Goal: Complete application form: Complete application form

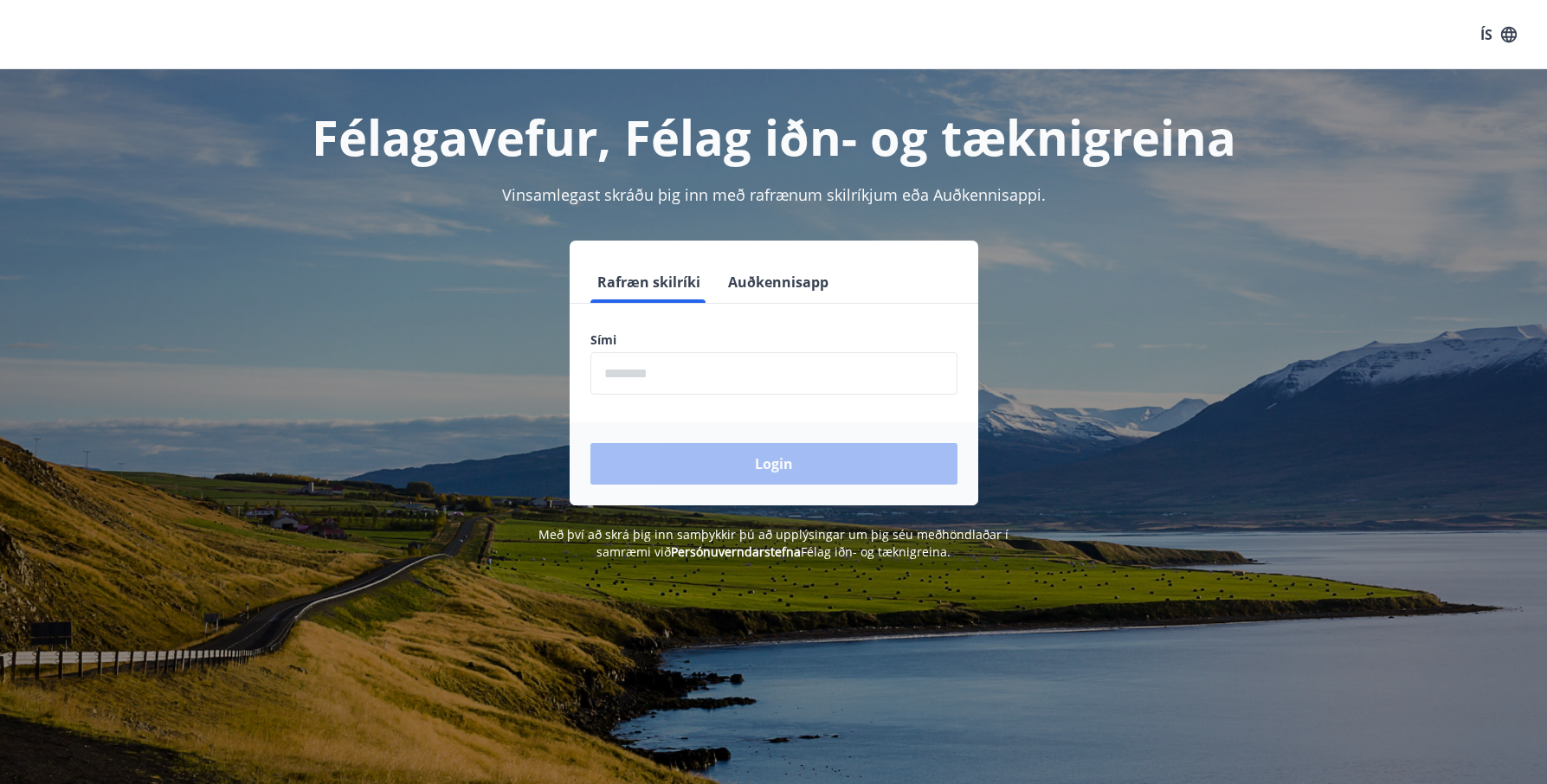
click at [701, 371] on input "phone" at bounding box center [774, 374] width 367 height 42
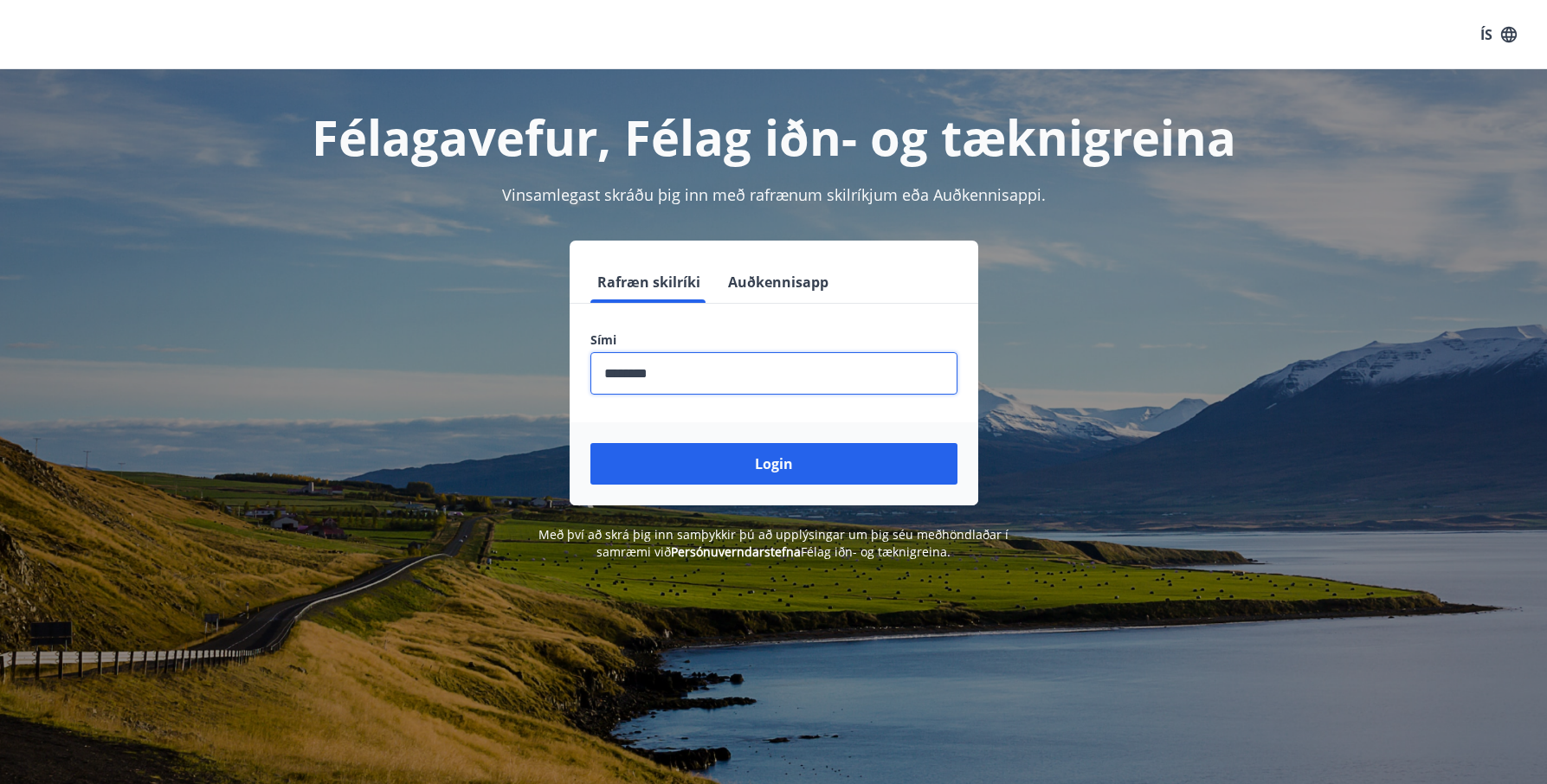
type input "********"
click at [591, 443] on button "Login" at bounding box center [774, 464] width 367 height 42
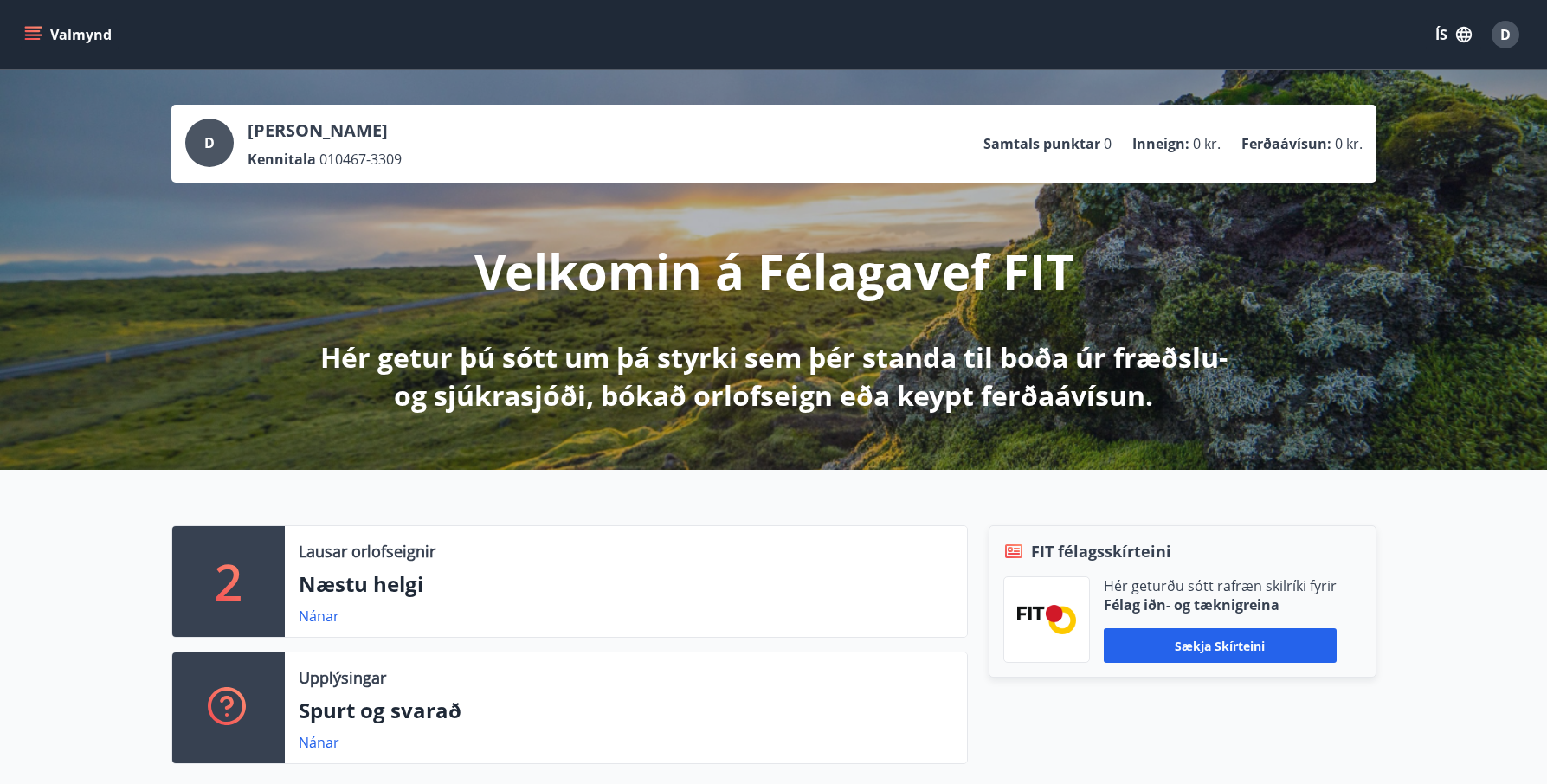
click at [31, 39] on icon "menu" at bounding box center [33, 39] width 16 height 2
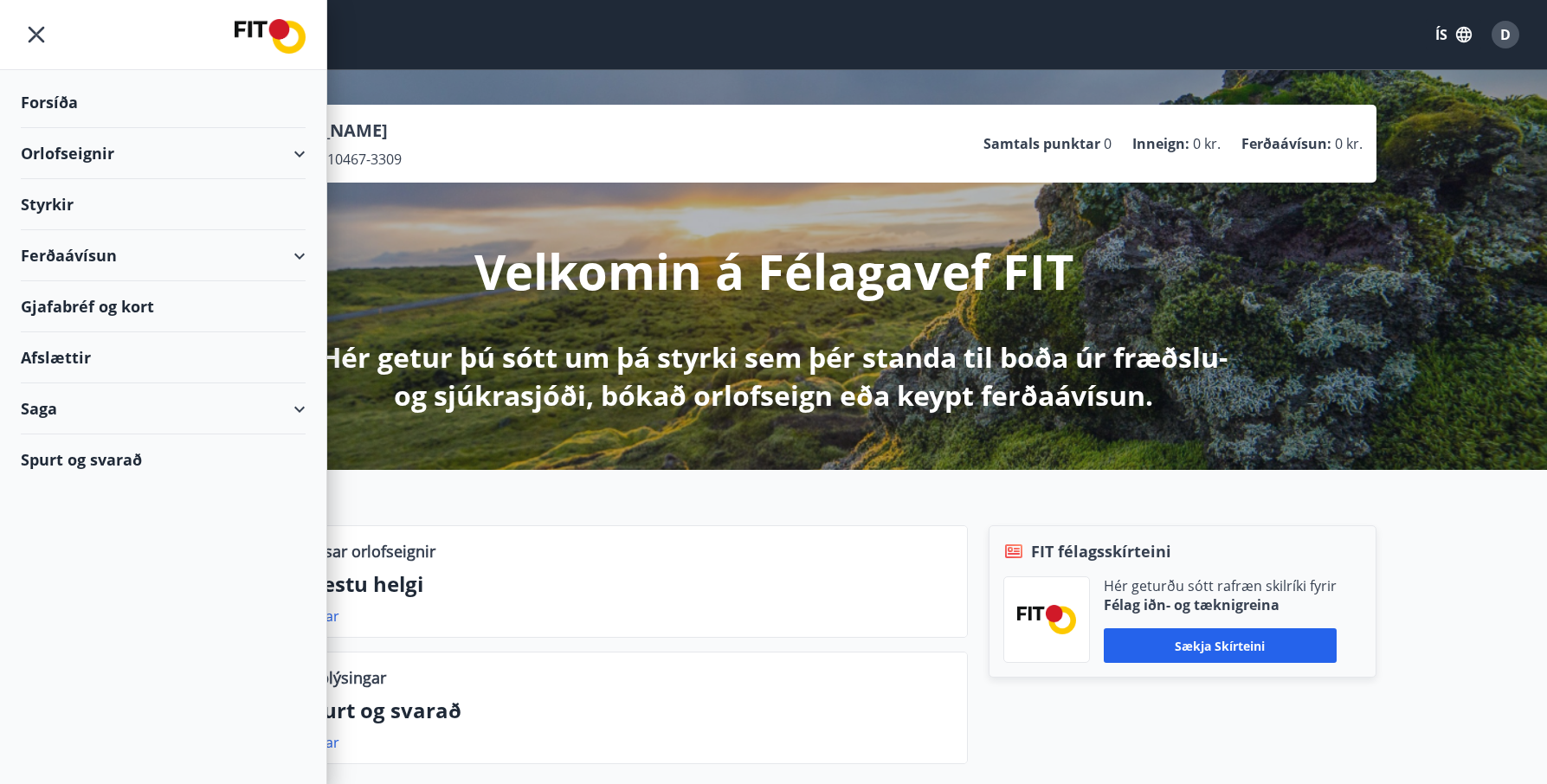
click at [58, 390] on div "Saga" at bounding box center [163, 408] width 285 height 51
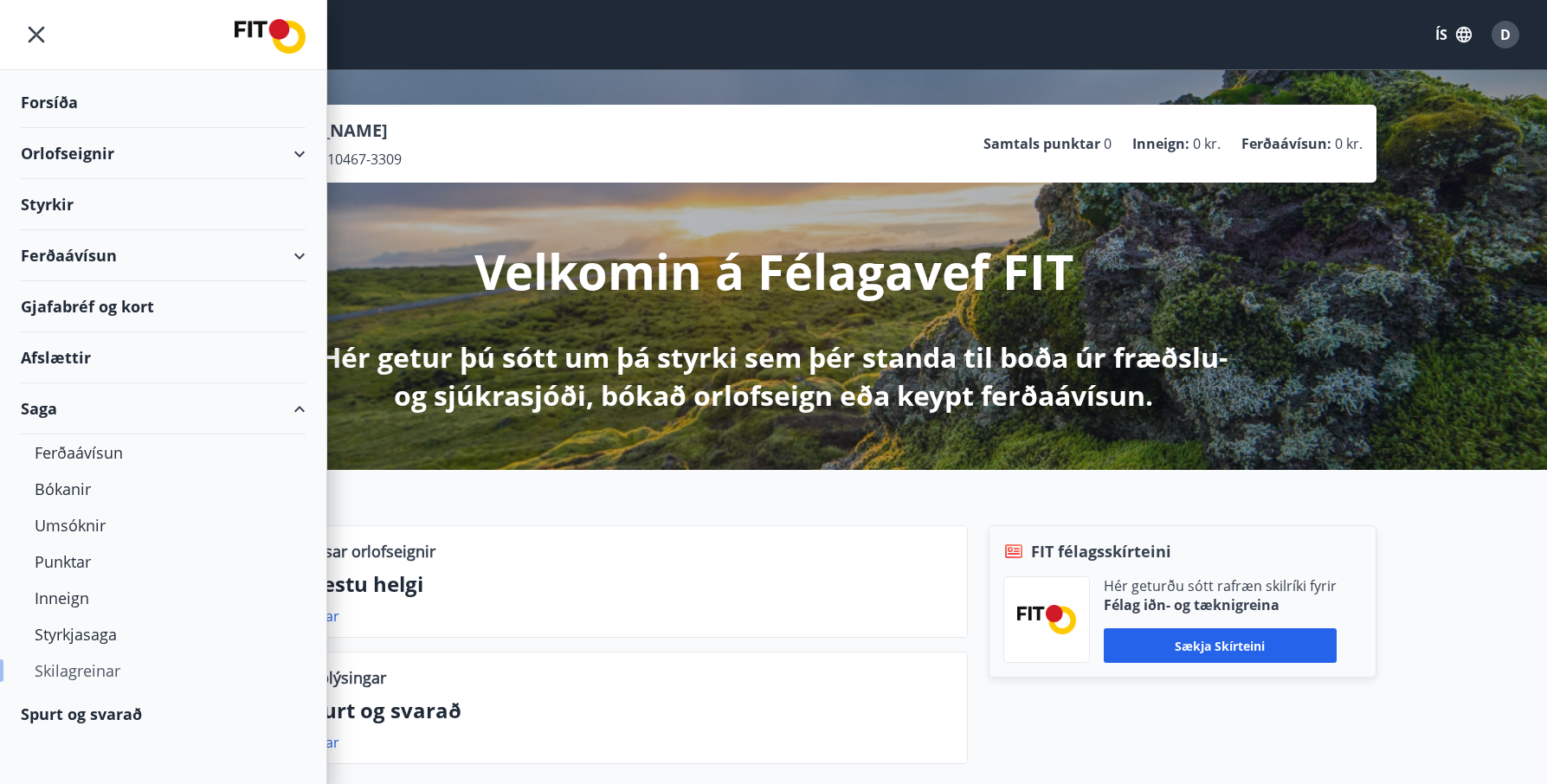
click at [116, 663] on div "Skilagreinar" at bounding box center [163, 670] width 257 height 36
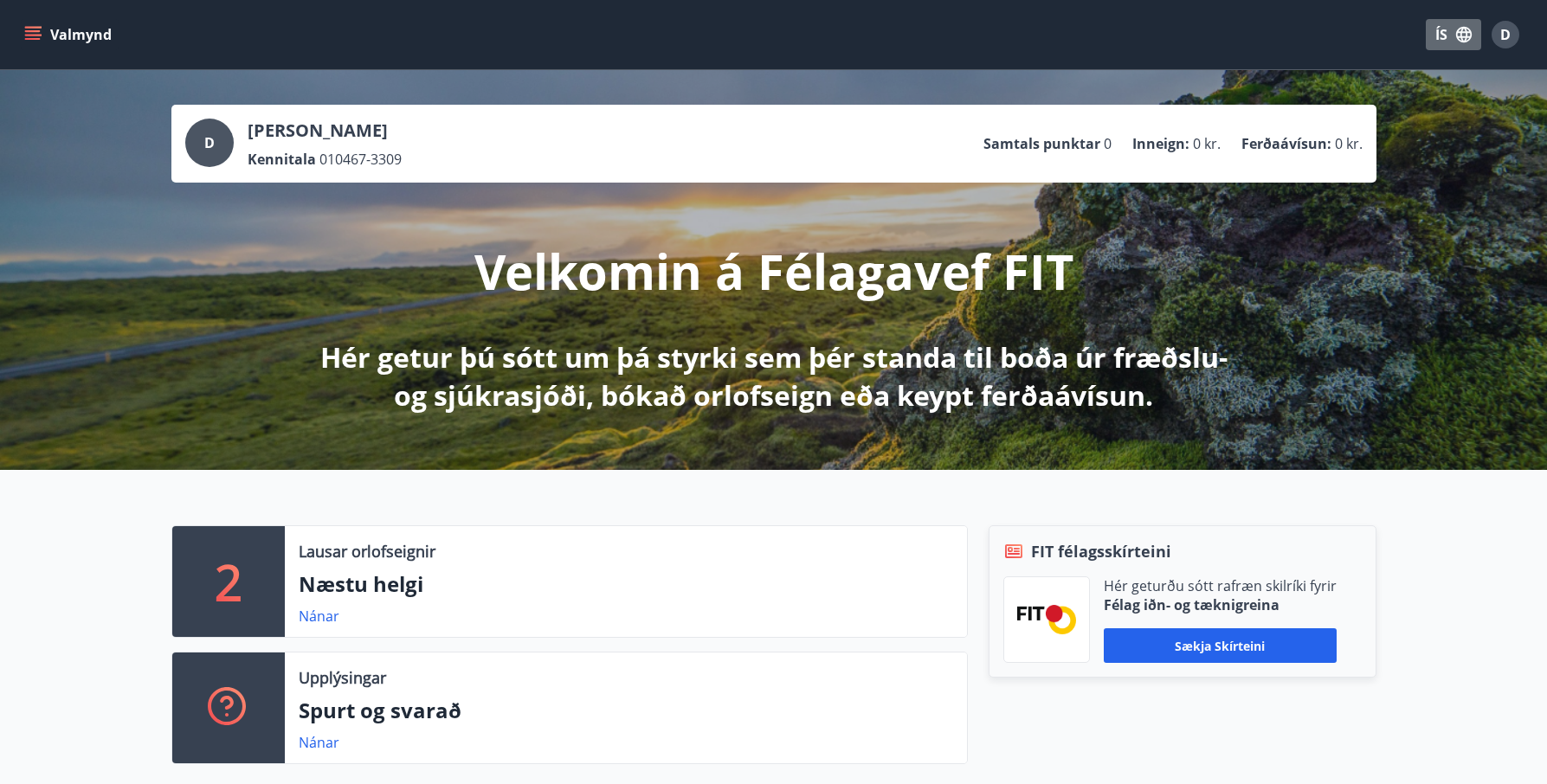
click at [1451, 24] on button "ÍS" at bounding box center [1453, 34] width 55 height 31
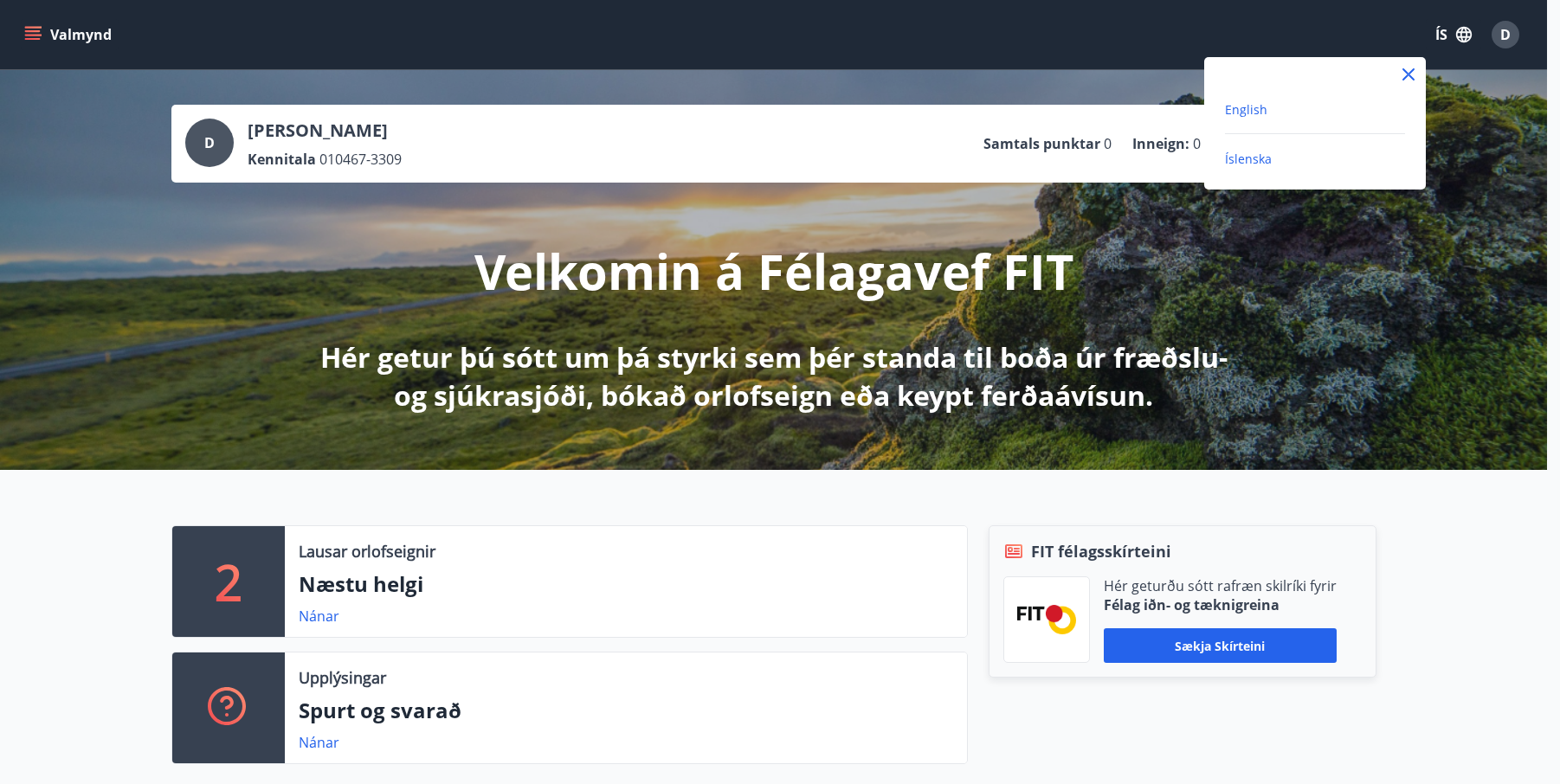
click at [1245, 113] on span "English" at bounding box center [1246, 109] width 42 height 16
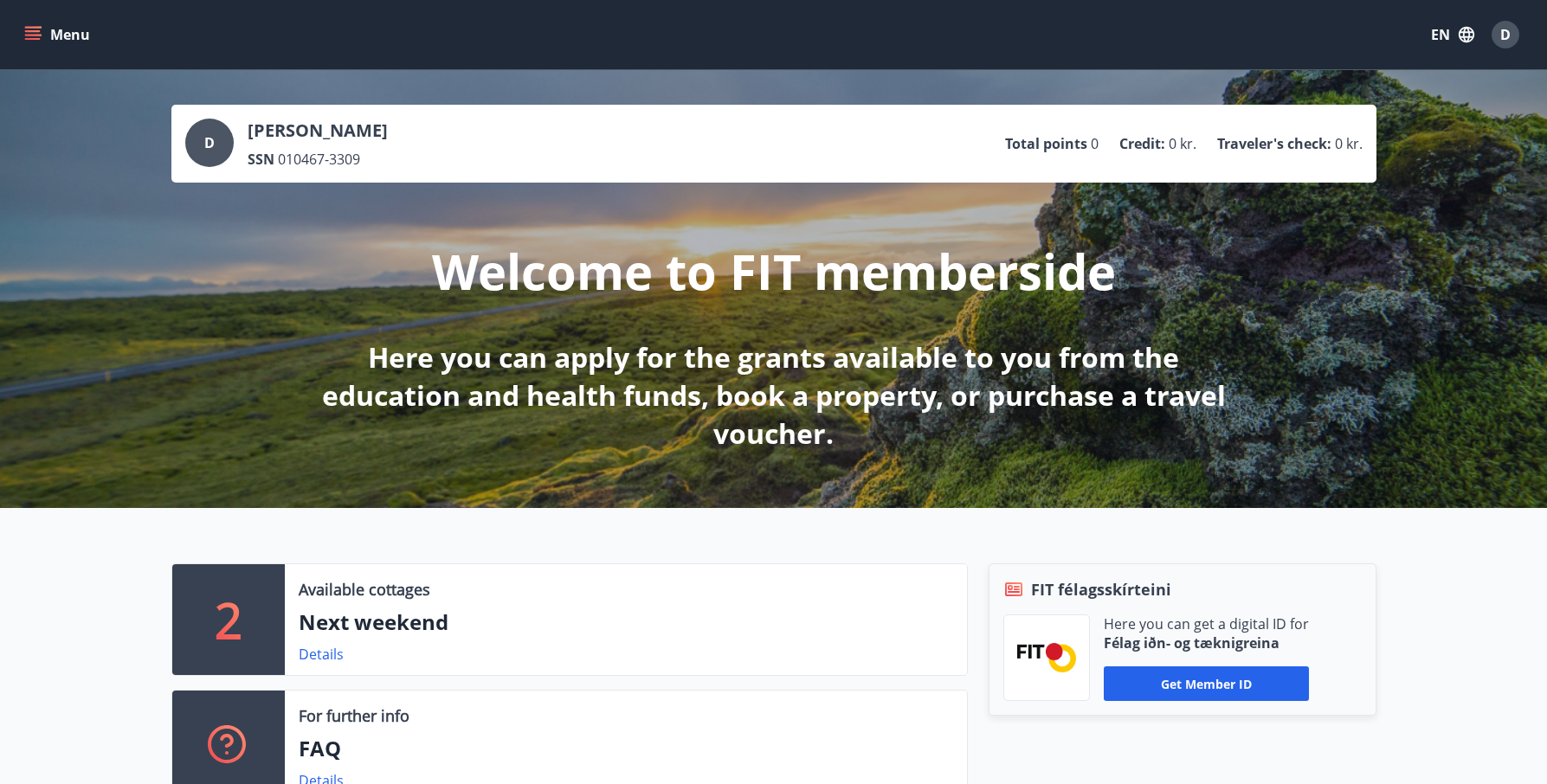
click at [36, 30] on icon "menu" at bounding box center [33, 31] width 16 height 2
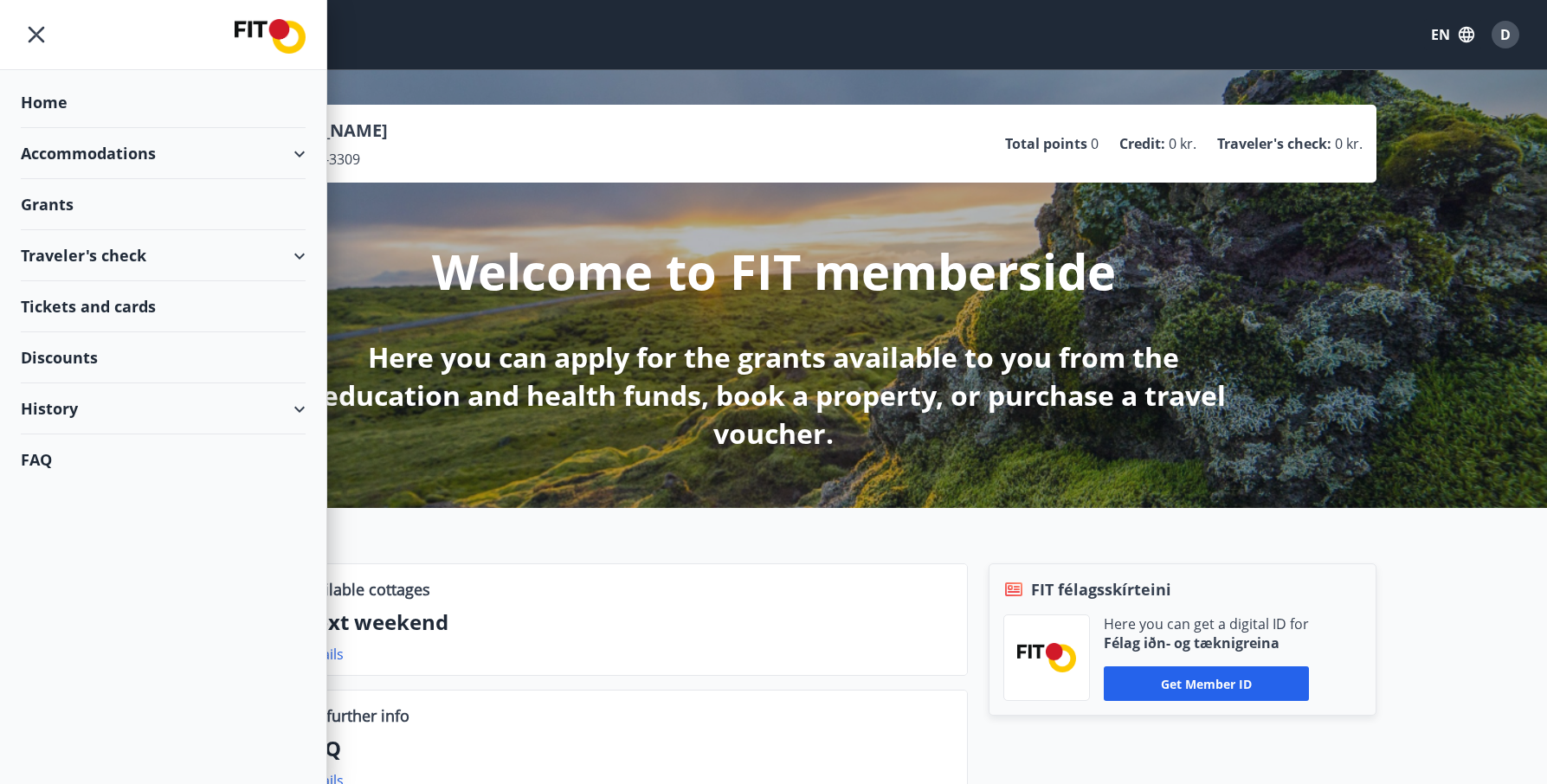
click at [159, 155] on div "Accommodations" at bounding box center [163, 153] width 285 height 51
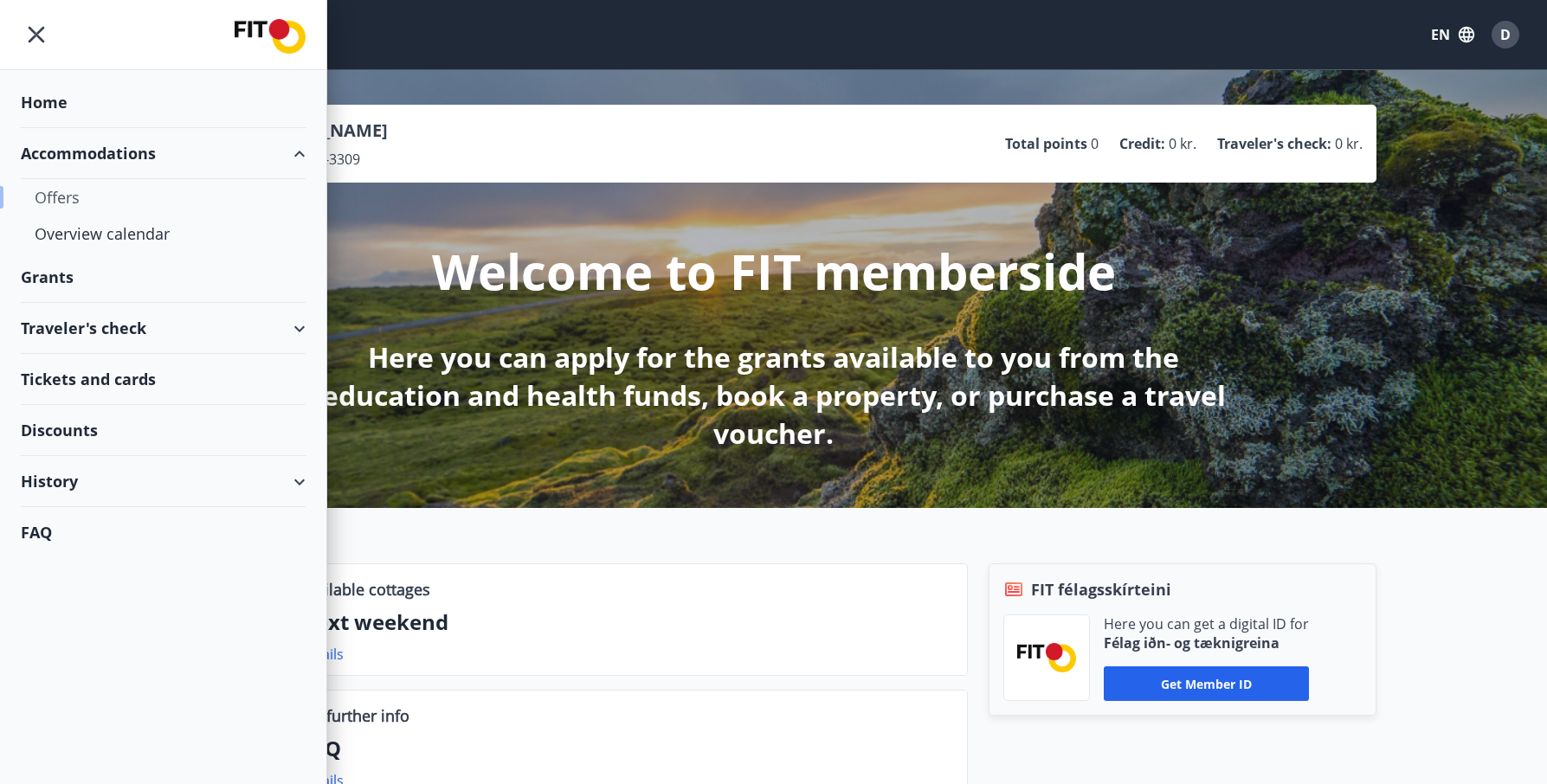
click at [74, 202] on div "Offers" at bounding box center [163, 197] width 257 height 36
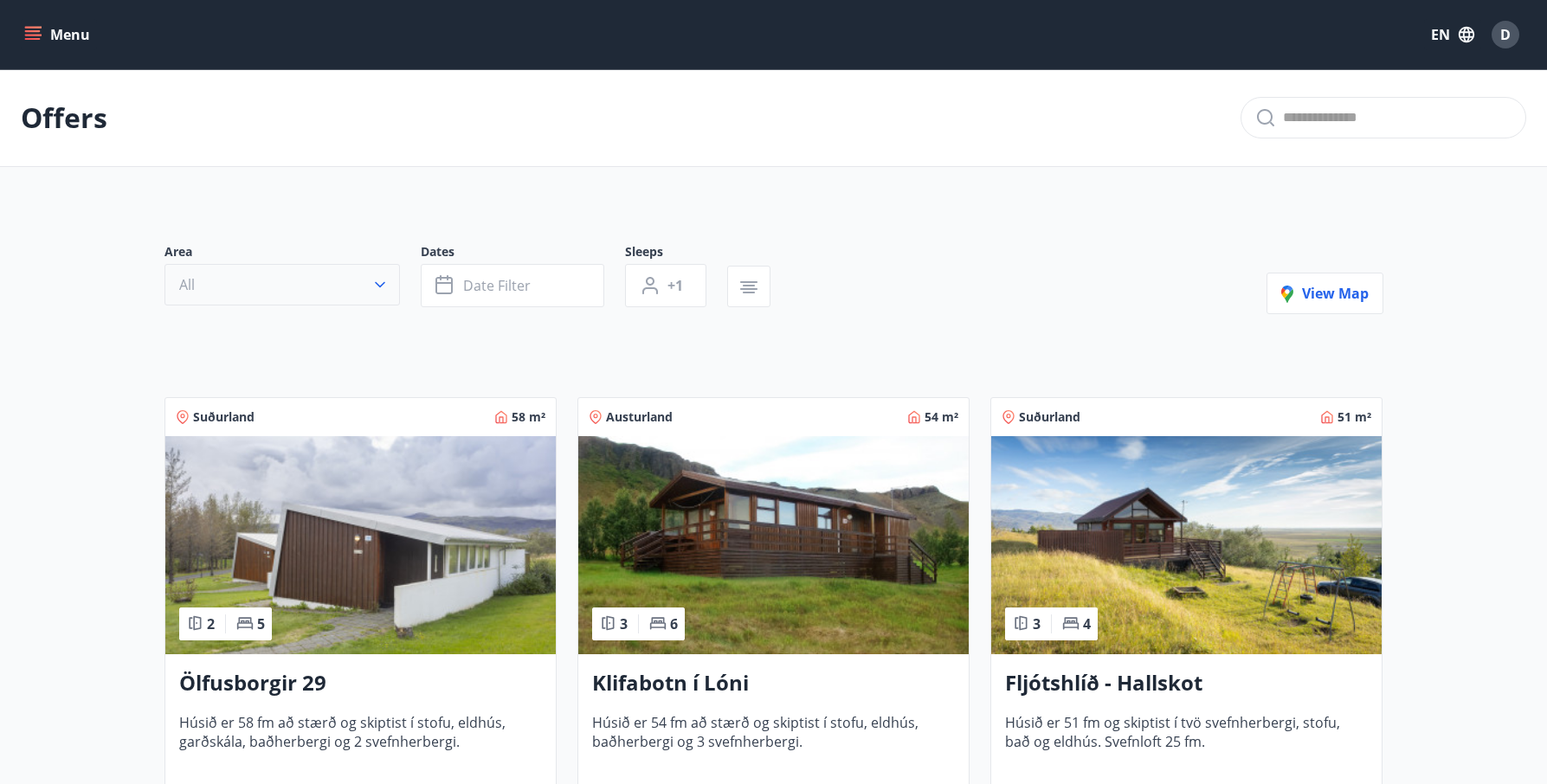
click at [376, 288] on icon "button" at bounding box center [380, 284] width 17 height 17
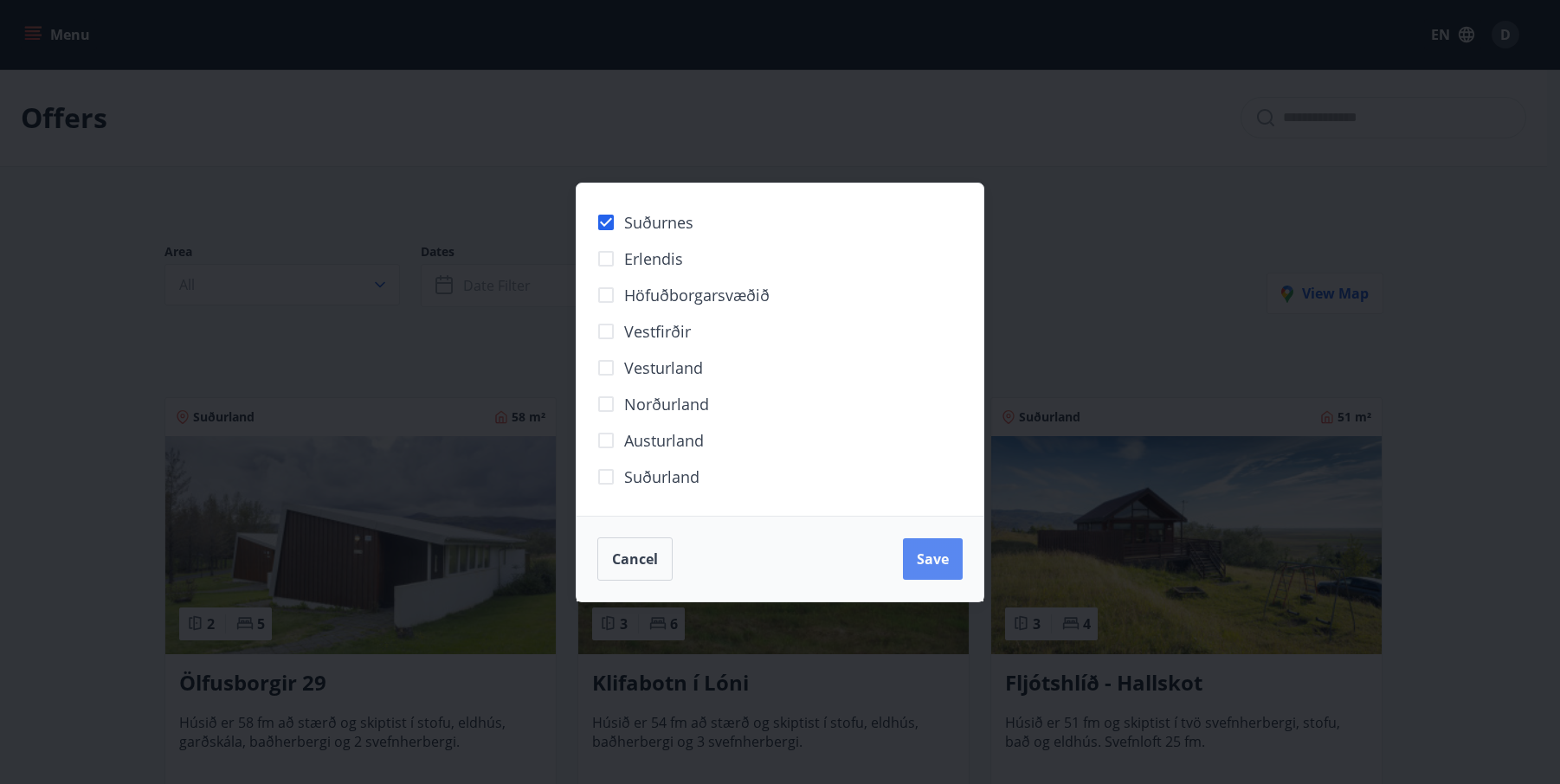
click at [940, 560] on span "Save" at bounding box center [932, 558] width 32 height 19
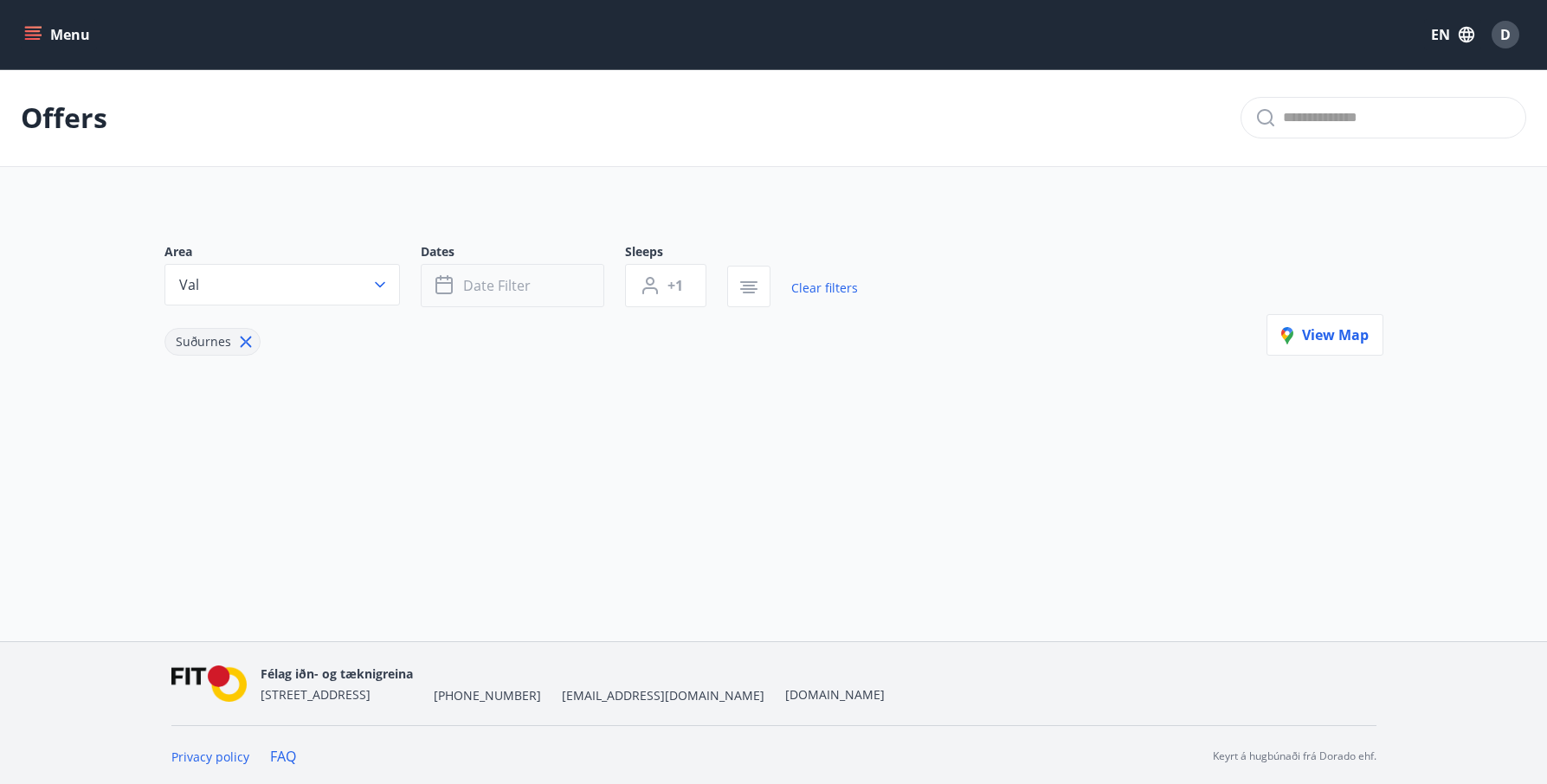
click at [451, 288] on icon "button" at bounding box center [444, 285] width 17 height 17
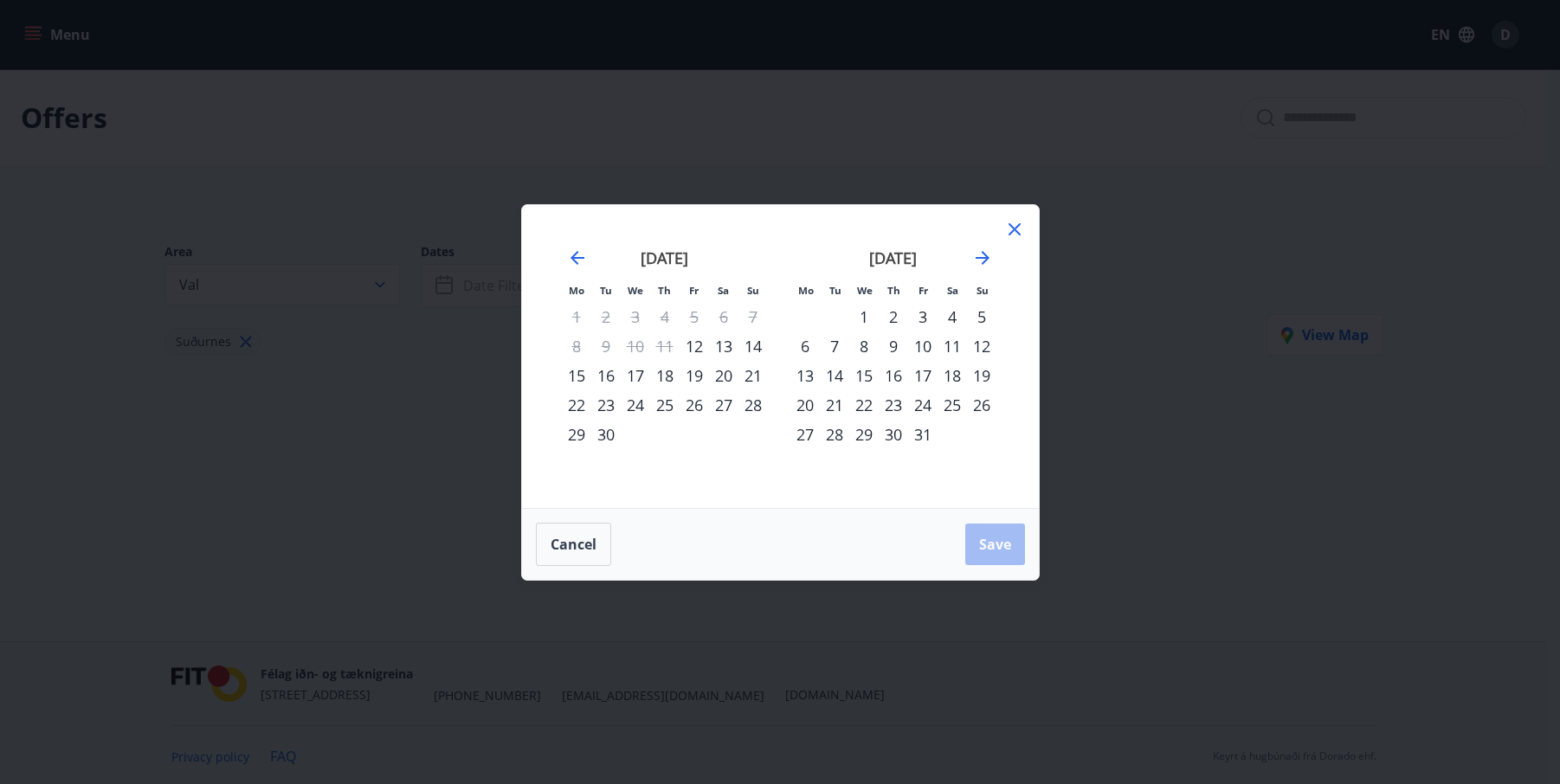
click at [1018, 230] on icon at bounding box center [1014, 229] width 21 height 21
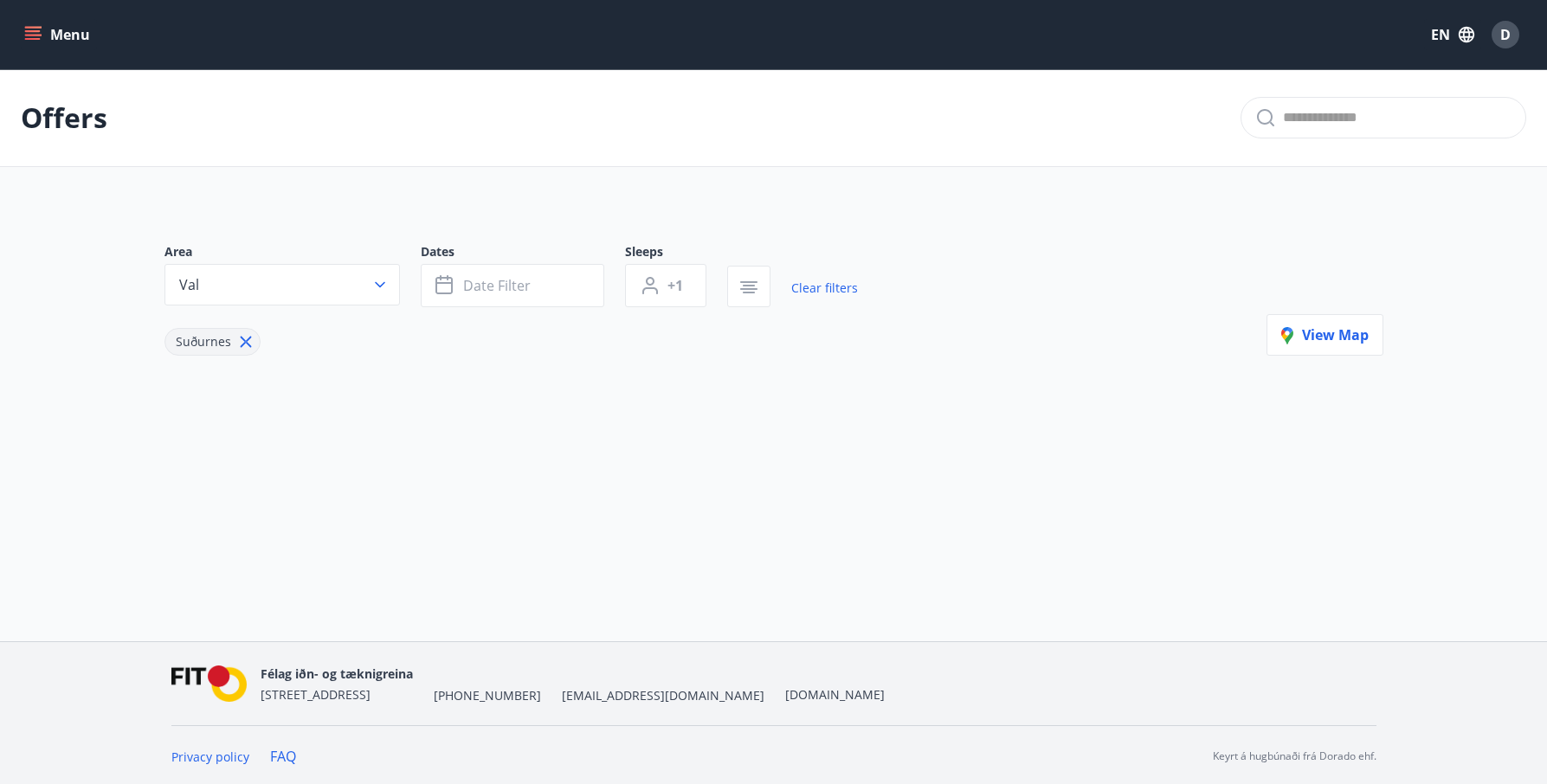
click at [246, 345] on icon at bounding box center [245, 342] width 11 height 11
click at [42, 30] on button "Menu" at bounding box center [59, 34] width 76 height 31
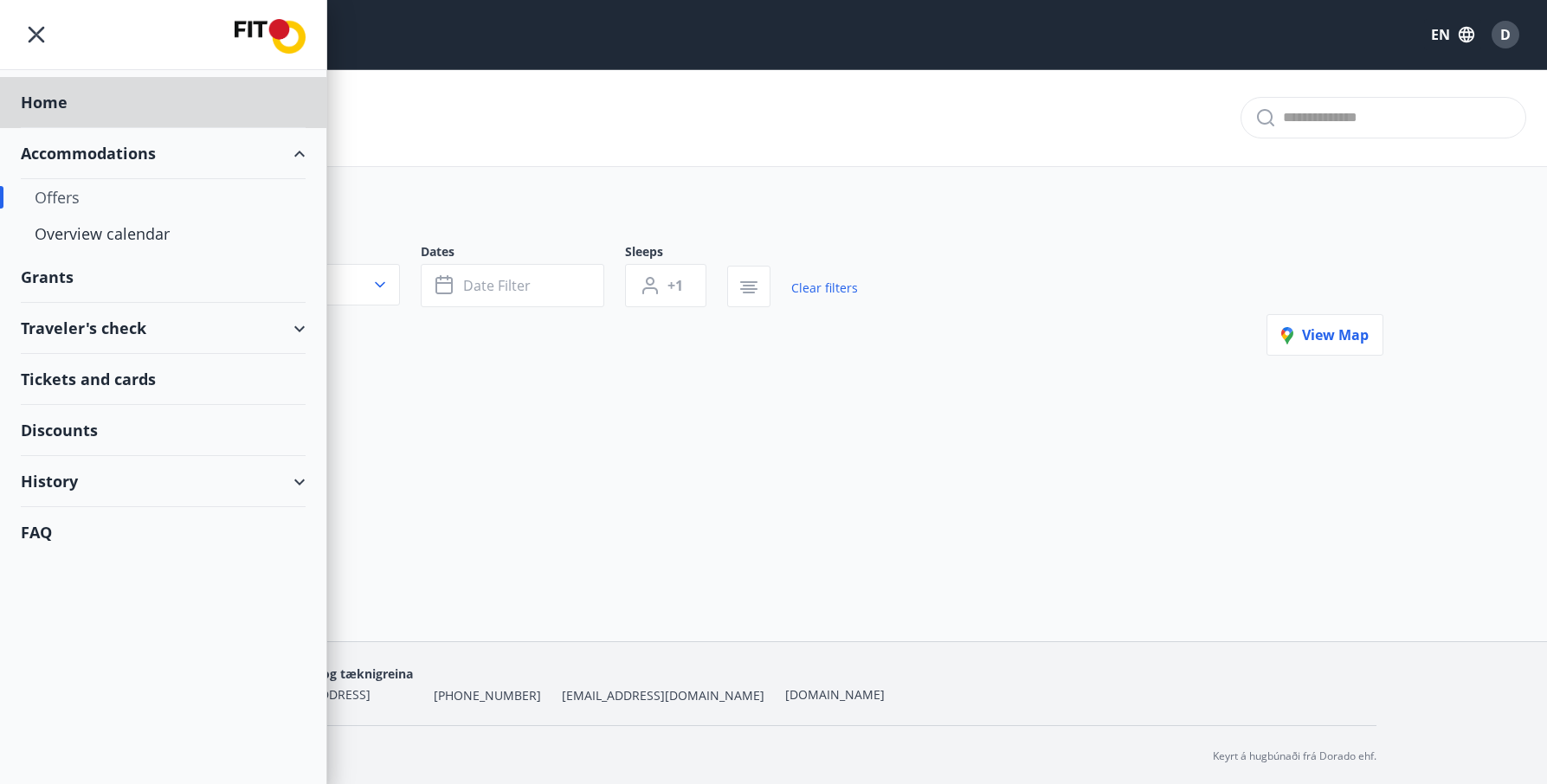
click at [68, 276] on div "Grants" at bounding box center [163, 277] width 285 height 51
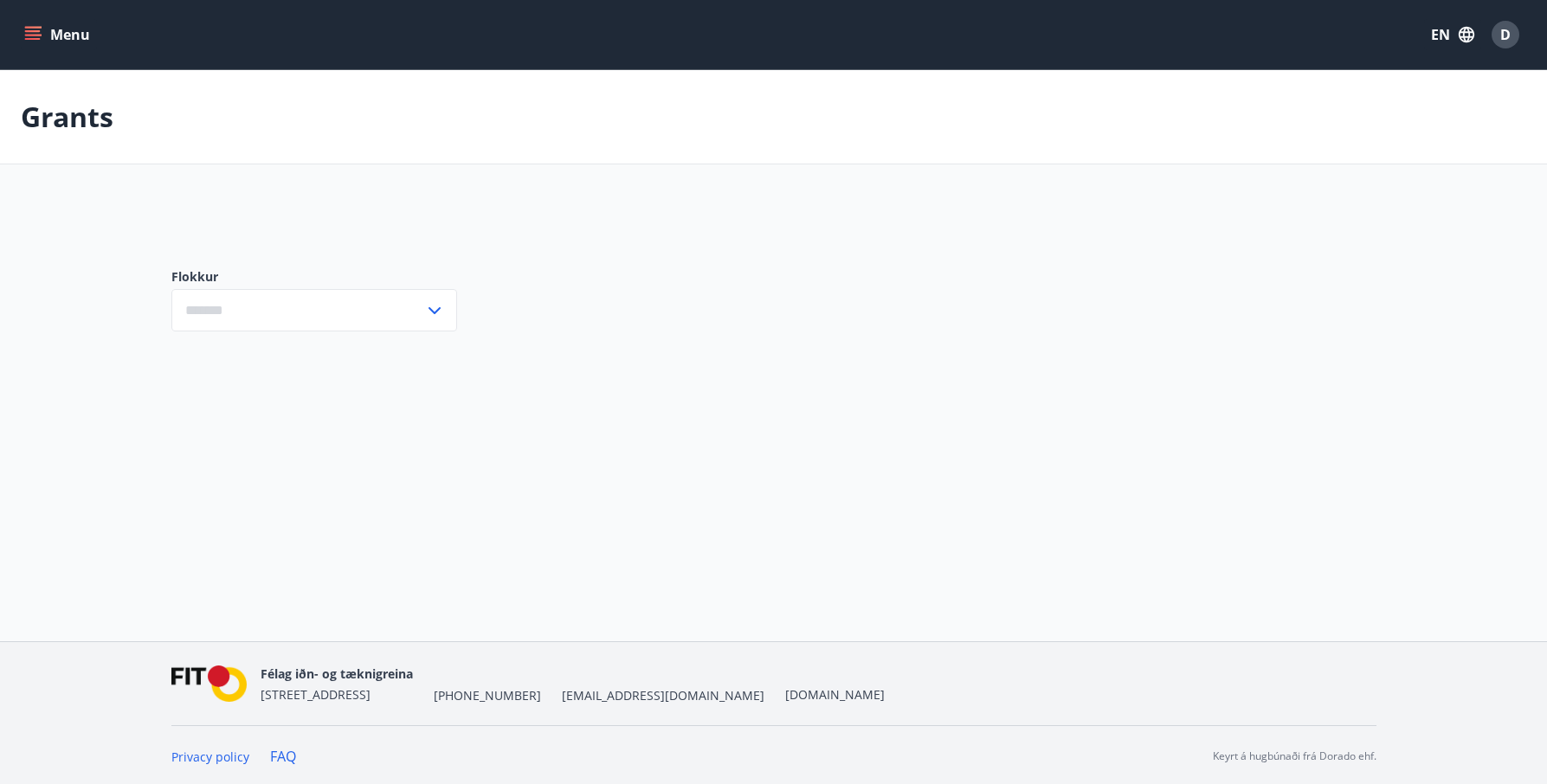
type input "***"
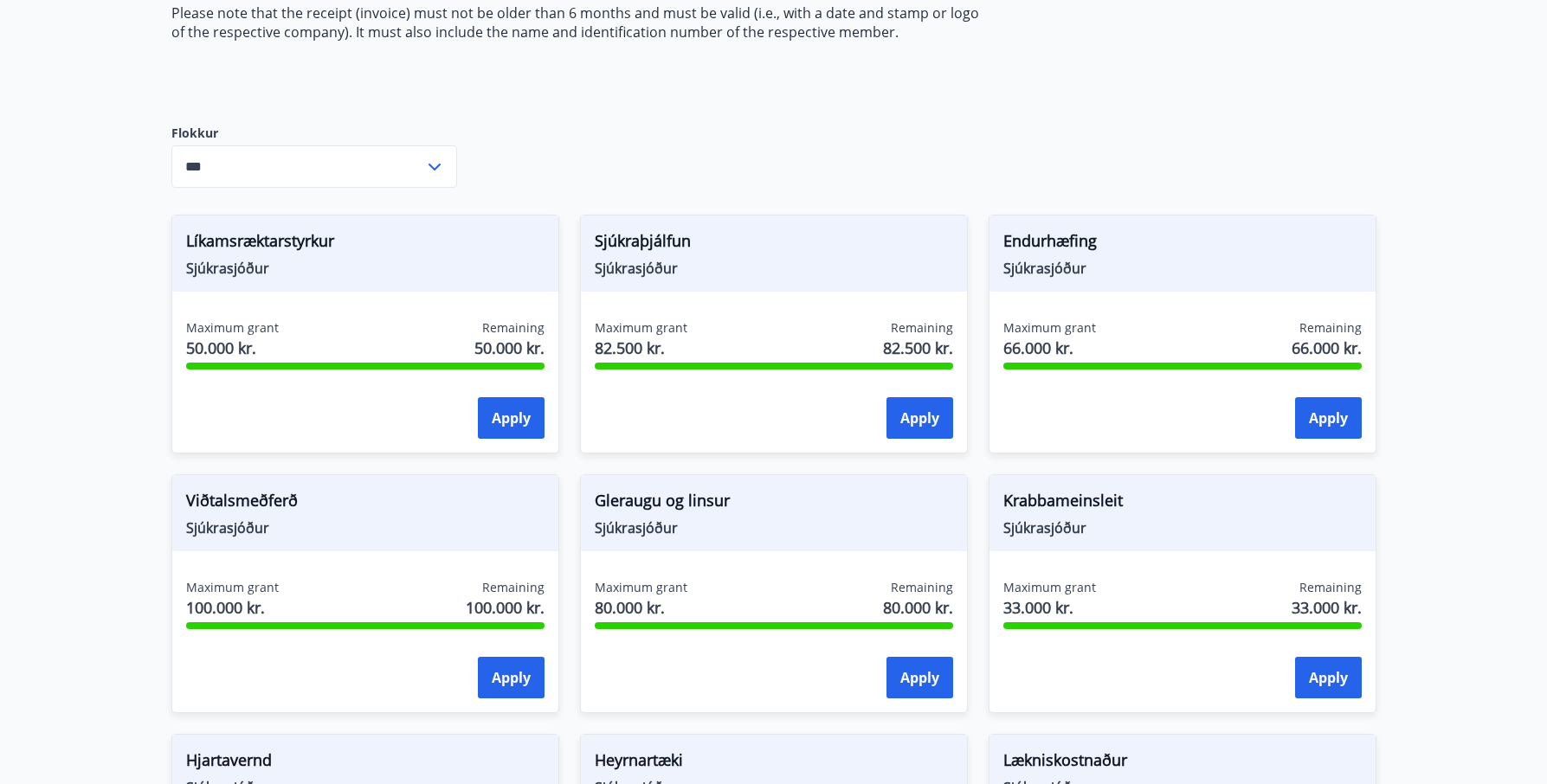
scroll to position [346, 0]
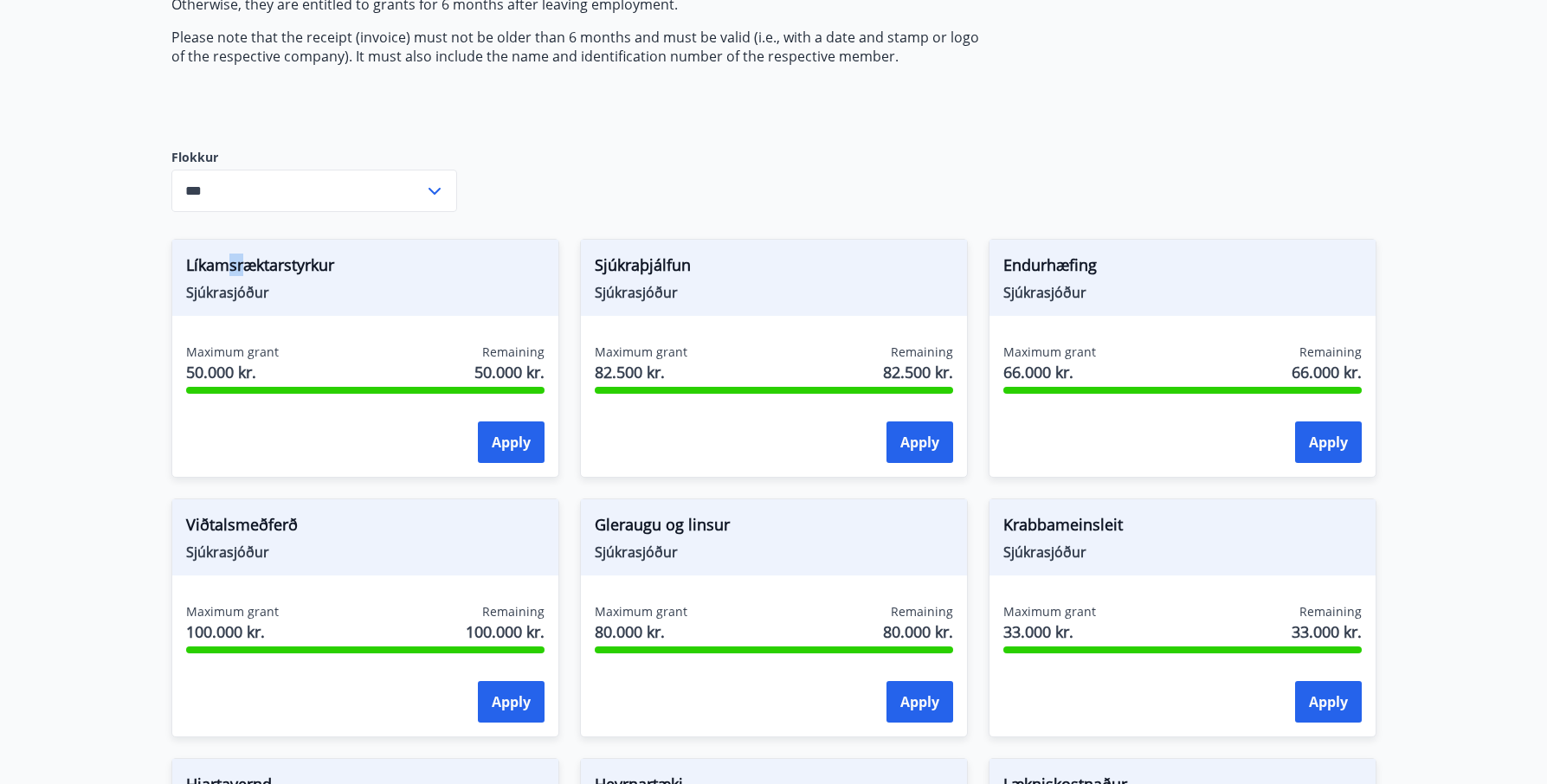
drag, startPoint x: 226, startPoint y: 269, endPoint x: 243, endPoint y: 269, distance: 17.0
click at [243, 269] on span "Líkamsræktarstyrkur" at bounding box center [365, 268] width 359 height 29
drag, startPoint x: 243, startPoint y: 269, endPoint x: 355, endPoint y: 276, distance: 112.2
click at [355, 276] on span "Líkamsræktarstyrkur" at bounding box center [365, 268] width 359 height 29
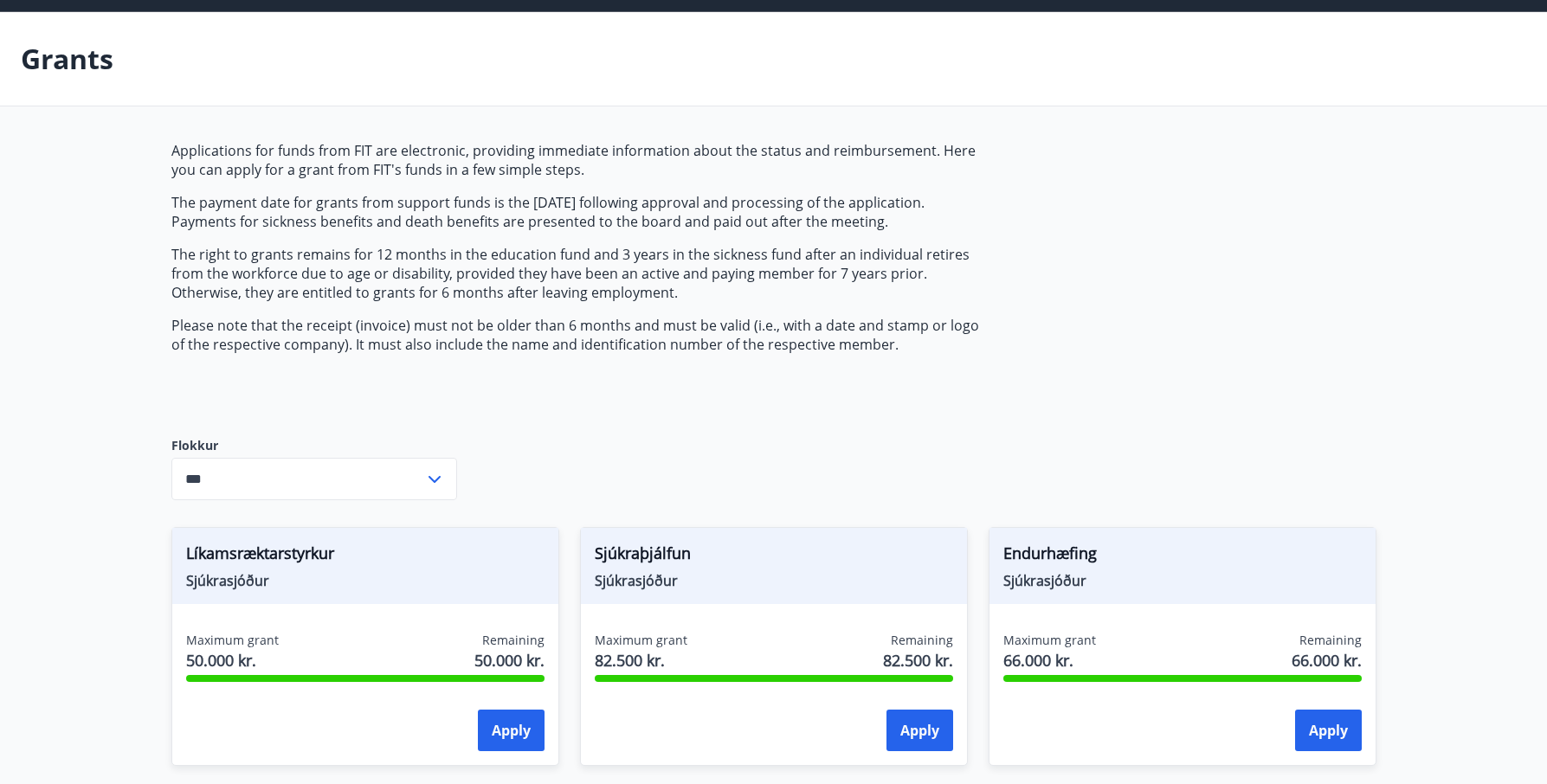
scroll to position [0, 0]
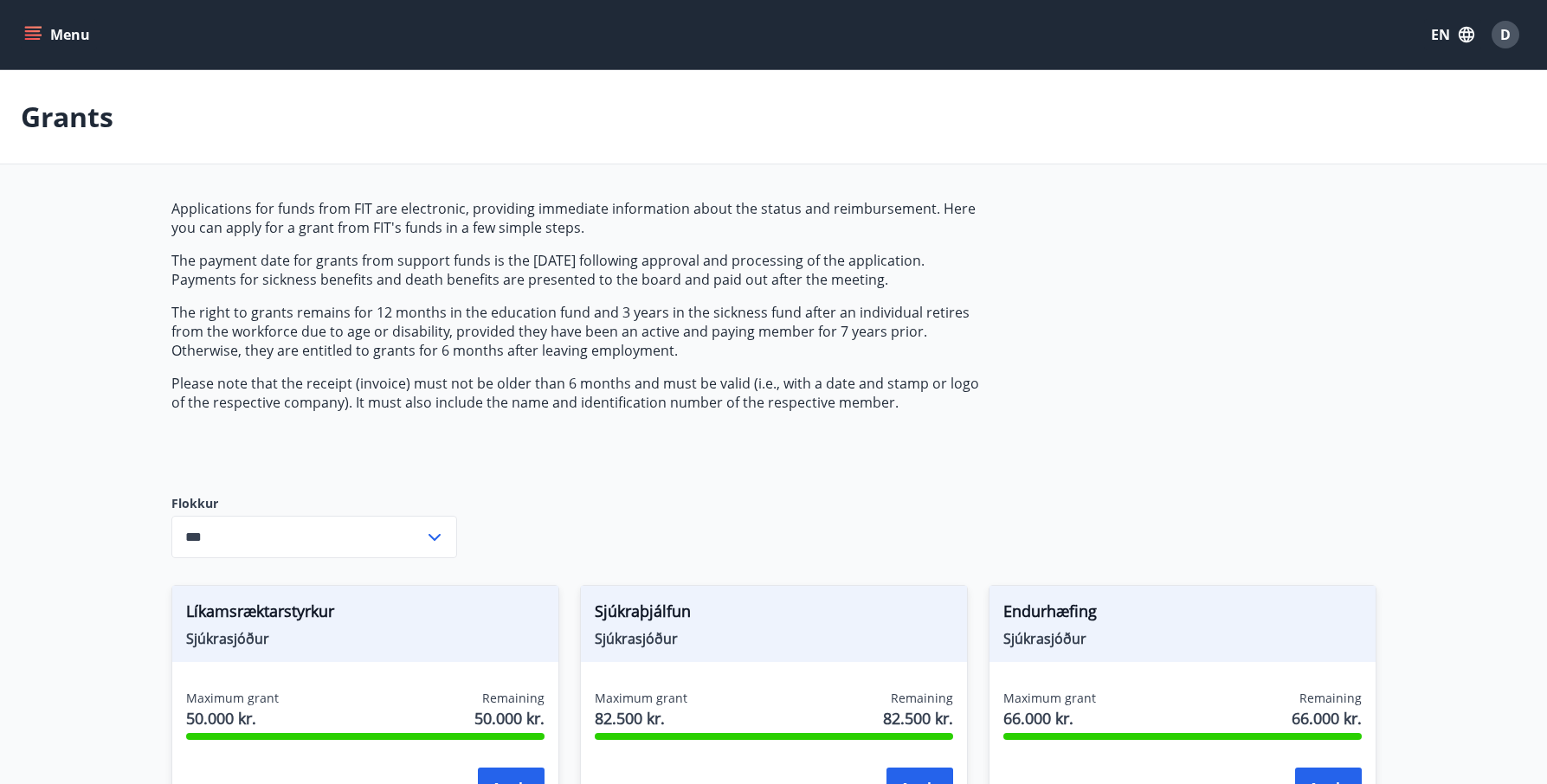
click at [27, 37] on icon "menu" at bounding box center [32, 34] width 17 height 17
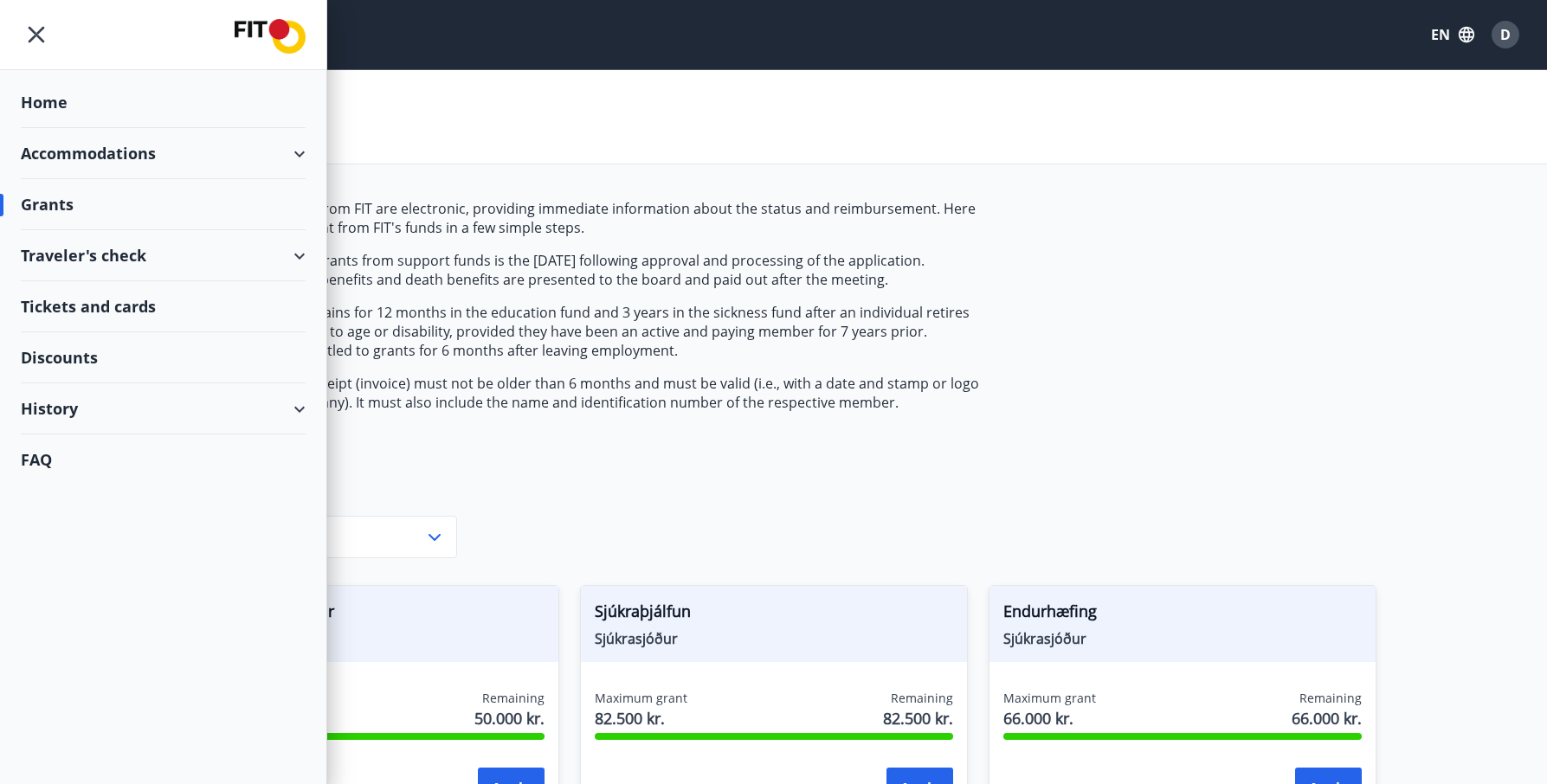
click at [493, 110] on div "Grants" at bounding box center [774, 117] width 1547 height 94
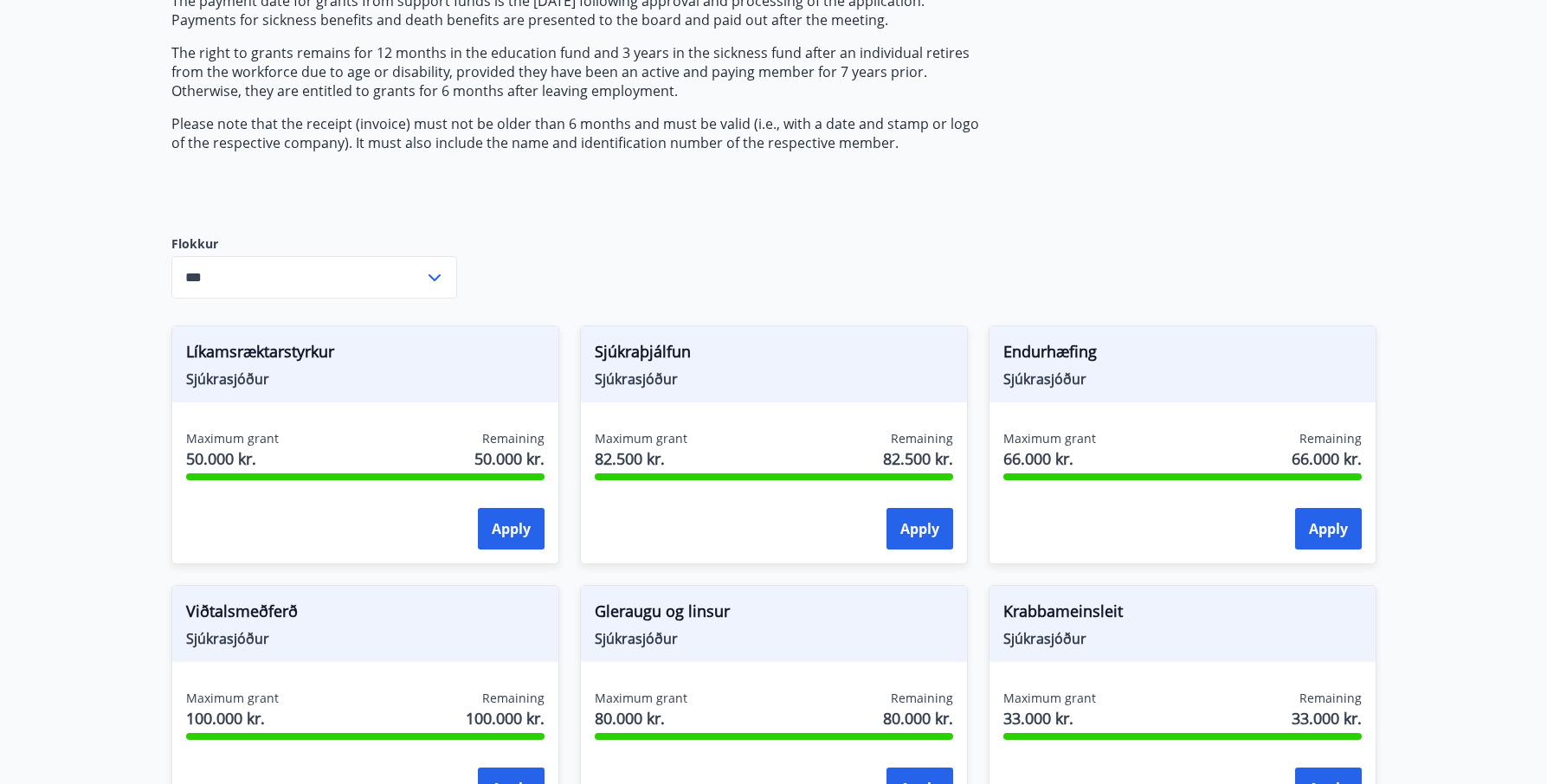
scroll to position [432, 0]
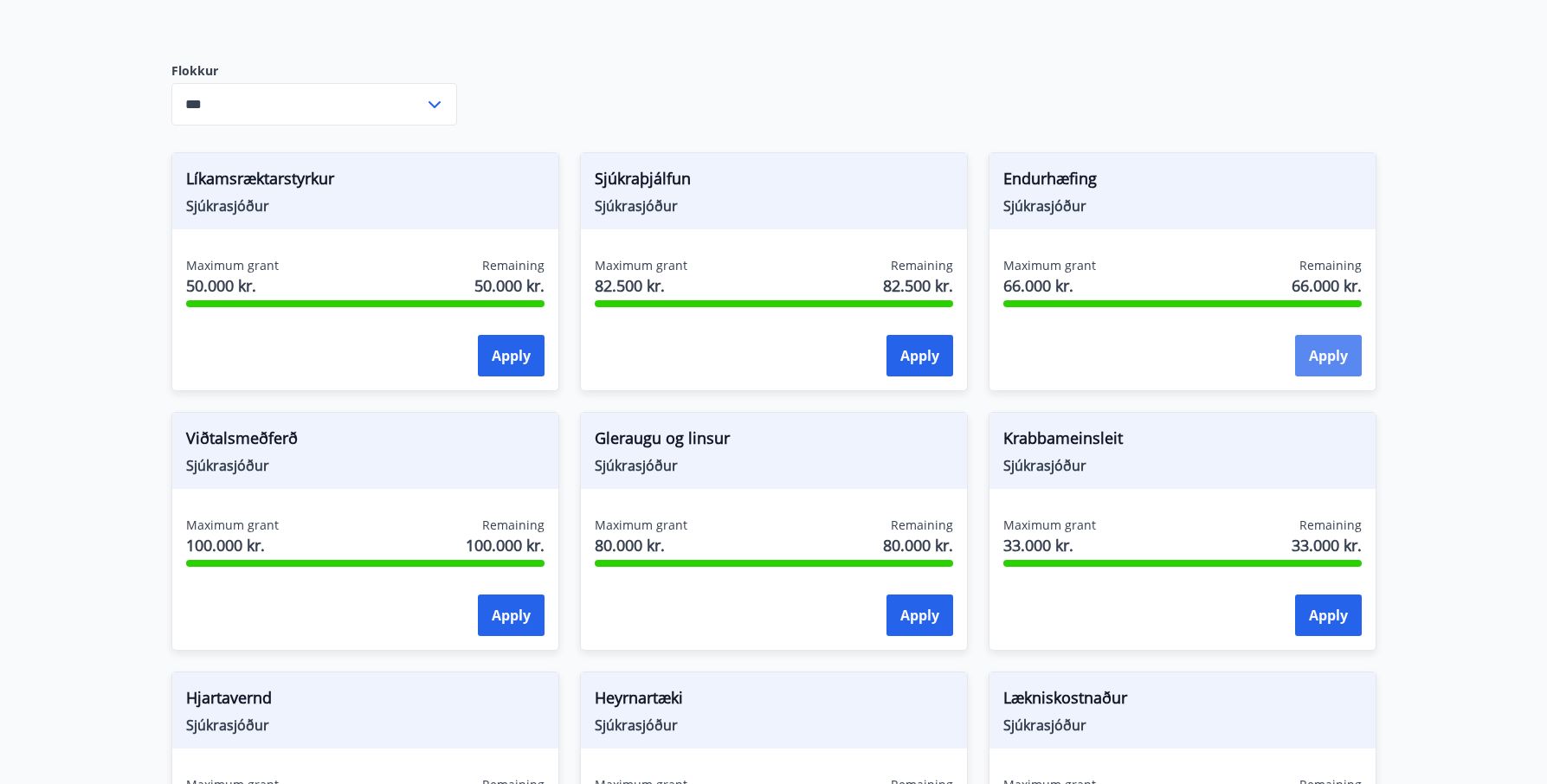
click at [1300, 349] on button "Apply" at bounding box center [1328, 356] width 67 height 42
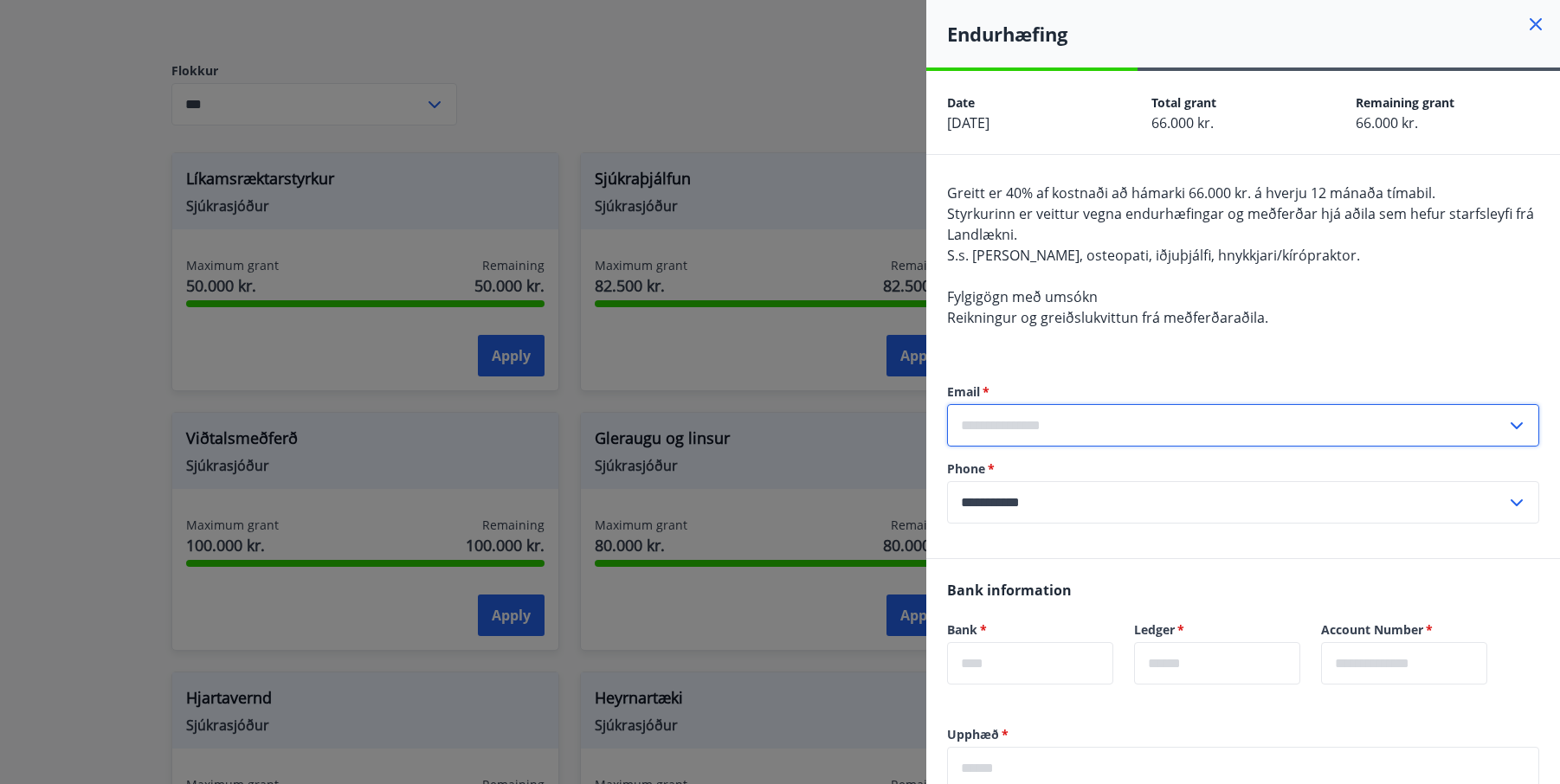
click at [1038, 427] on input "text" at bounding box center [1227, 425] width 560 height 42
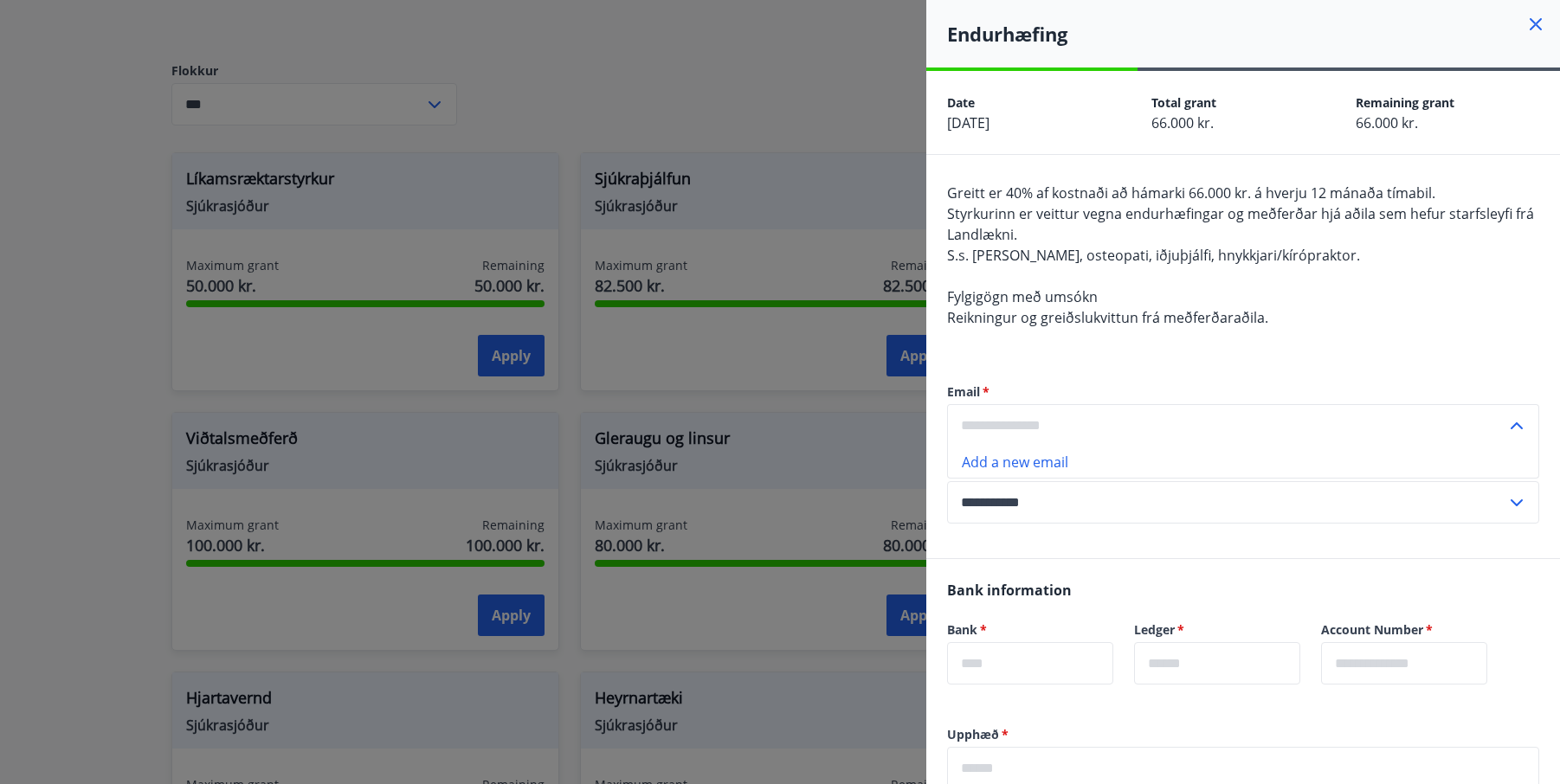
click at [1038, 427] on input "text" at bounding box center [1227, 425] width 560 height 42
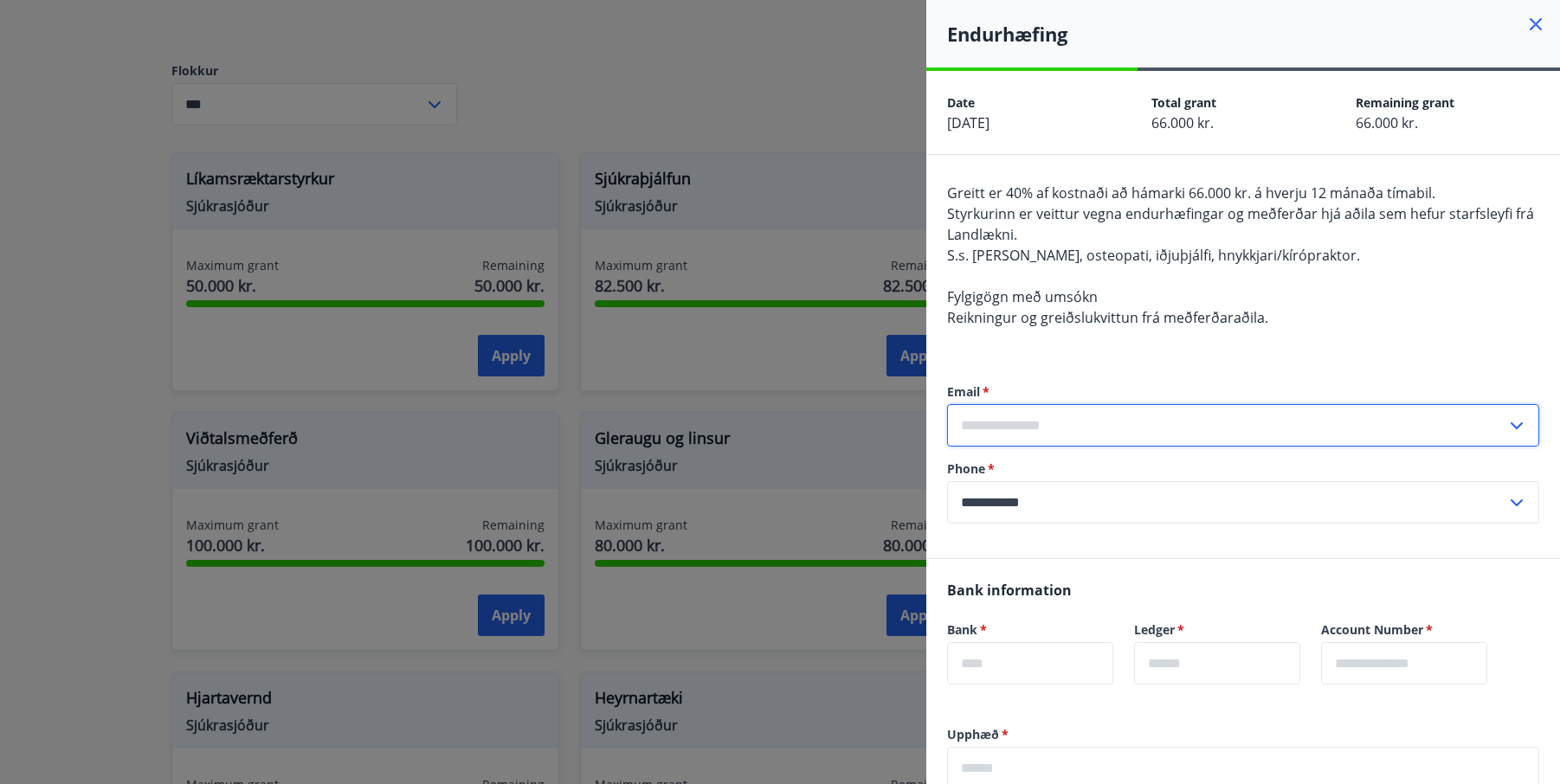
click at [1082, 425] on input "text" at bounding box center [1227, 425] width 560 height 42
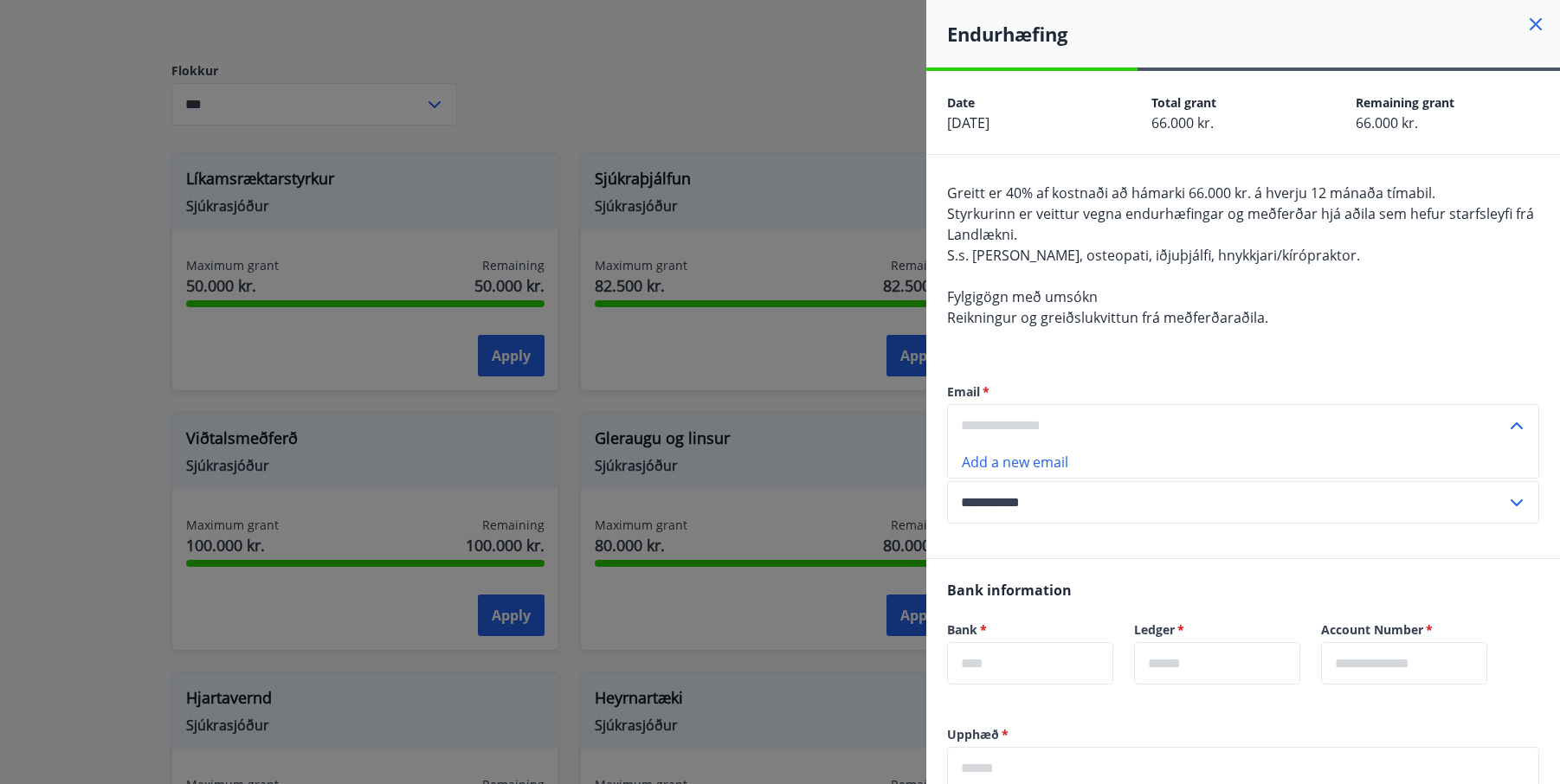
click at [1082, 425] on input "text" at bounding box center [1227, 425] width 560 height 42
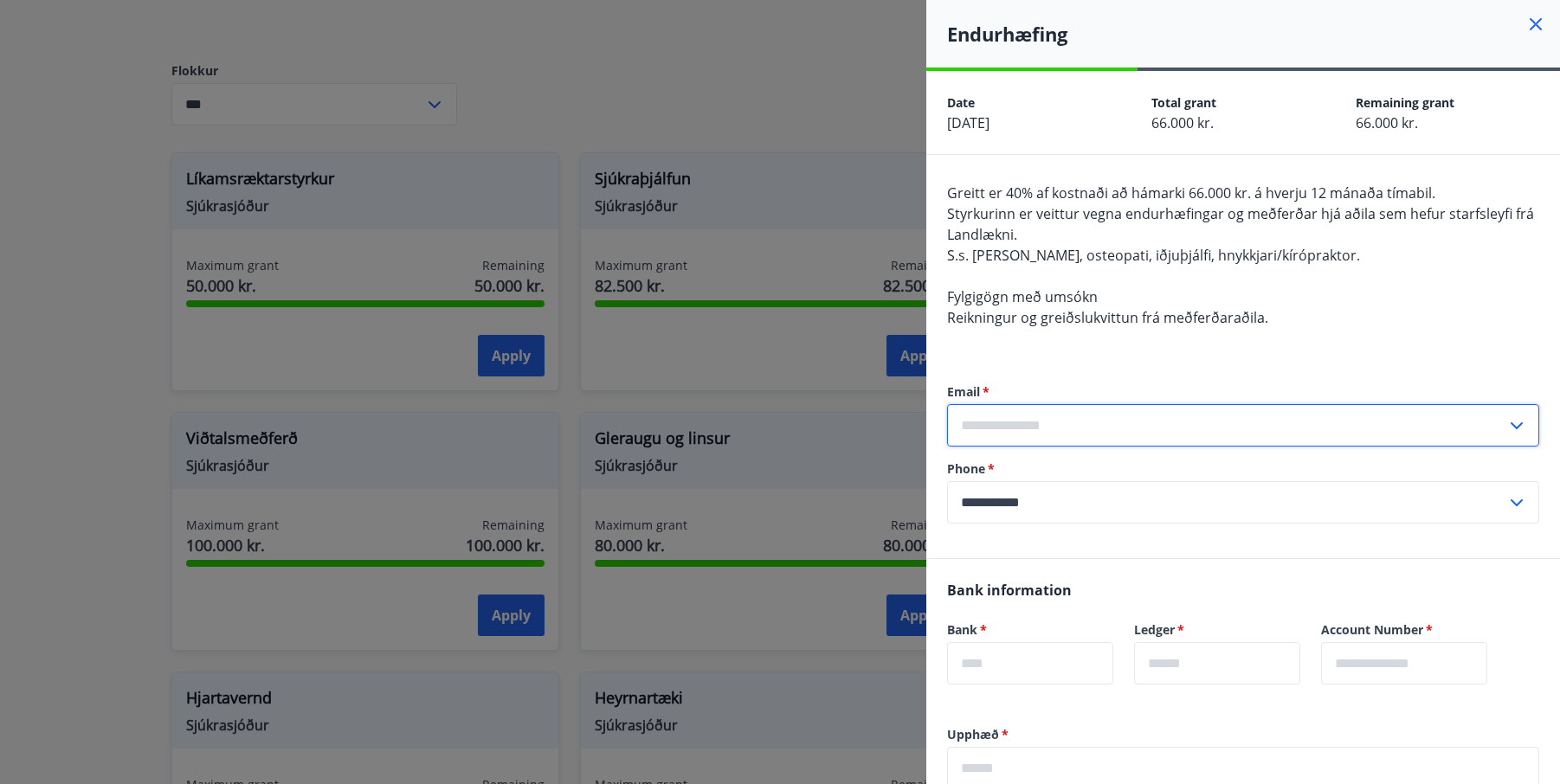
click at [1082, 425] on input "text" at bounding box center [1227, 425] width 560 height 42
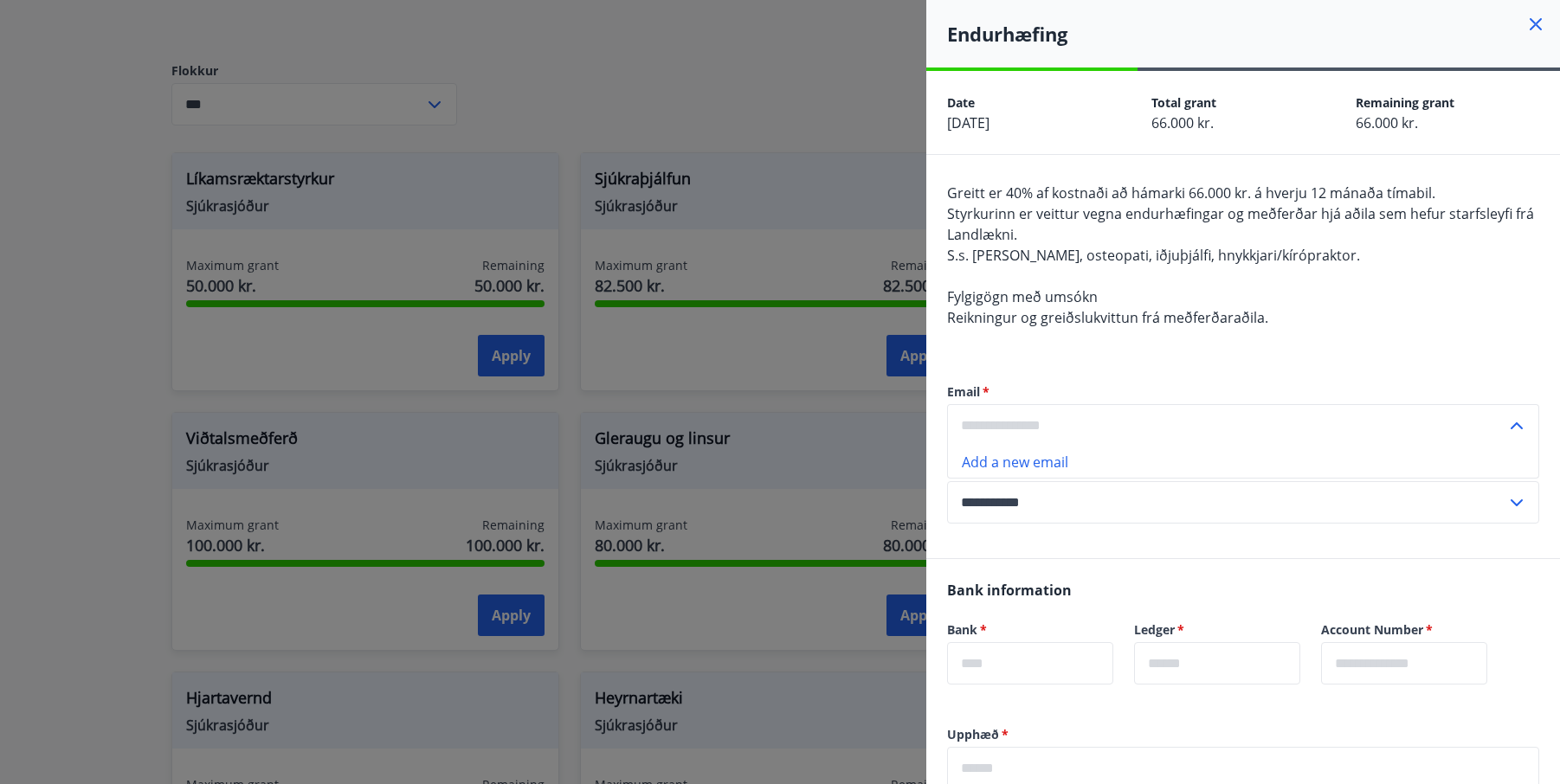
click at [1082, 425] on input "text" at bounding box center [1227, 425] width 560 height 42
click at [1507, 422] on icon at bounding box center [1516, 425] width 21 height 21
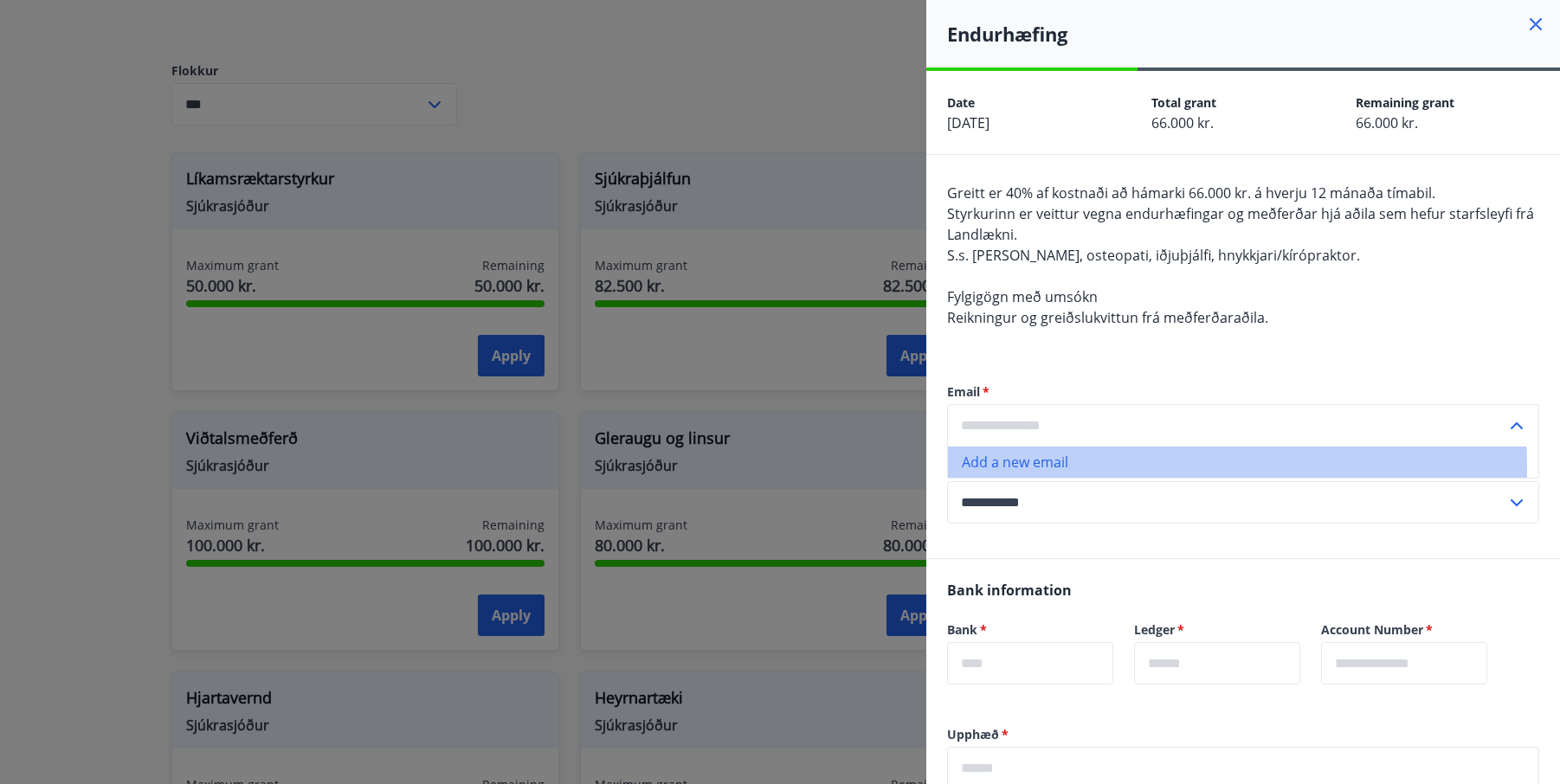
click at [1054, 468] on li "Add a new email" at bounding box center [1243, 461] width 591 height 31
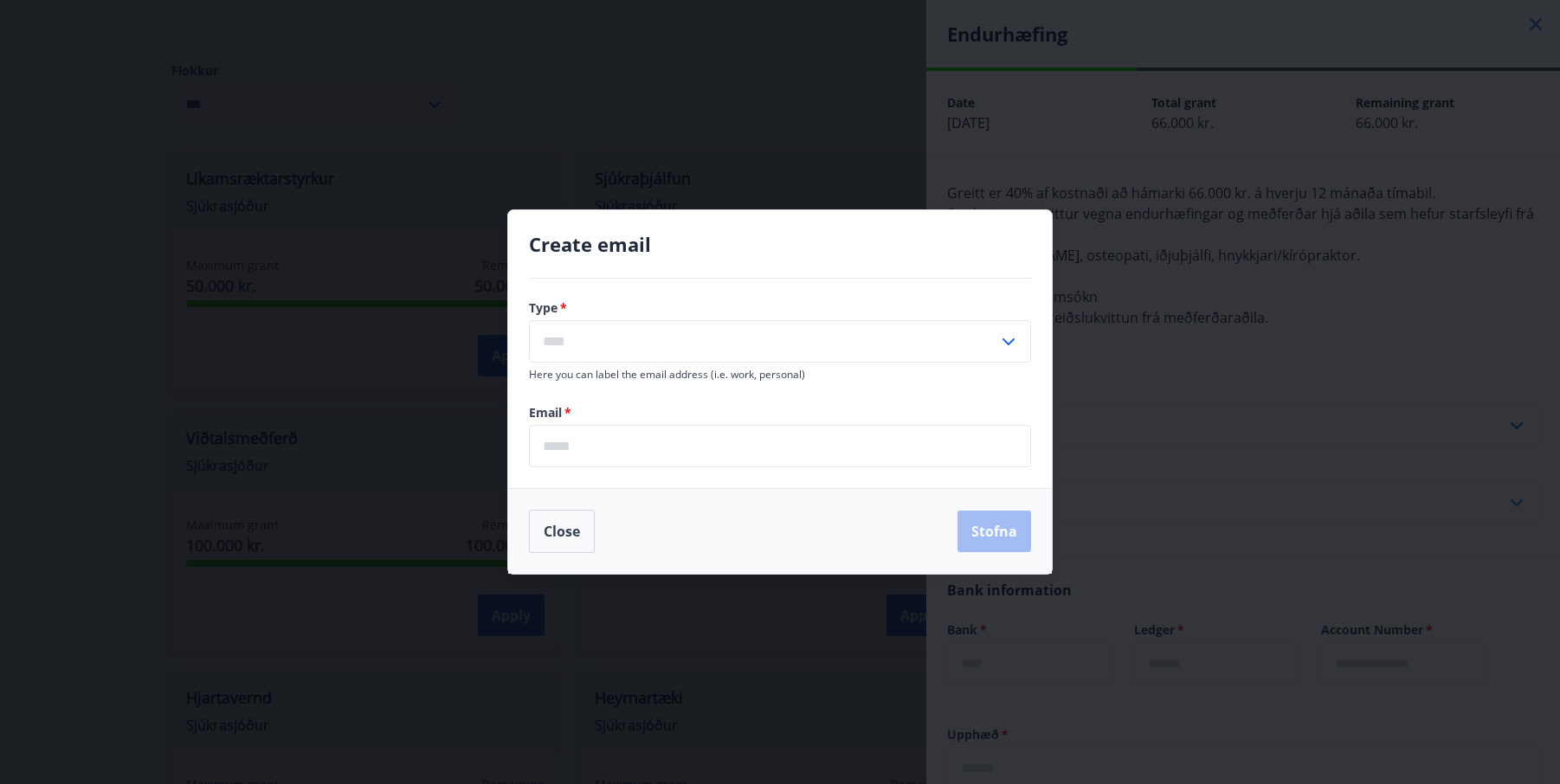
click at [707, 329] on input "text" at bounding box center [763, 342] width 469 height 42
click at [559, 520] on button "Close" at bounding box center [562, 530] width 66 height 43
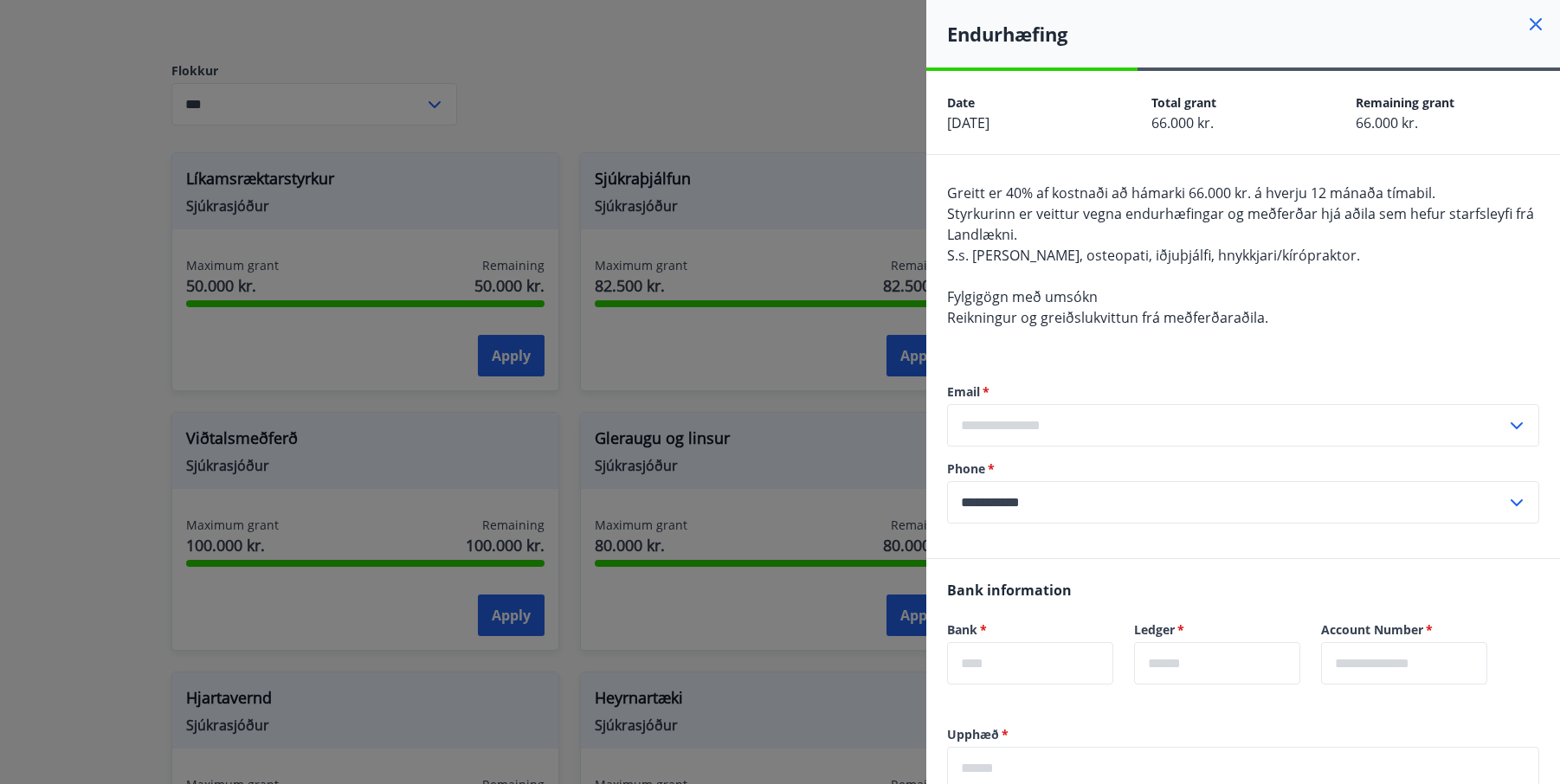
click at [812, 177] on div at bounding box center [780, 392] width 1560 height 784
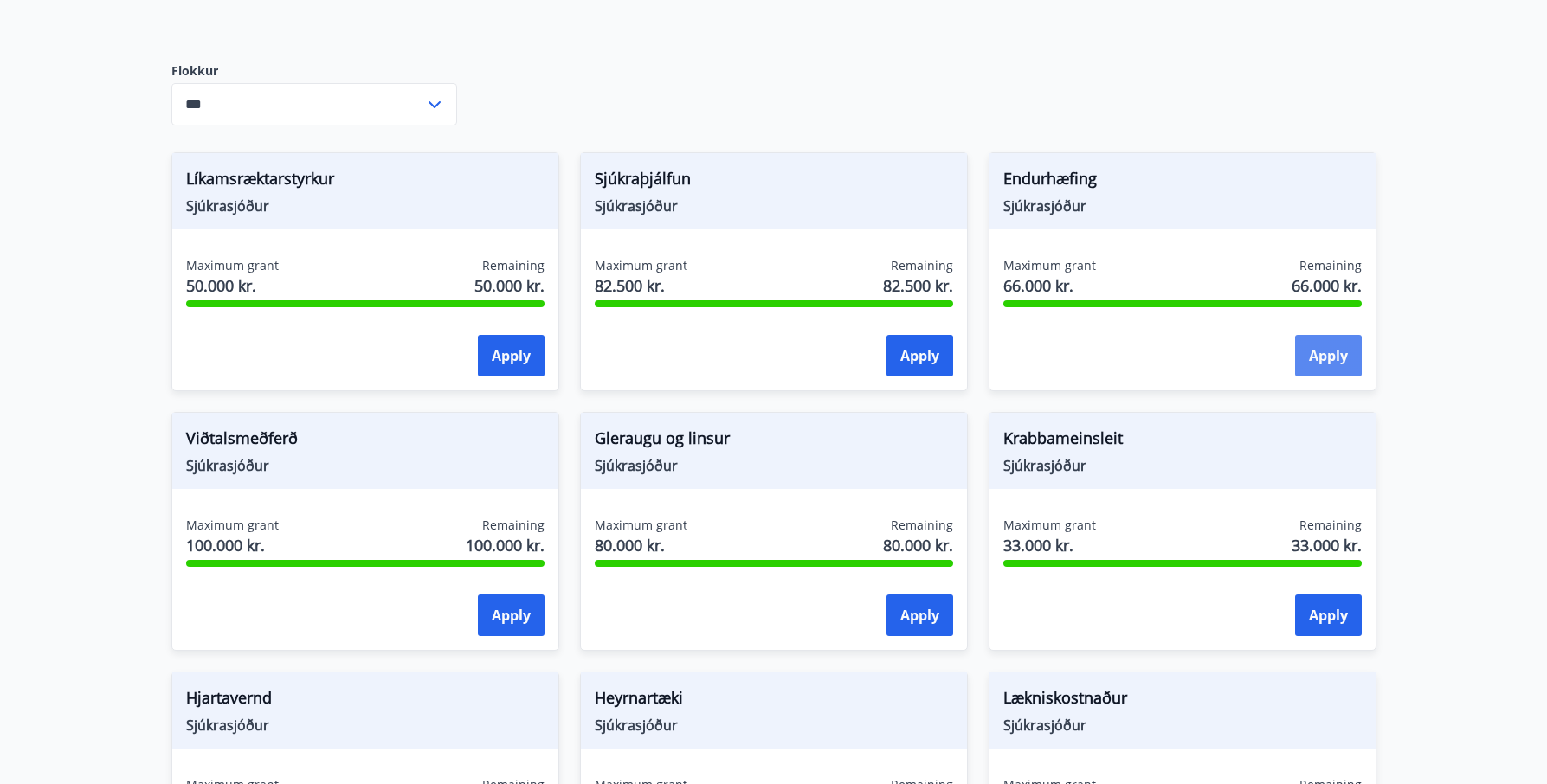
click at [1321, 364] on button "Apply" at bounding box center [1328, 356] width 67 height 42
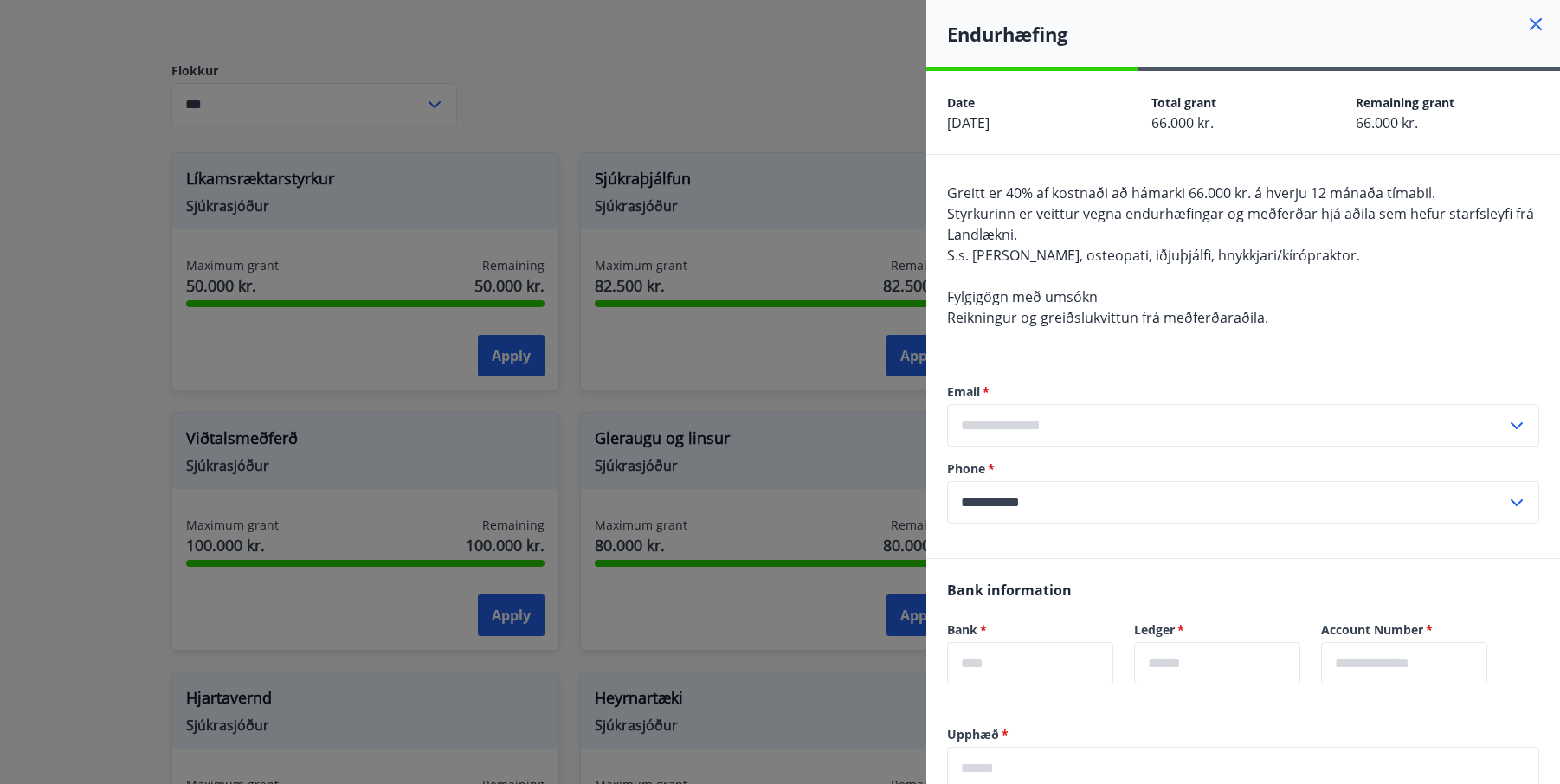
click at [1018, 424] on input "text" at bounding box center [1227, 425] width 560 height 42
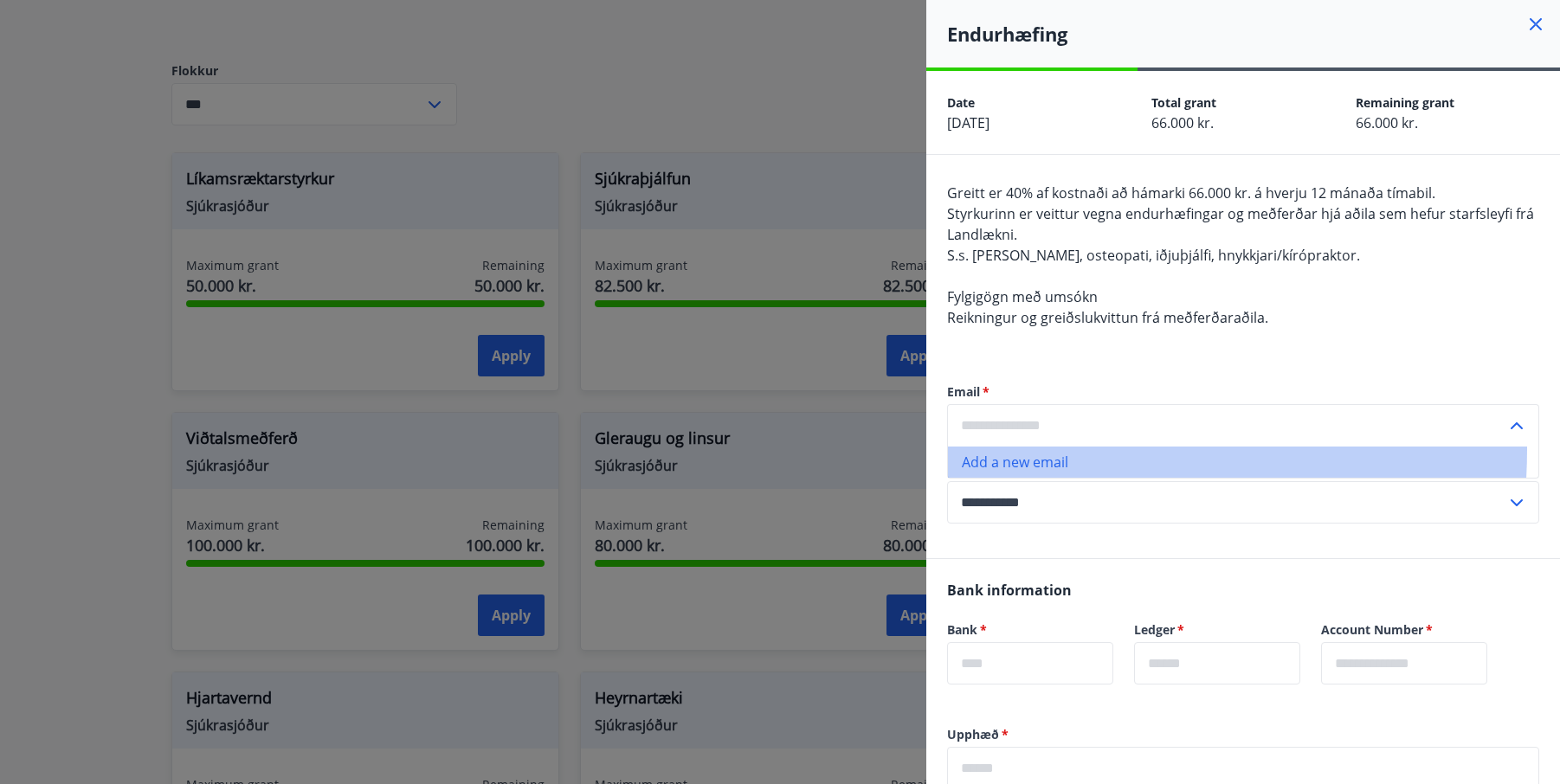
click at [1011, 449] on li "Add a new email" at bounding box center [1243, 461] width 591 height 31
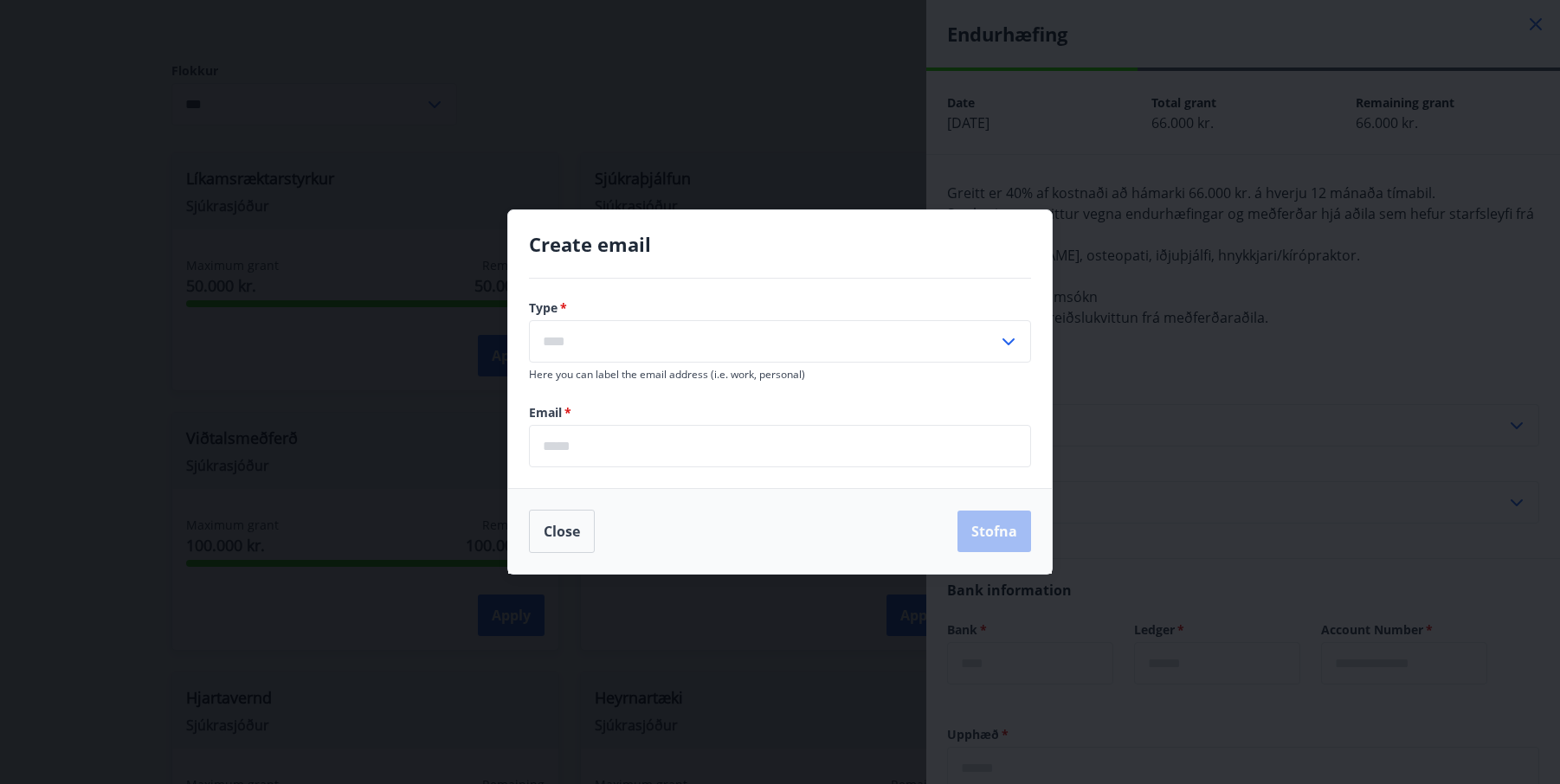
click at [611, 342] on input "text" at bounding box center [763, 342] width 469 height 42
click at [566, 385] on li "Personal" at bounding box center [780, 378] width 501 height 31
type input "********"
click at [629, 449] on input "email" at bounding box center [780, 445] width 502 height 42
type input "*"
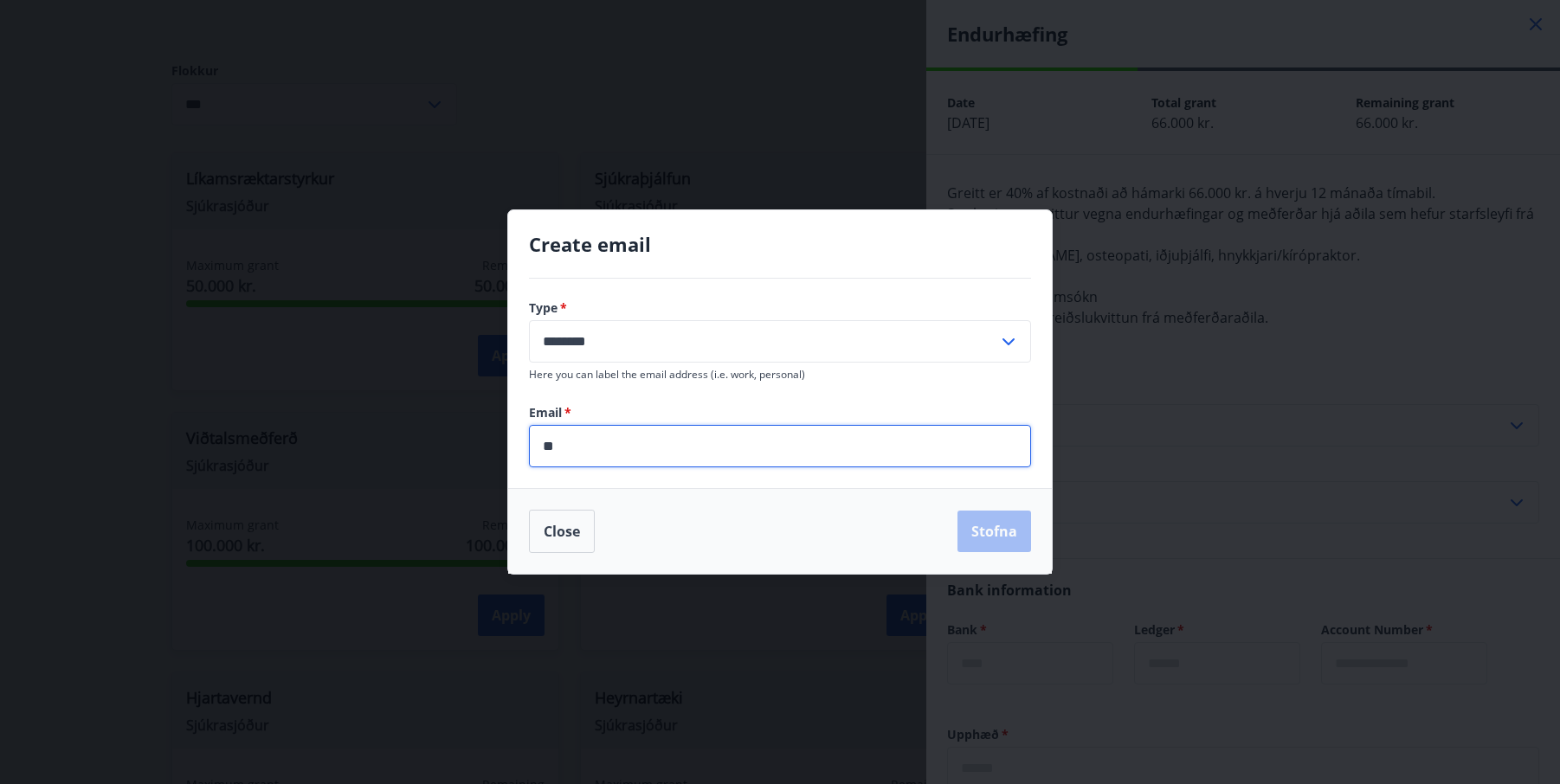
type input "*"
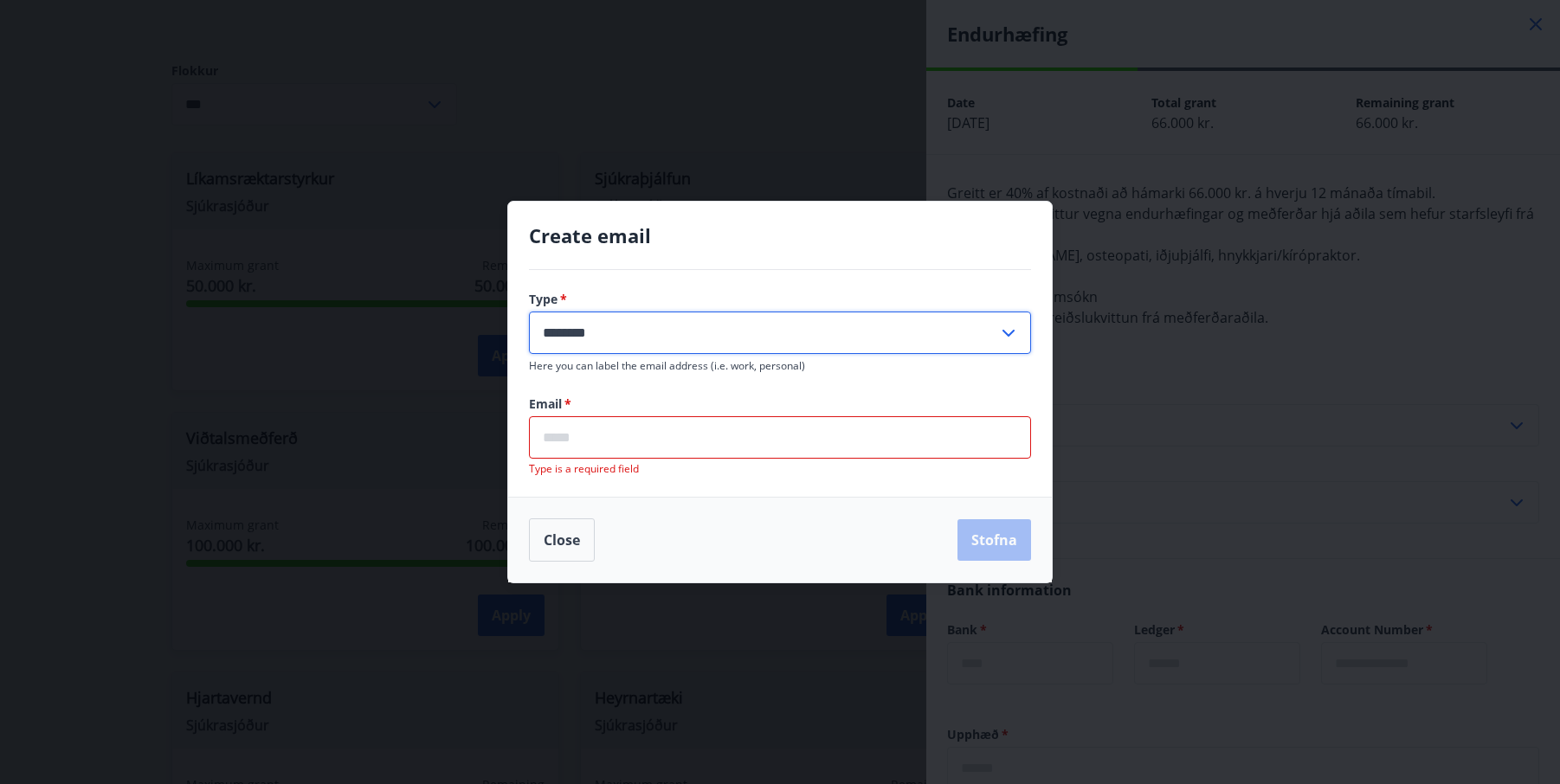
click at [637, 329] on input "********" at bounding box center [763, 333] width 469 height 42
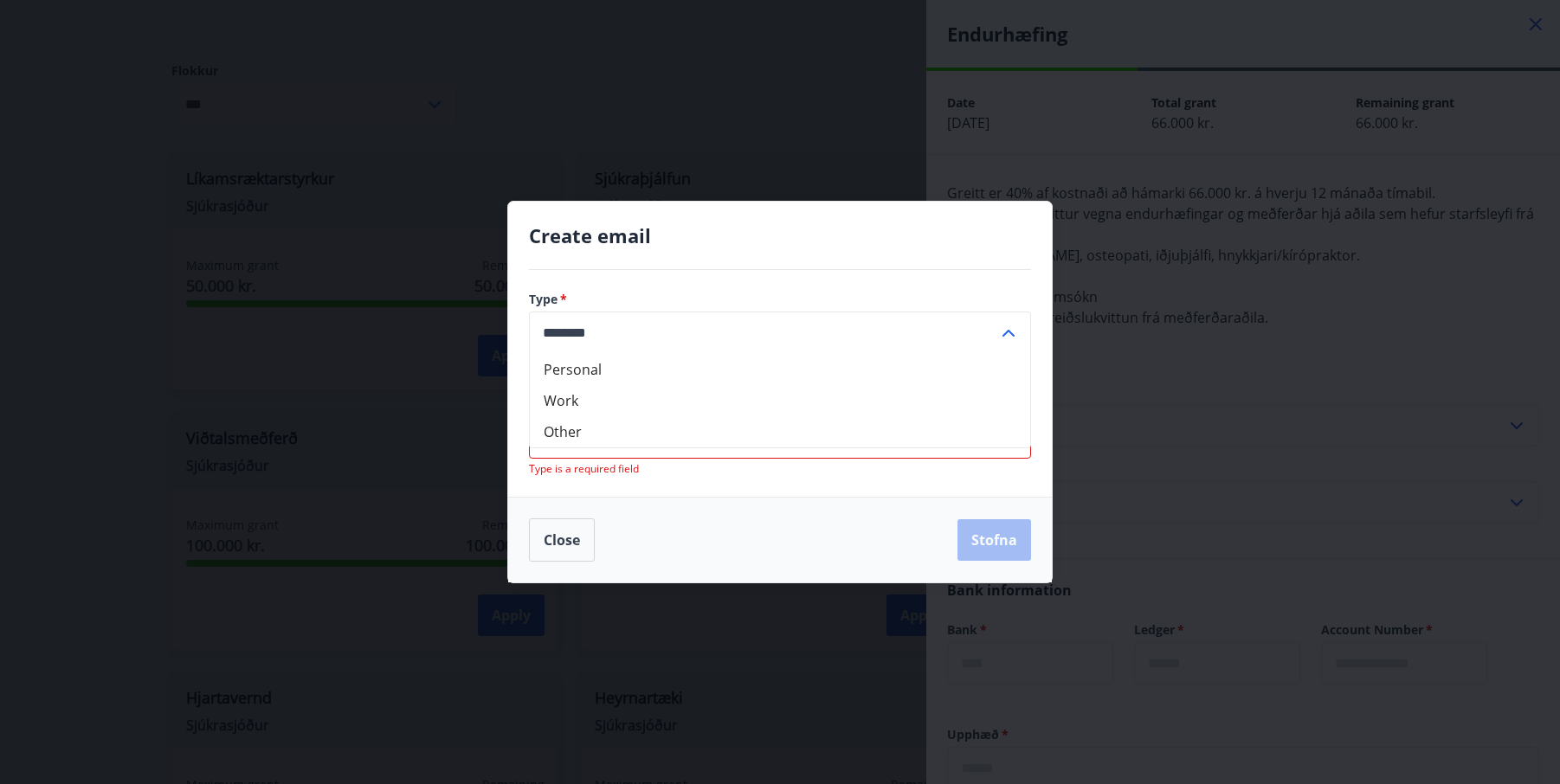
click at [612, 366] on li "Personal" at bounding box center [780, 369] width 501 height 31
click at [551, 441] on input "email" at bounding box center [780, 437] width 502 height 42
drag, startPoint x: 554, startPoint y: 429, endPoint x: 611, endPoint y: 429, distance: 57.0
click at [611, 429] on input "*******" at bounding box center [780, 437] width 502 height 42
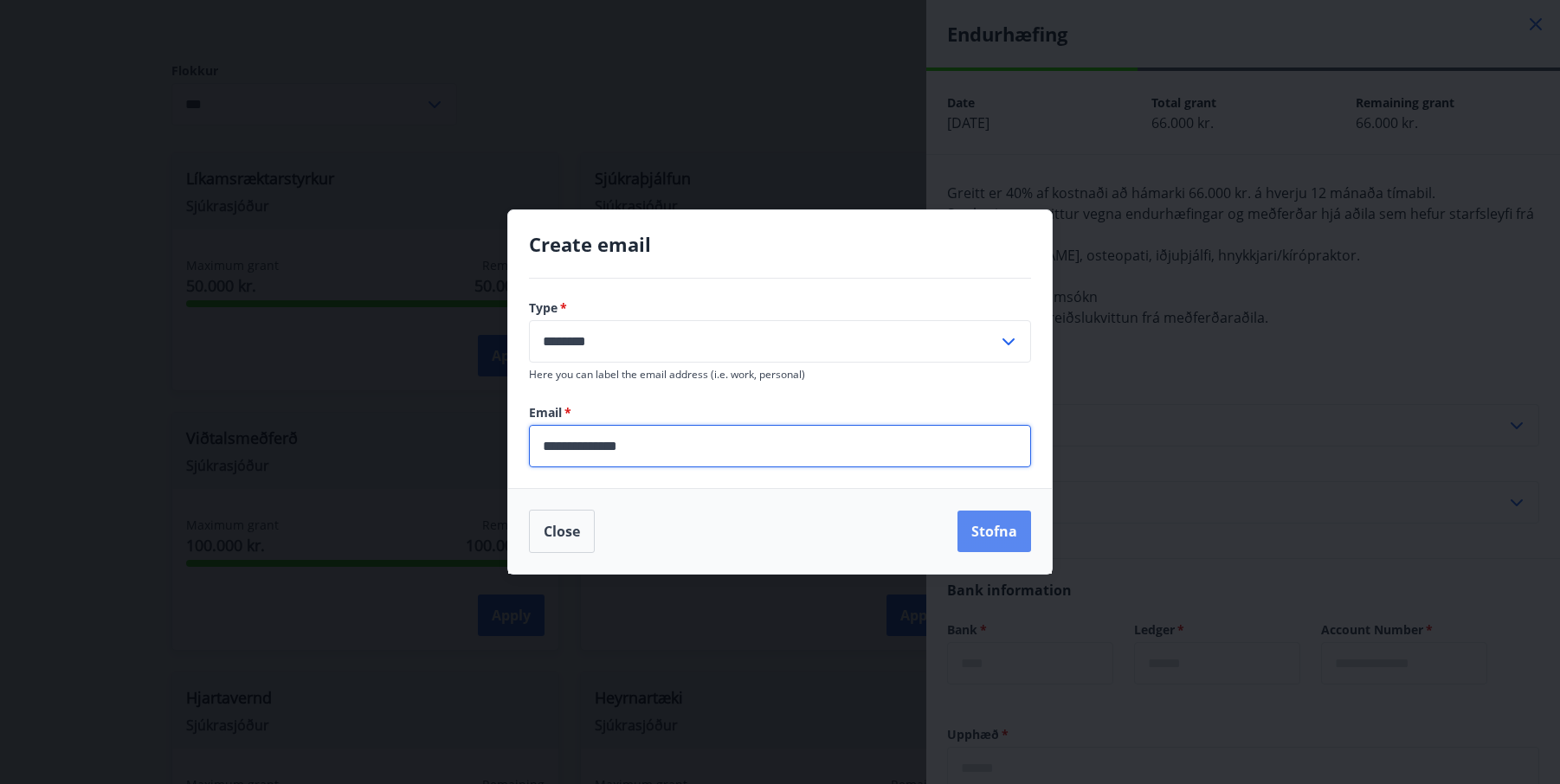
type input "**********"
click at [980, 529] on button "Stofna" at bounding box center [994, 531] width 74 height 42
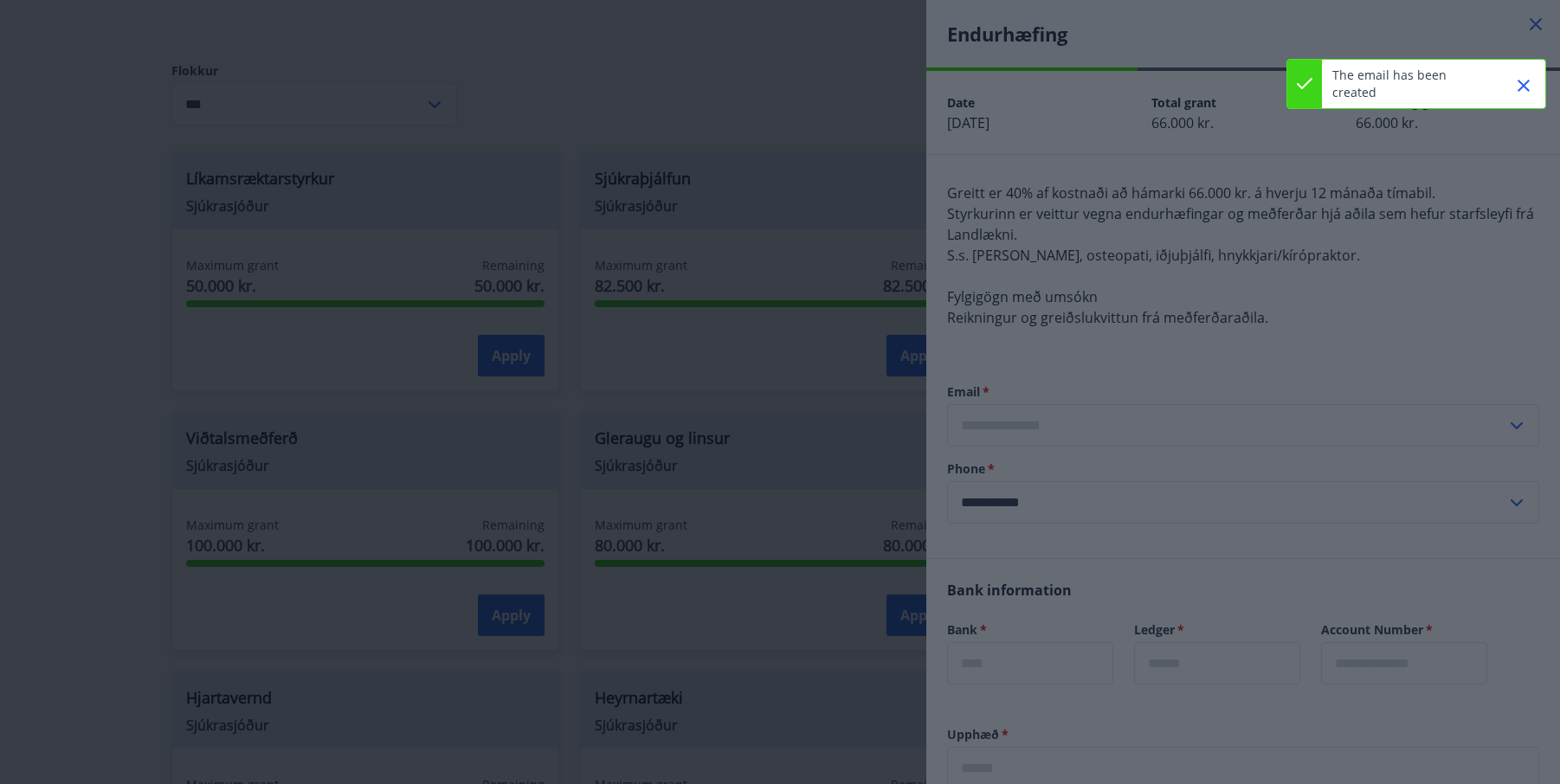
type input "**********"
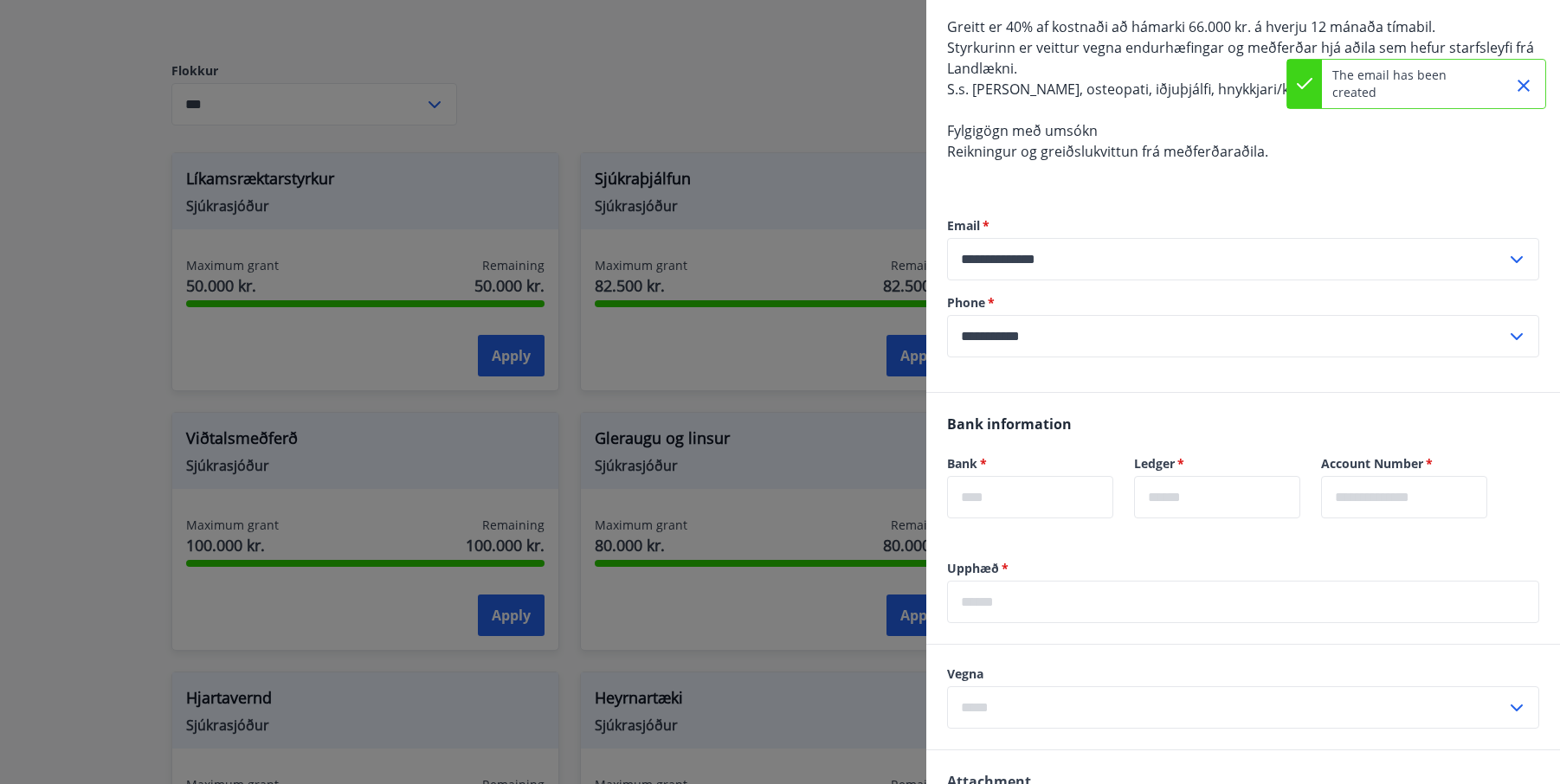
scroll to position [173, 0]
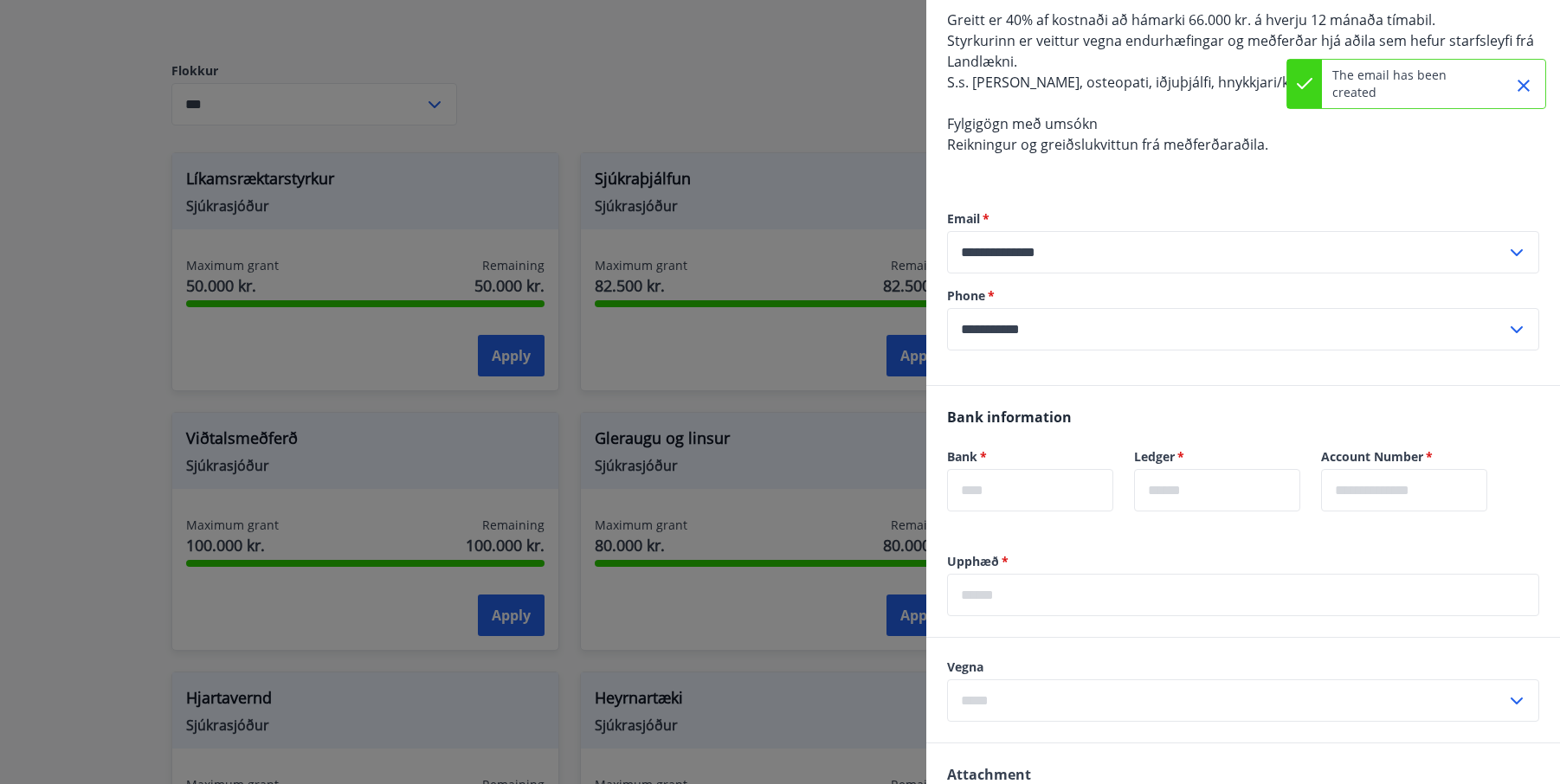
click at [1091, 499] on input "text" at bounding box center [1030, 489] width 166 height 42
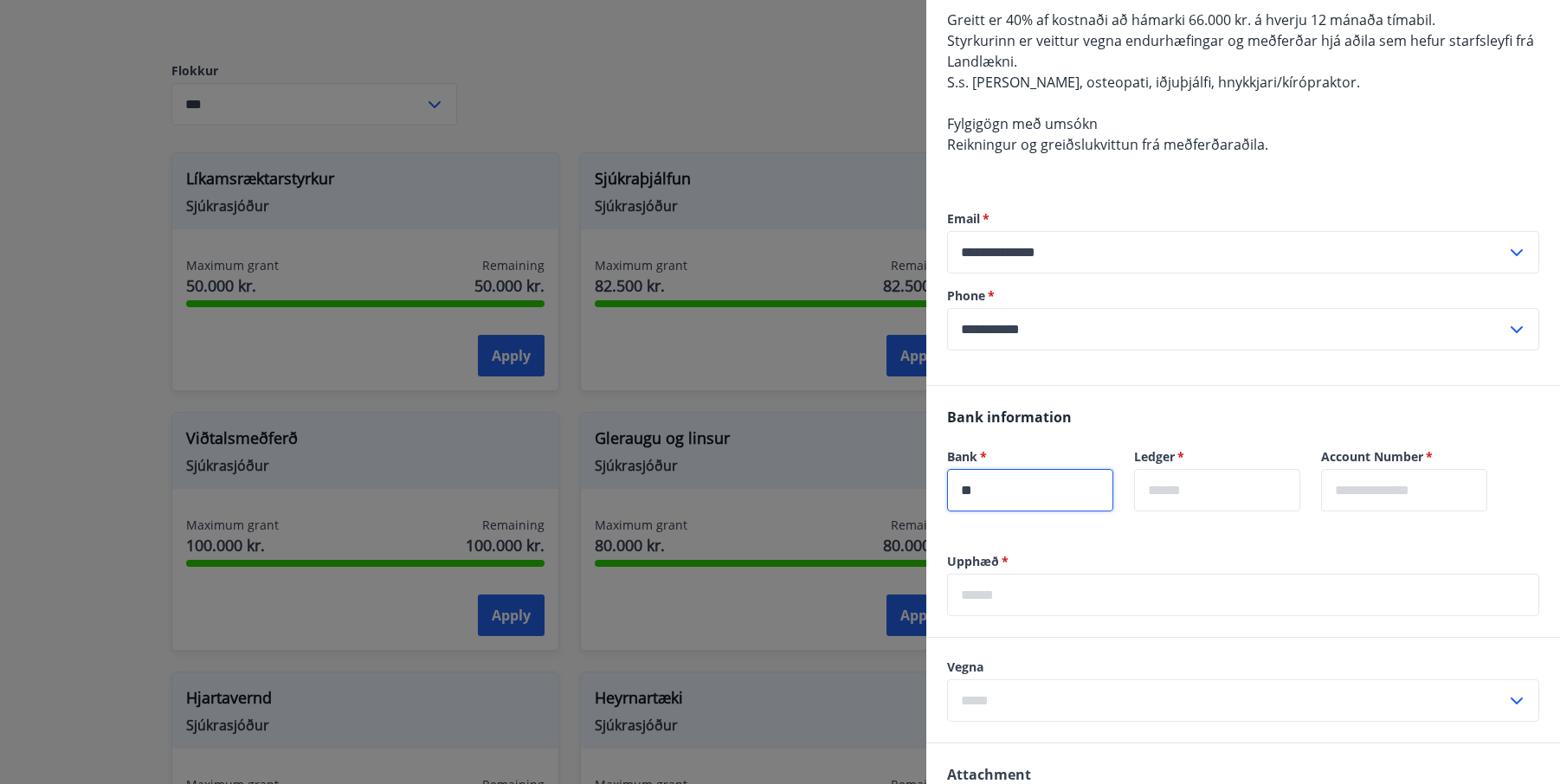
type input "*"
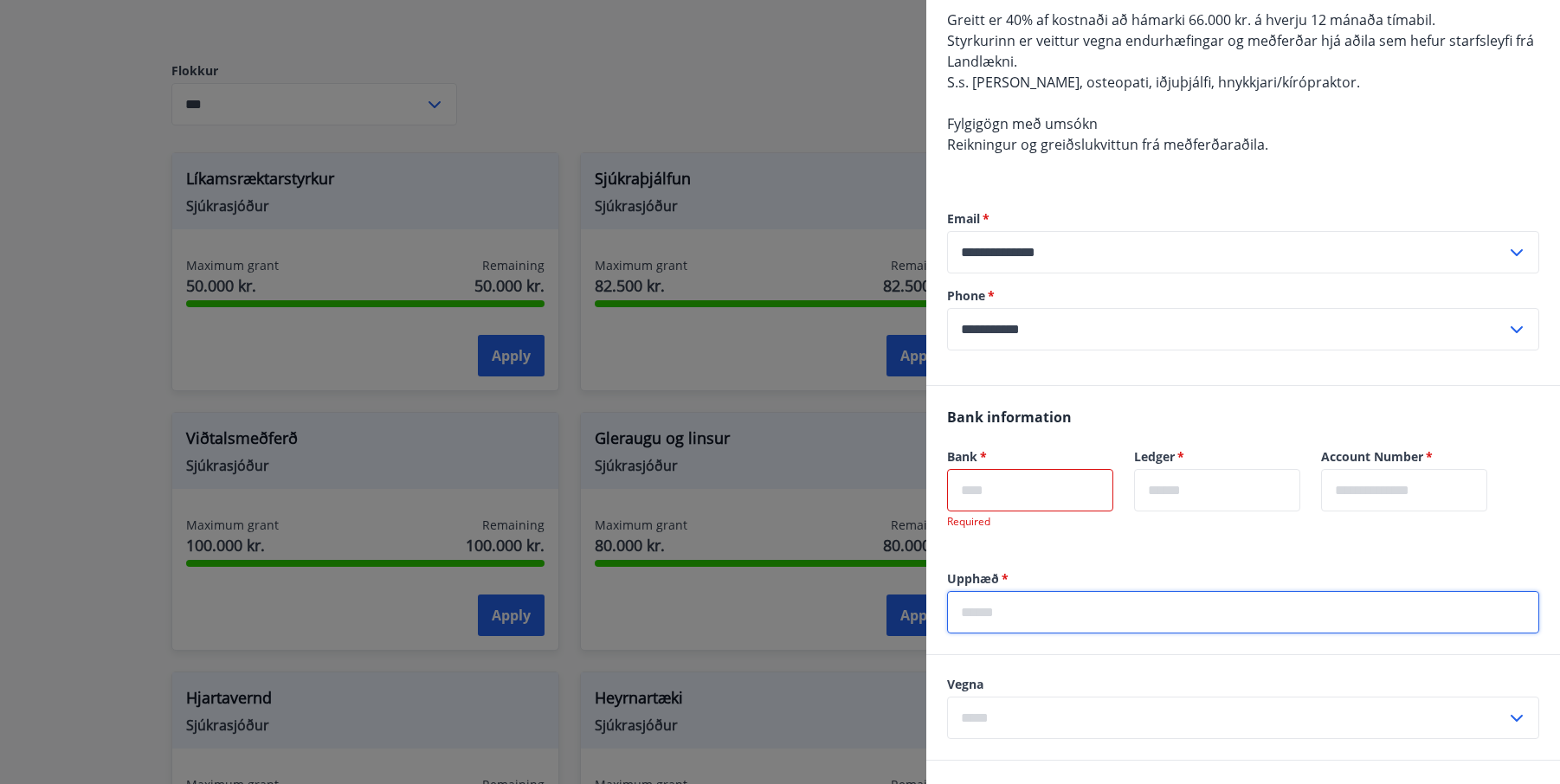
click at [1155, 608] on input "text" at bounding box center [1243, 612] width 592 height 42
click at [975, 613] on input "*****" at bounding box center [1243, 612] width 592 height 42
type input "*****"
click at [1050, 492] on input "text" at bounding box center [1030, 489] width 166 height 42
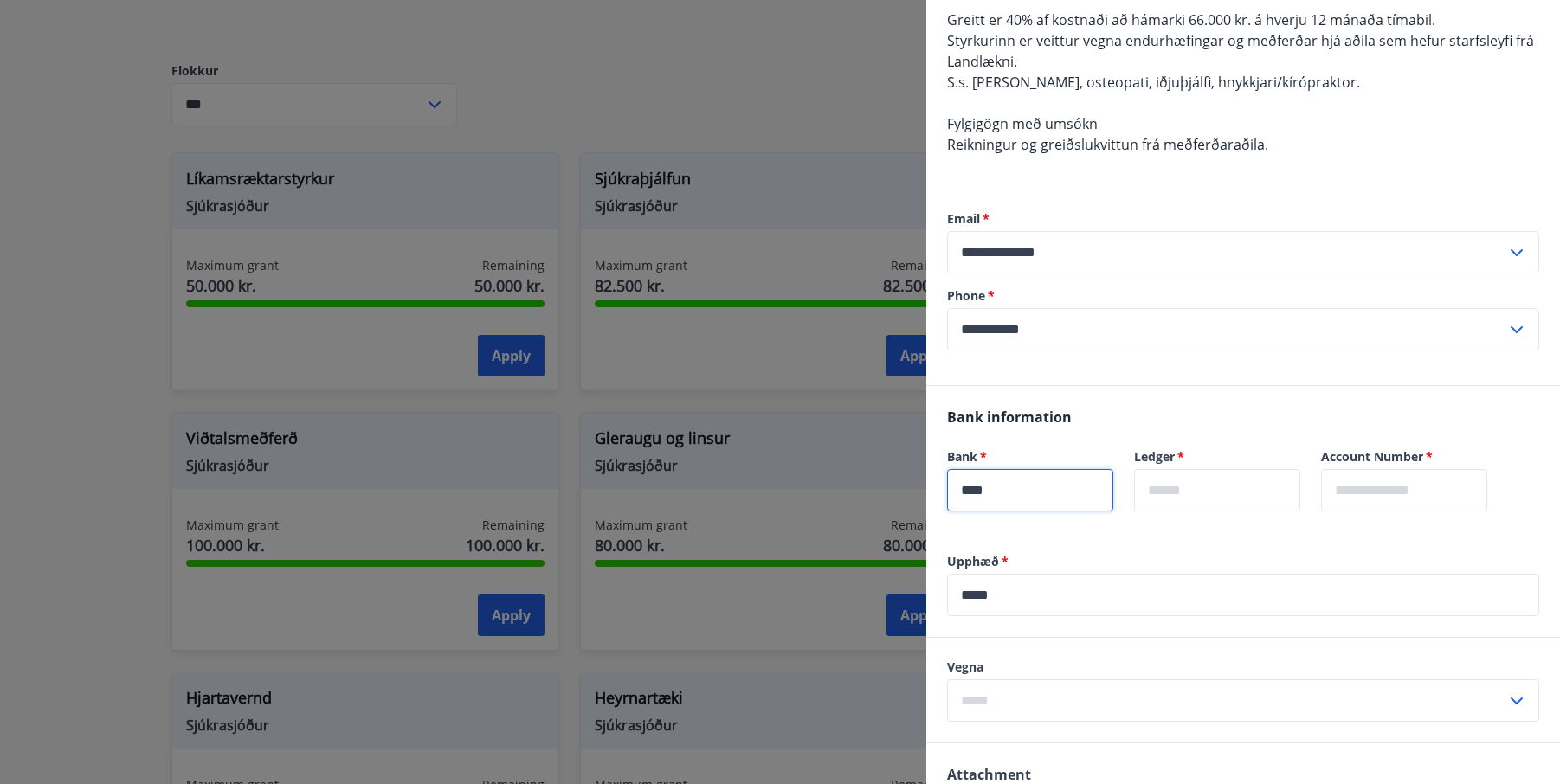
type input "****"
click at [1245, 496] on input "text" at bounding box center [1217, 489] width 166 height 42
type input "**"
click at [1373, 491] on input "text" at bounding box center [1404, 489] width 166 height 42
type input "******"
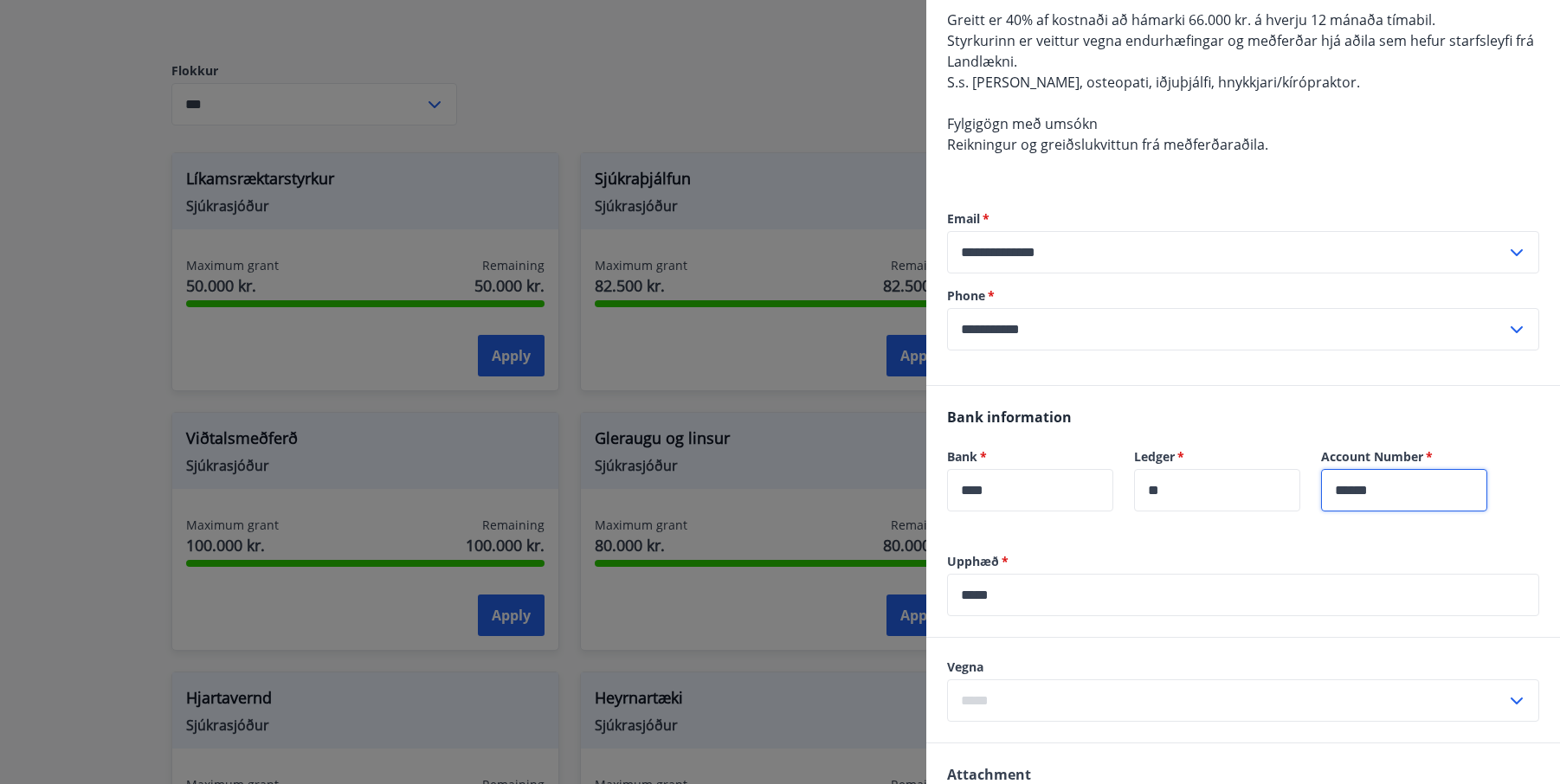
click at [1078, 695] on input "text" at bounding box center [1227, 700] width 560 height 42
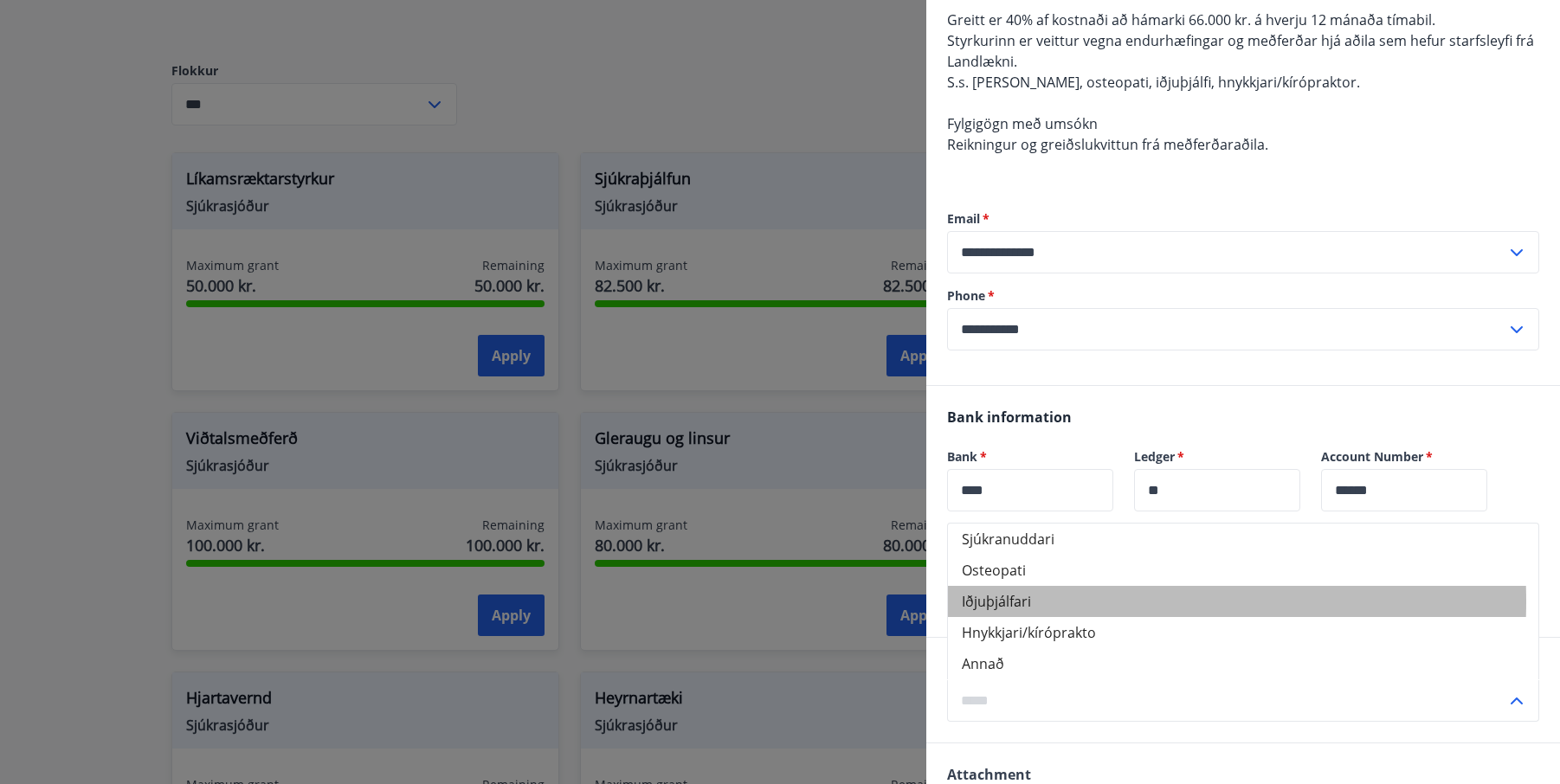
click at [1021, 601] on li "Iðjuþjálfari" at bounding box center [1243, 600] width 591 height 31
type input "**********"
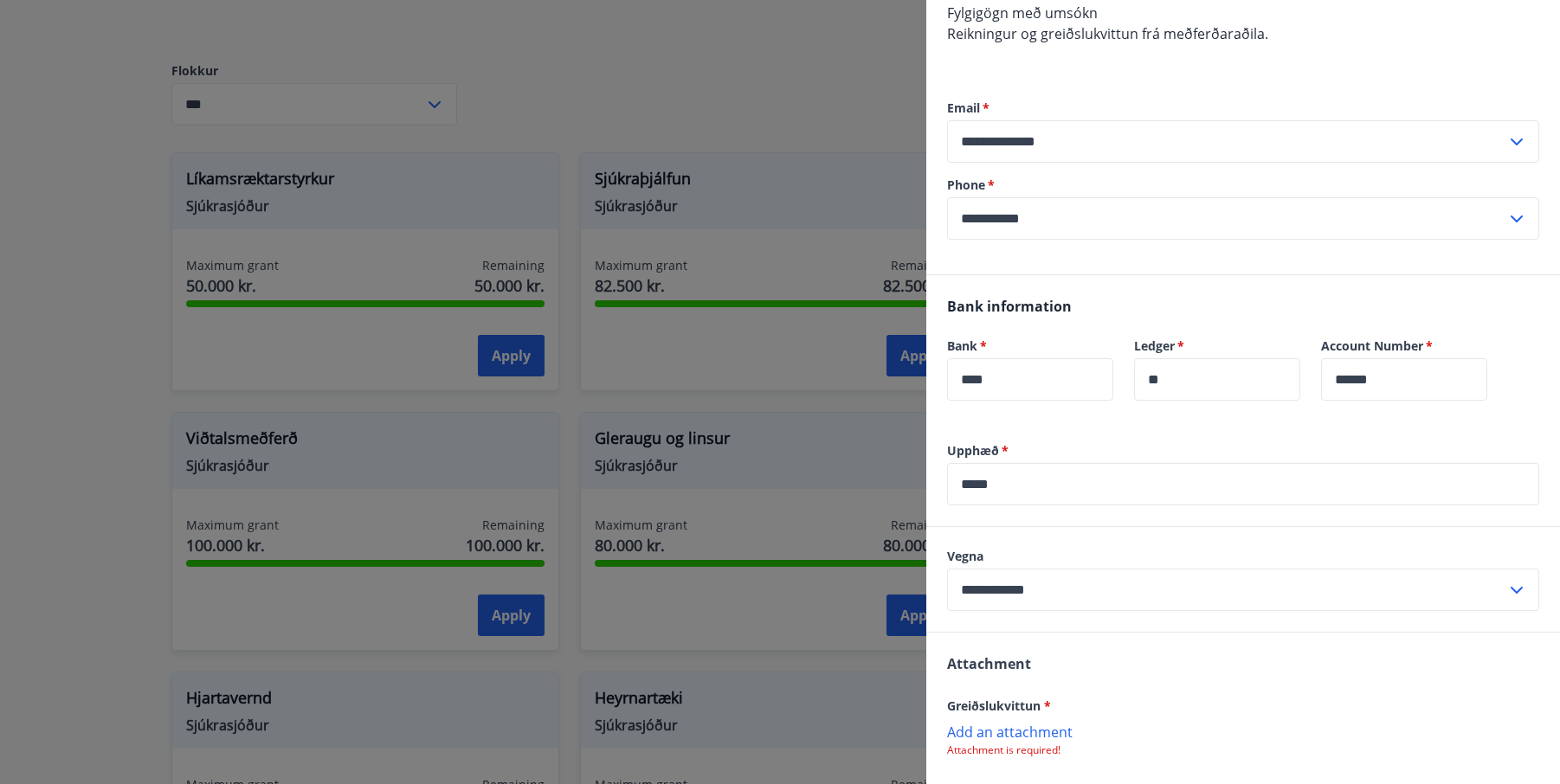
scroll to position [430, 0]
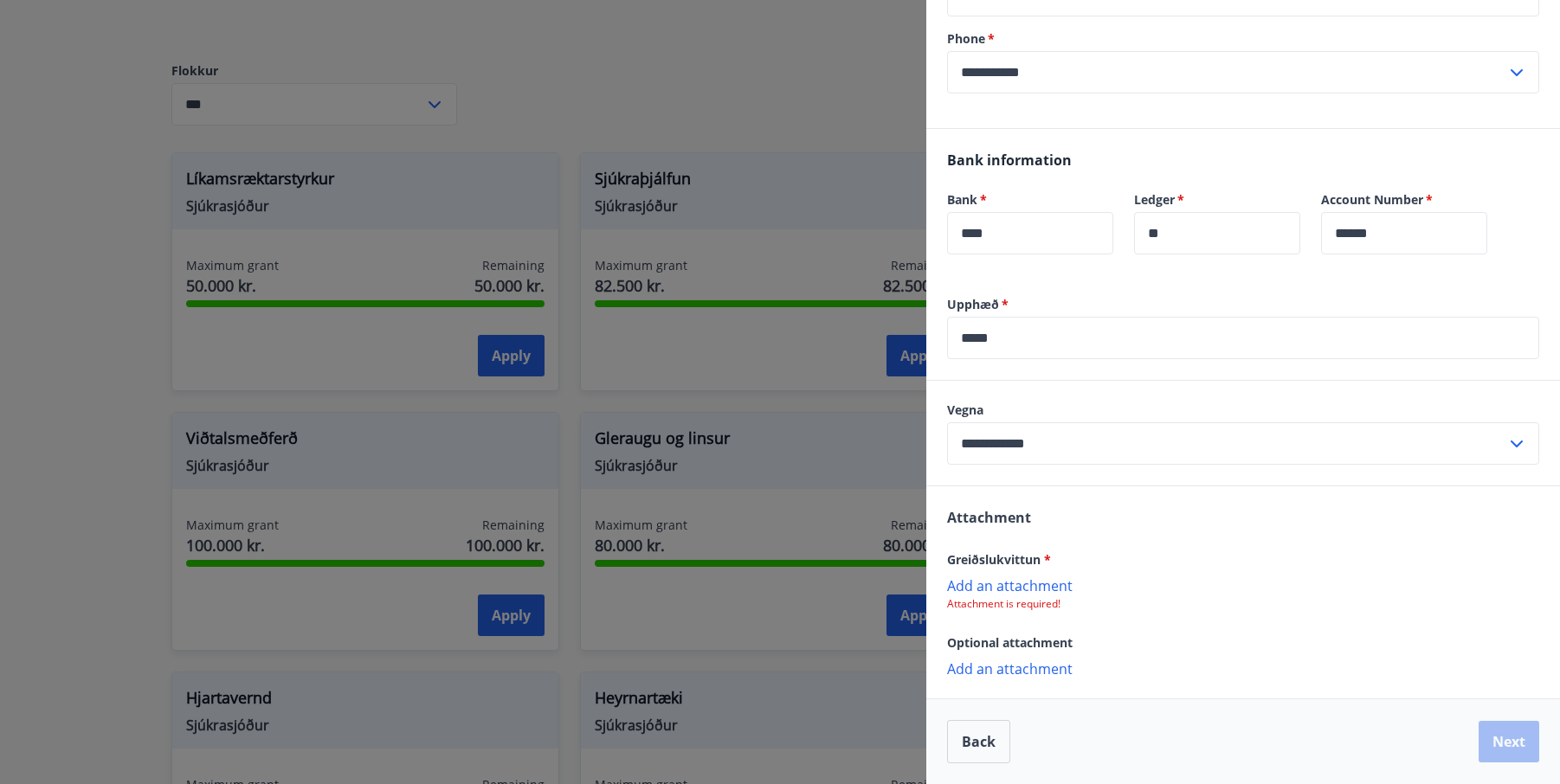
click at [1022, 585] on p "Add an attachment" at bounding box center [1243, 584] width 592 height 17
click at [1498, 739] on button "Next" at bounding box center [1509, 742] width 61 height 42
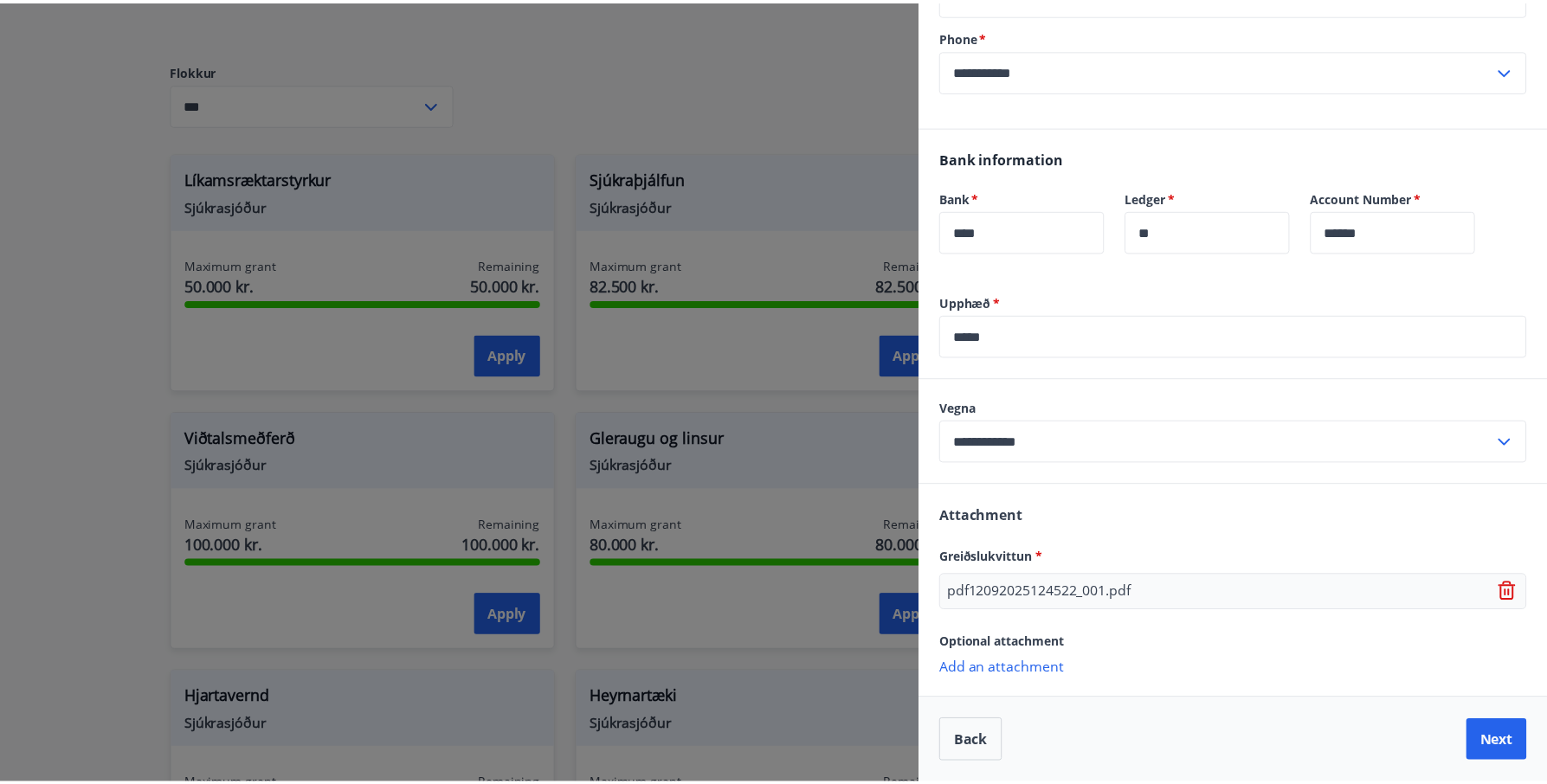
scroll to position [0, 0]
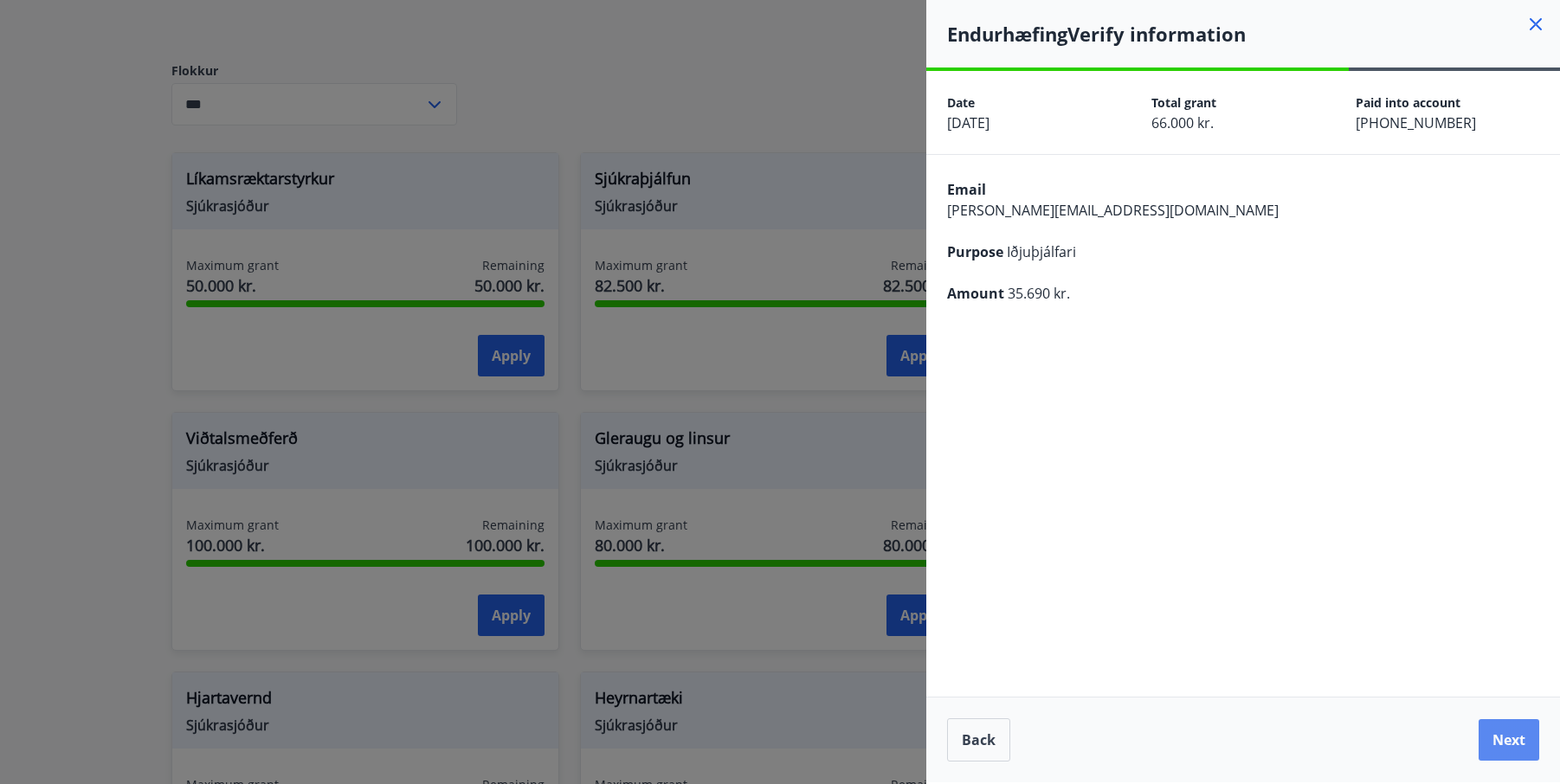
click at [1523, 729] on button "Next" at bounding box center [1509, 740] width 61 height 42
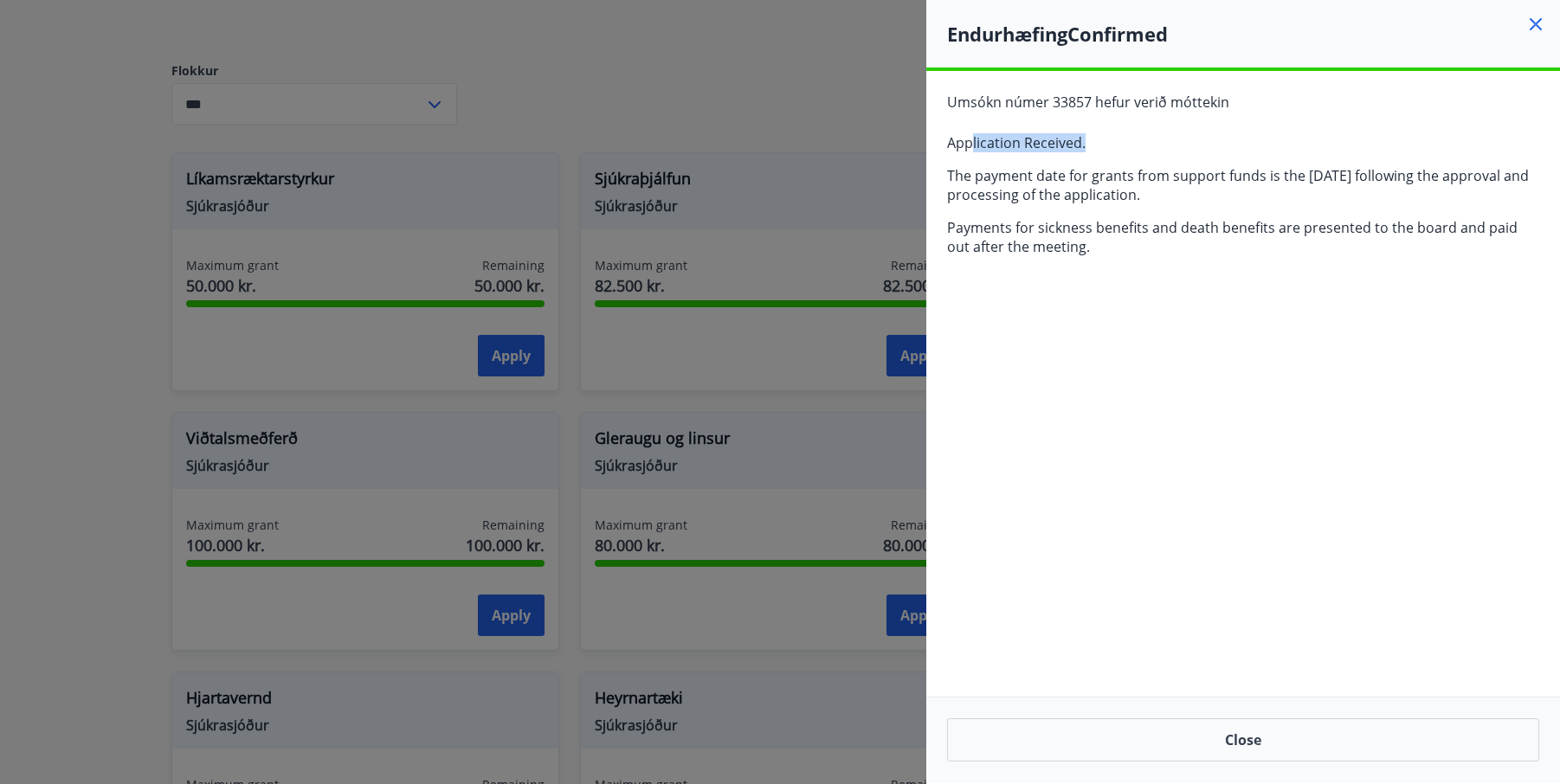
drag, startPoint x: 970, startPoint y: 145, endPoint x: 1090, endPoint y: 145, distance: 120.0
click at [1090, 145] on p "Application Received." at bounding box center [1243, 142] width 592 height 19
drag, startPoint x: 1090, startPoint y: 145, endPoint x: 1217, endPoint y: 172, distance: 129.8
click at [1178, 146] on p "Application Received." at bounding box center [1243, 142] width 592 height 19
click at [1330, 747] on button "Close" at bounding box center [1243, 739] width 592 height 43
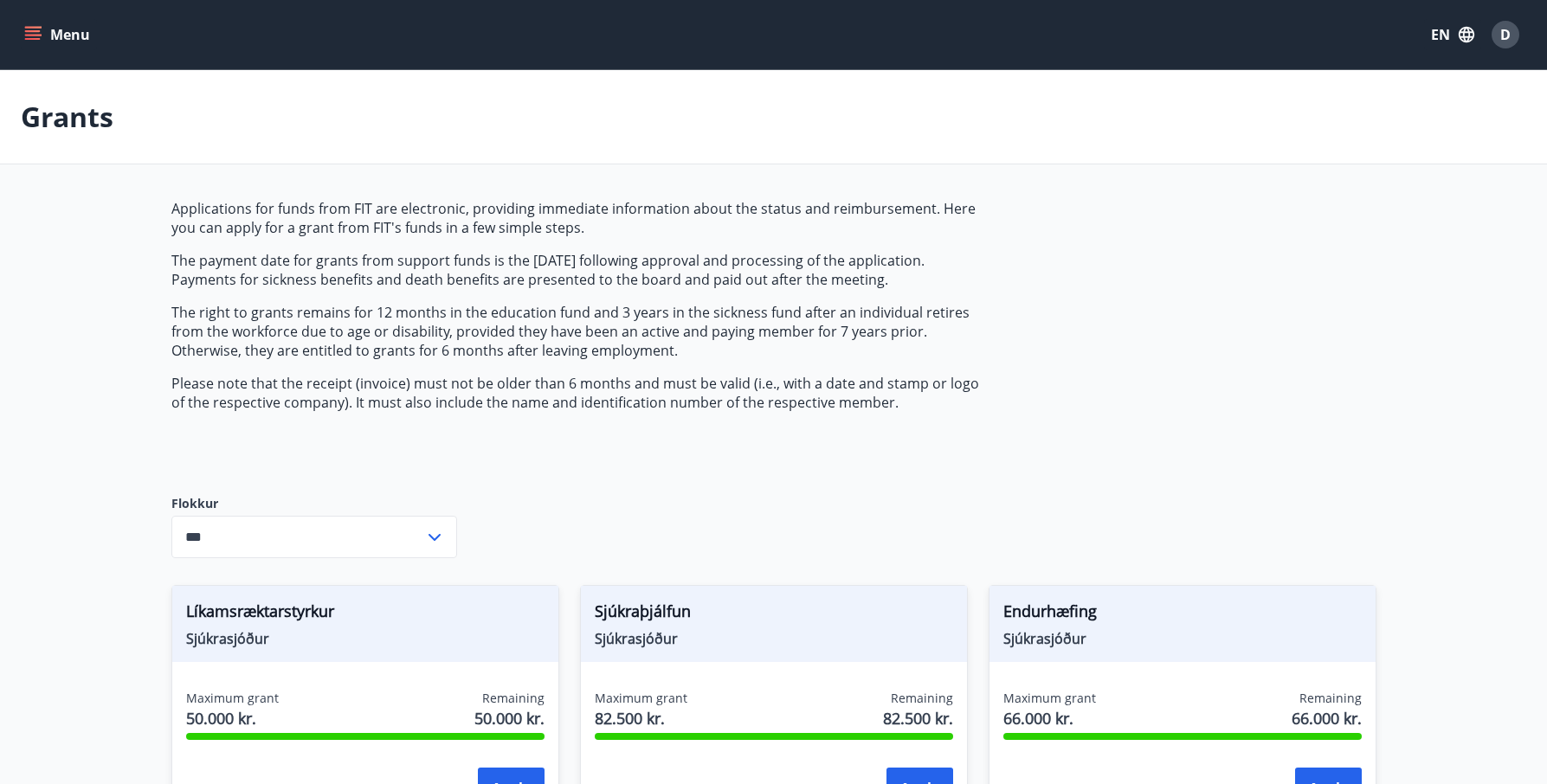
click at [38, 43] on button "Menu" at bounding box center [59, 34] width 76 height 31
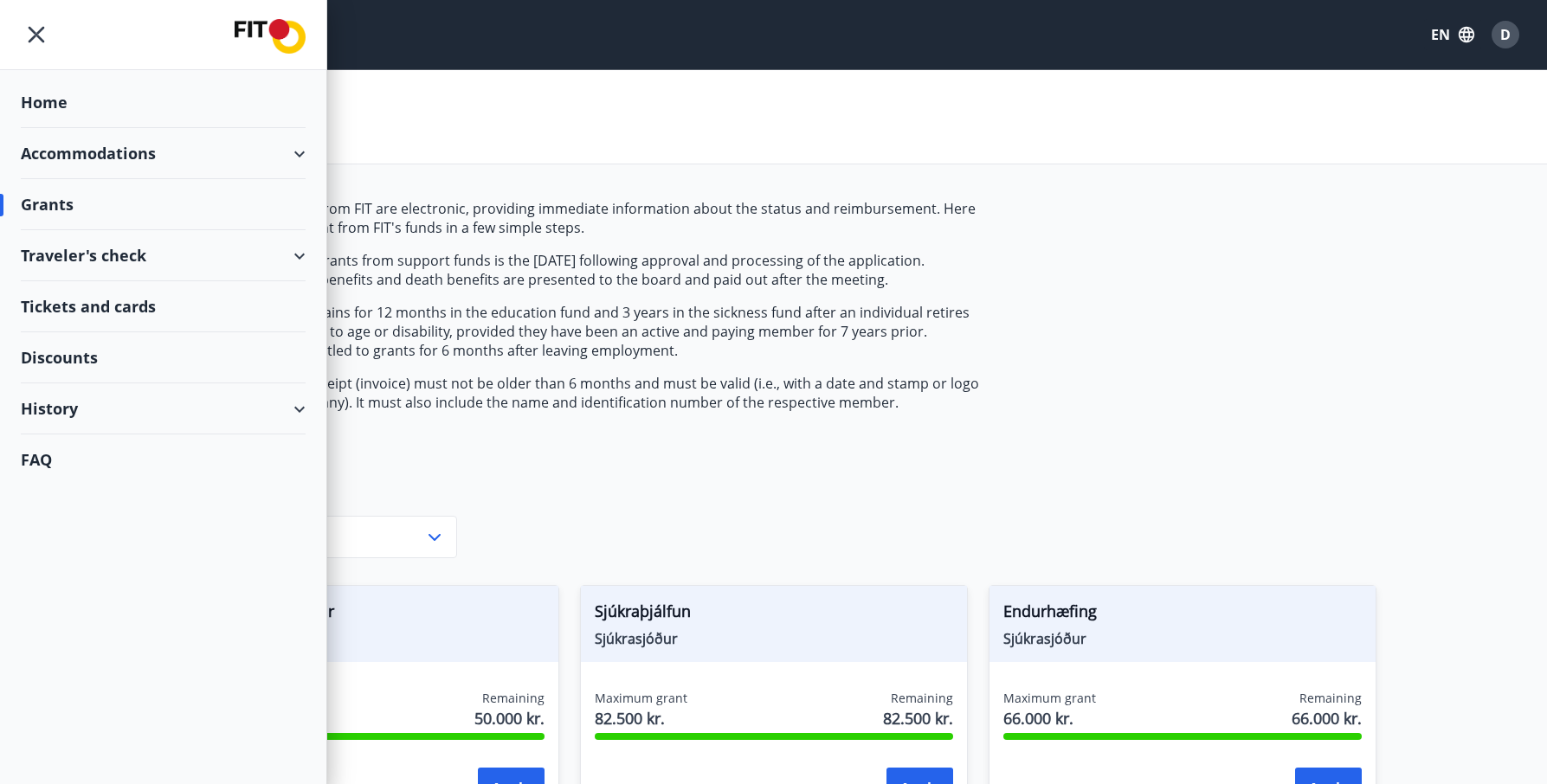
click at [178, 253] on div "Traveler's check" at bounding box center [163, 255] width 285 height 51
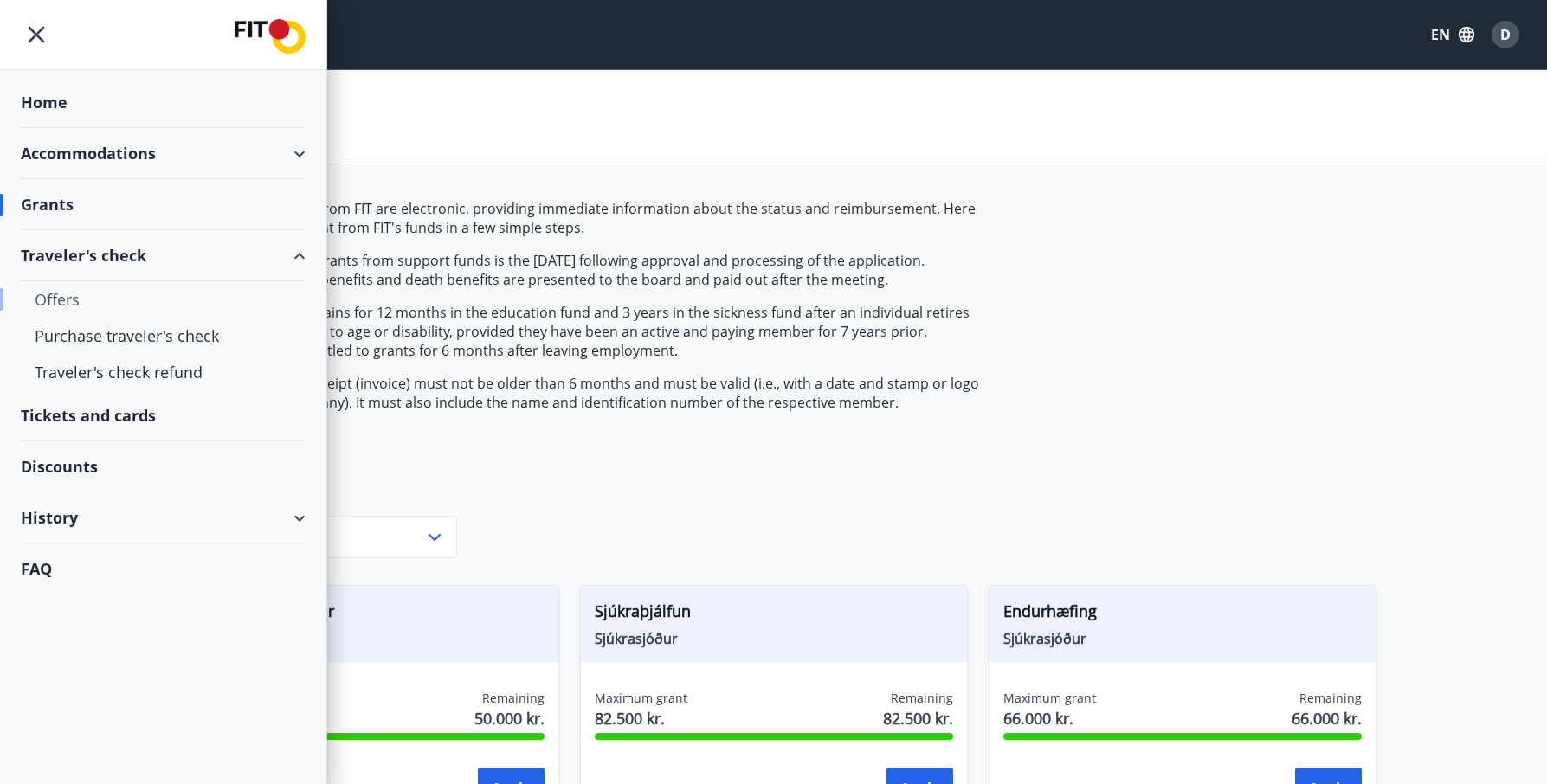
click at [77, 308] on div "Offers" at bounding box center [163, 300] width 257 height 36
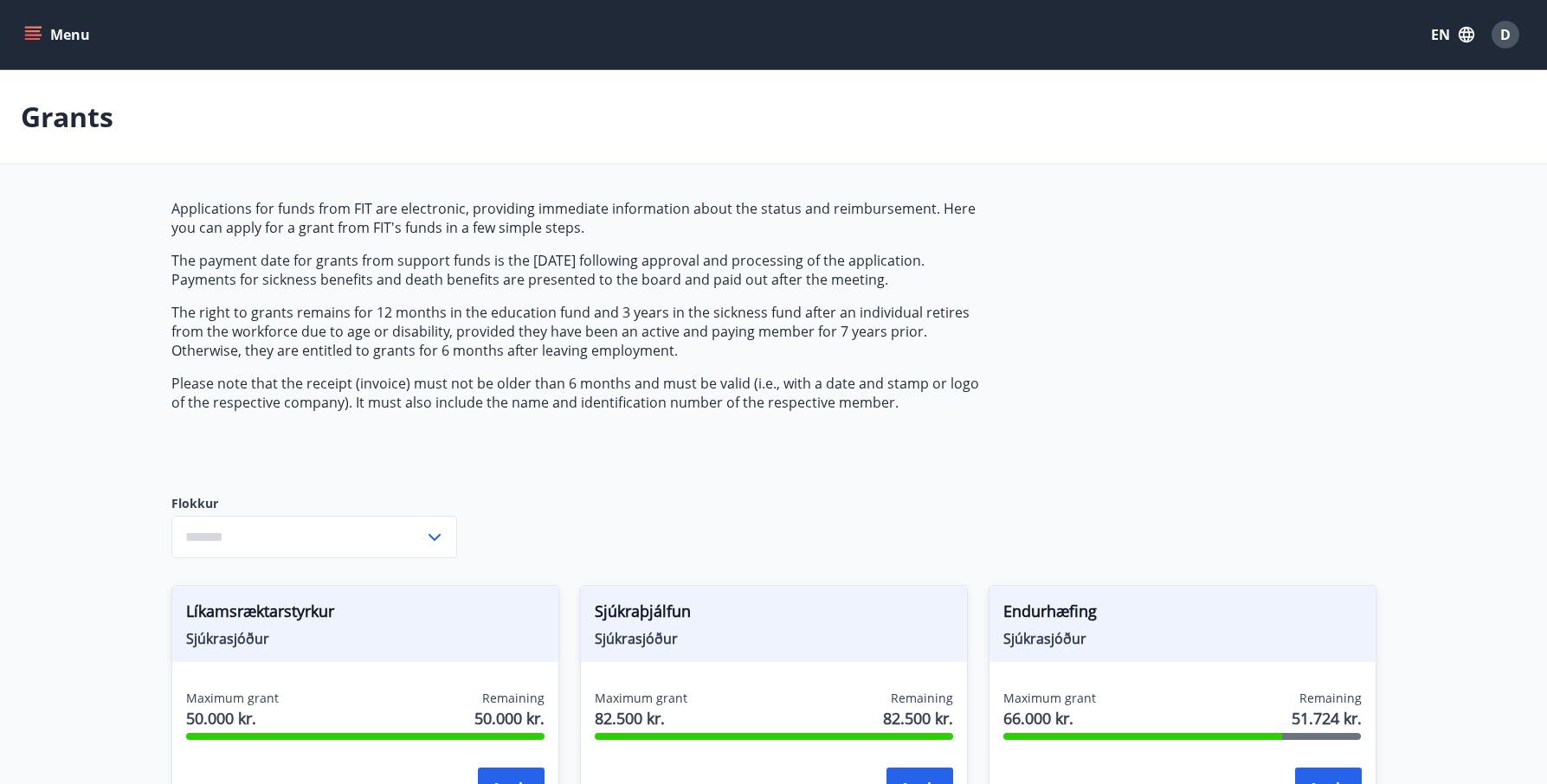
type input "***"
click at [30, 25] on button "Menu" at bounding box center [59, 34] width 76 height 31
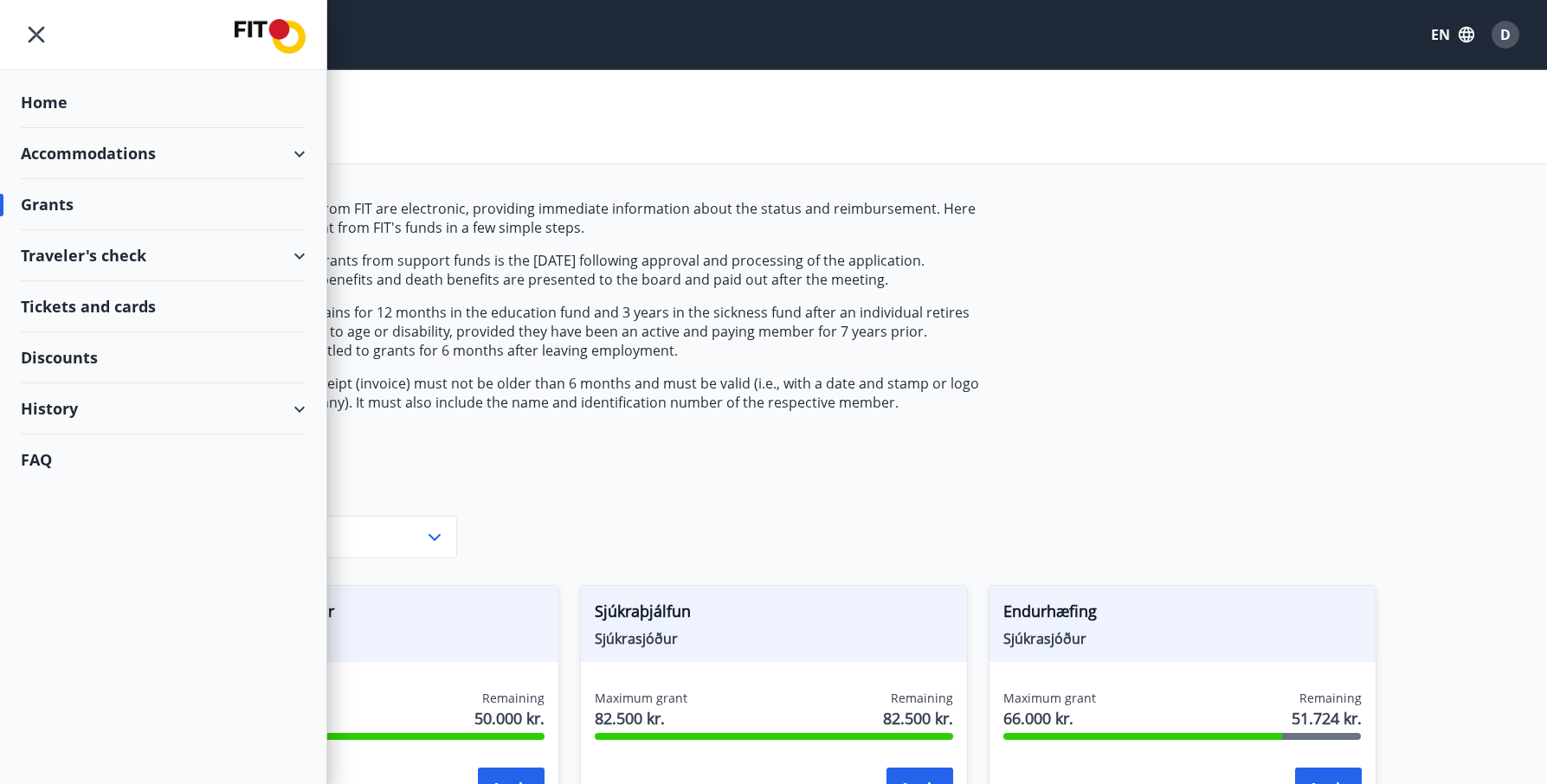
click at [74, 353] on div "Discounts" at bounding box center [163, 358] width 285 height 51
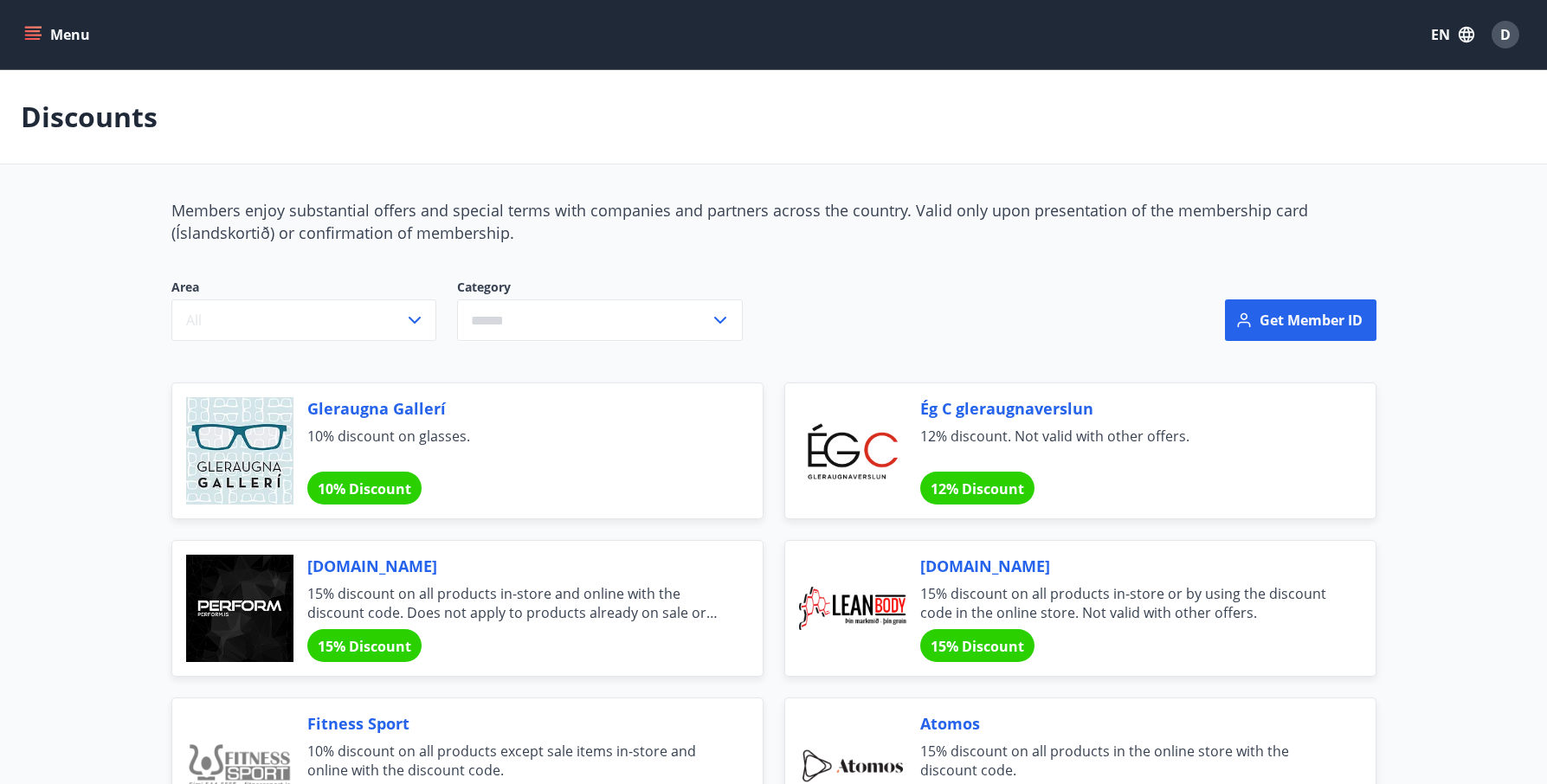
click at [34, 37] on icon "menu" at bounding box center [32, 34] width 17 height 17
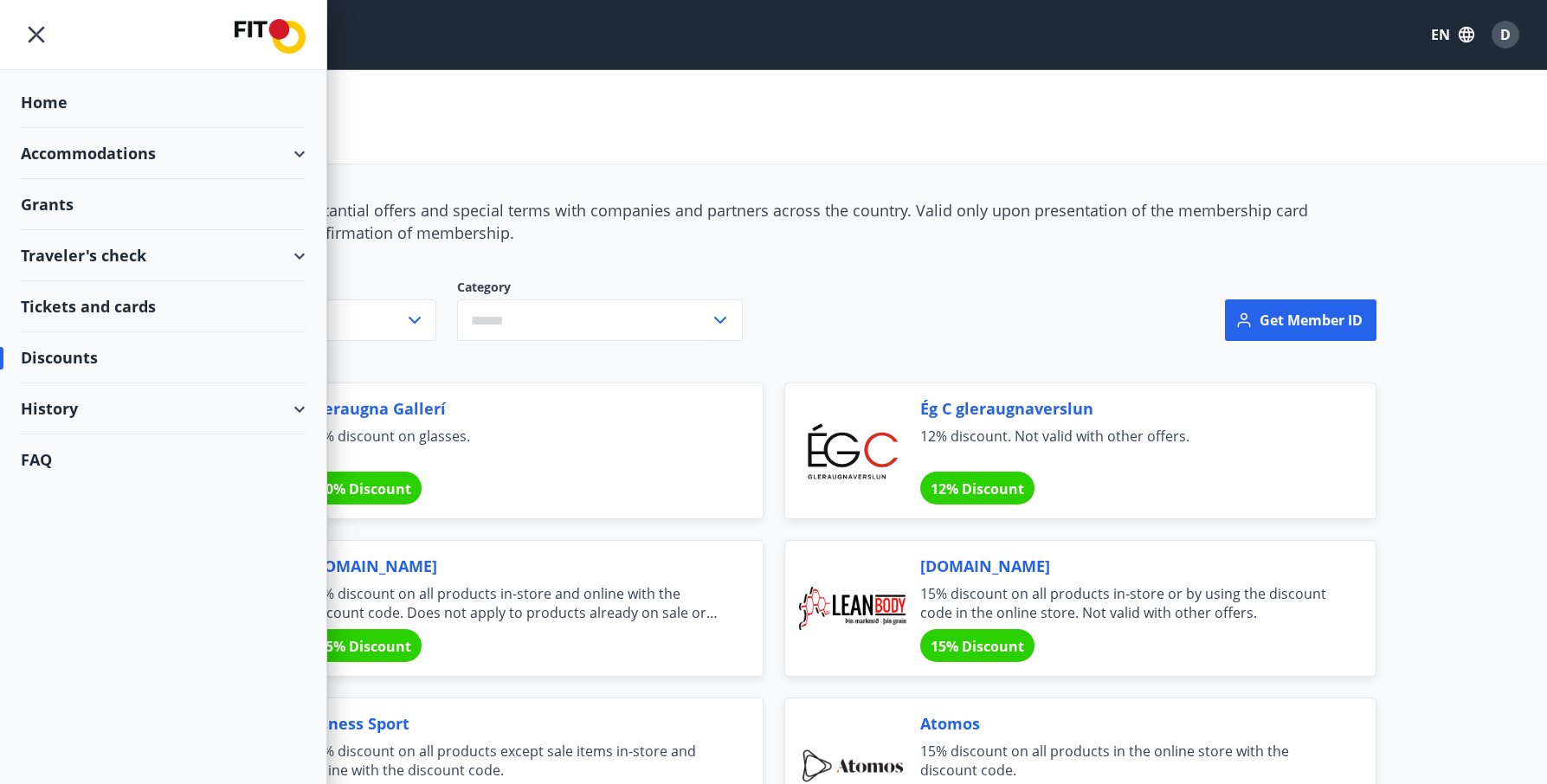
click at [51, 202] on div "Grants" at bounding box center [163, 204] width 285 height 51
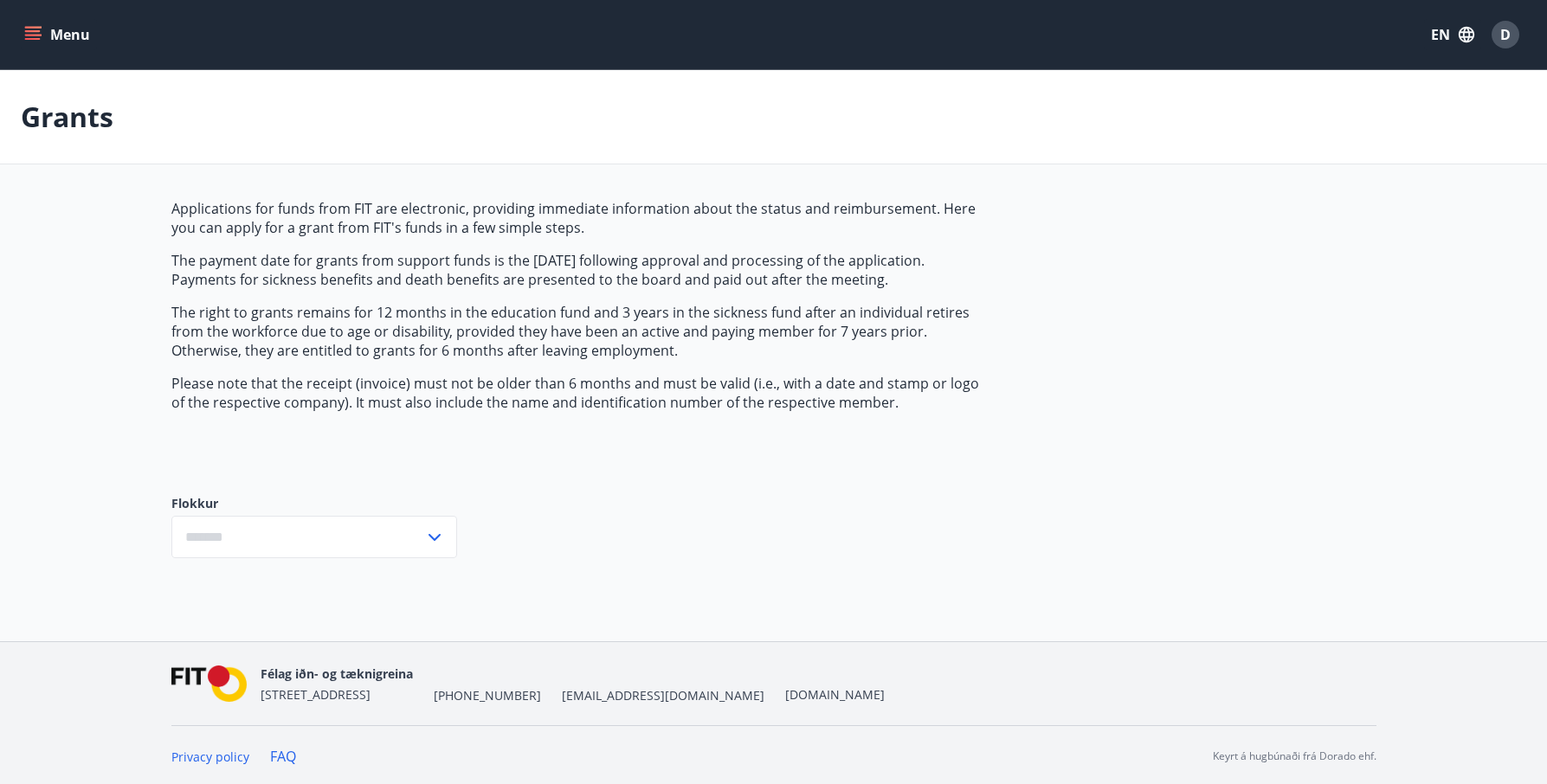
type input "***"
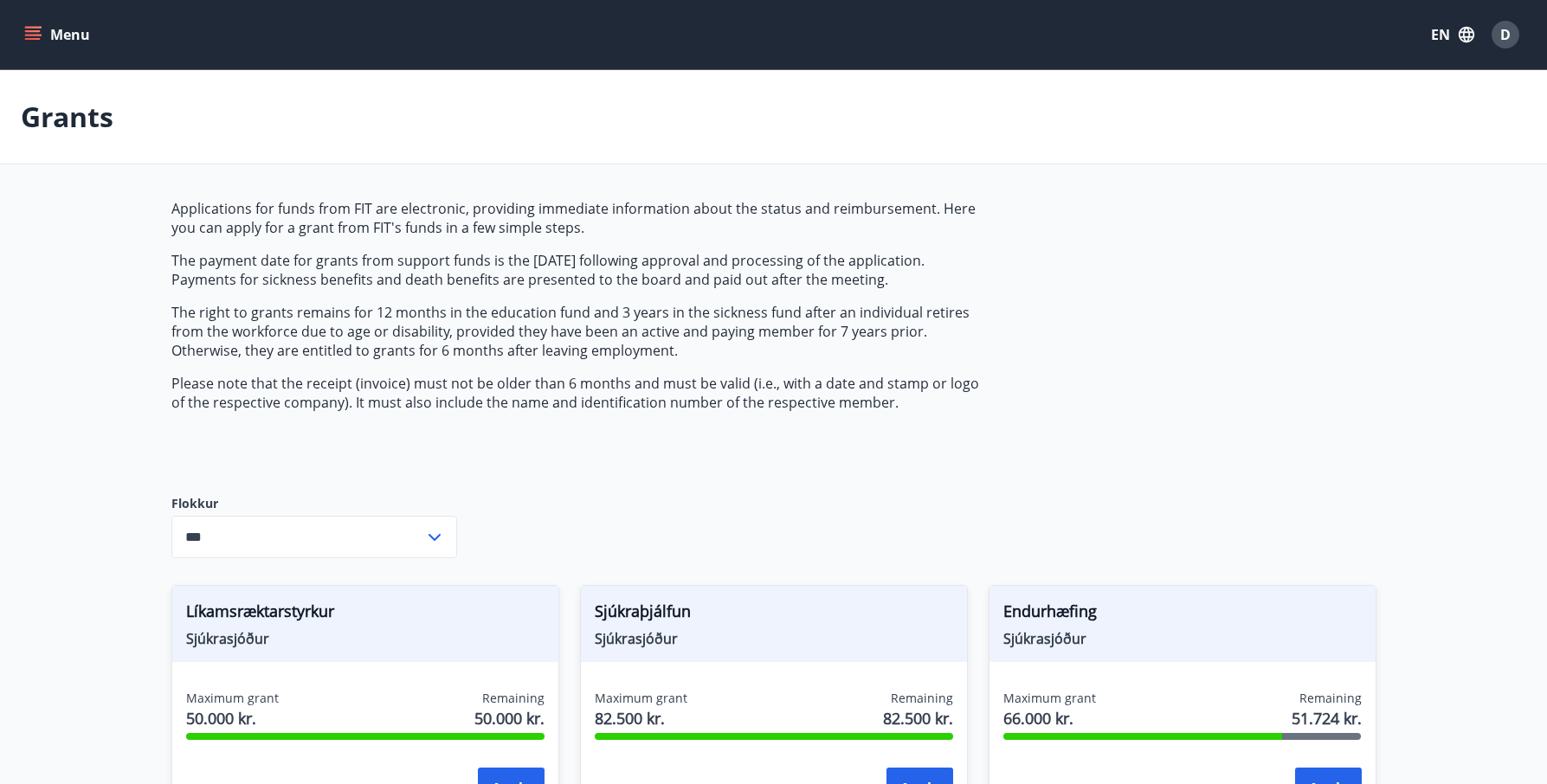
click at [35, 32] on icon "menu" at bounding box center [33, 31] width 16 height 2
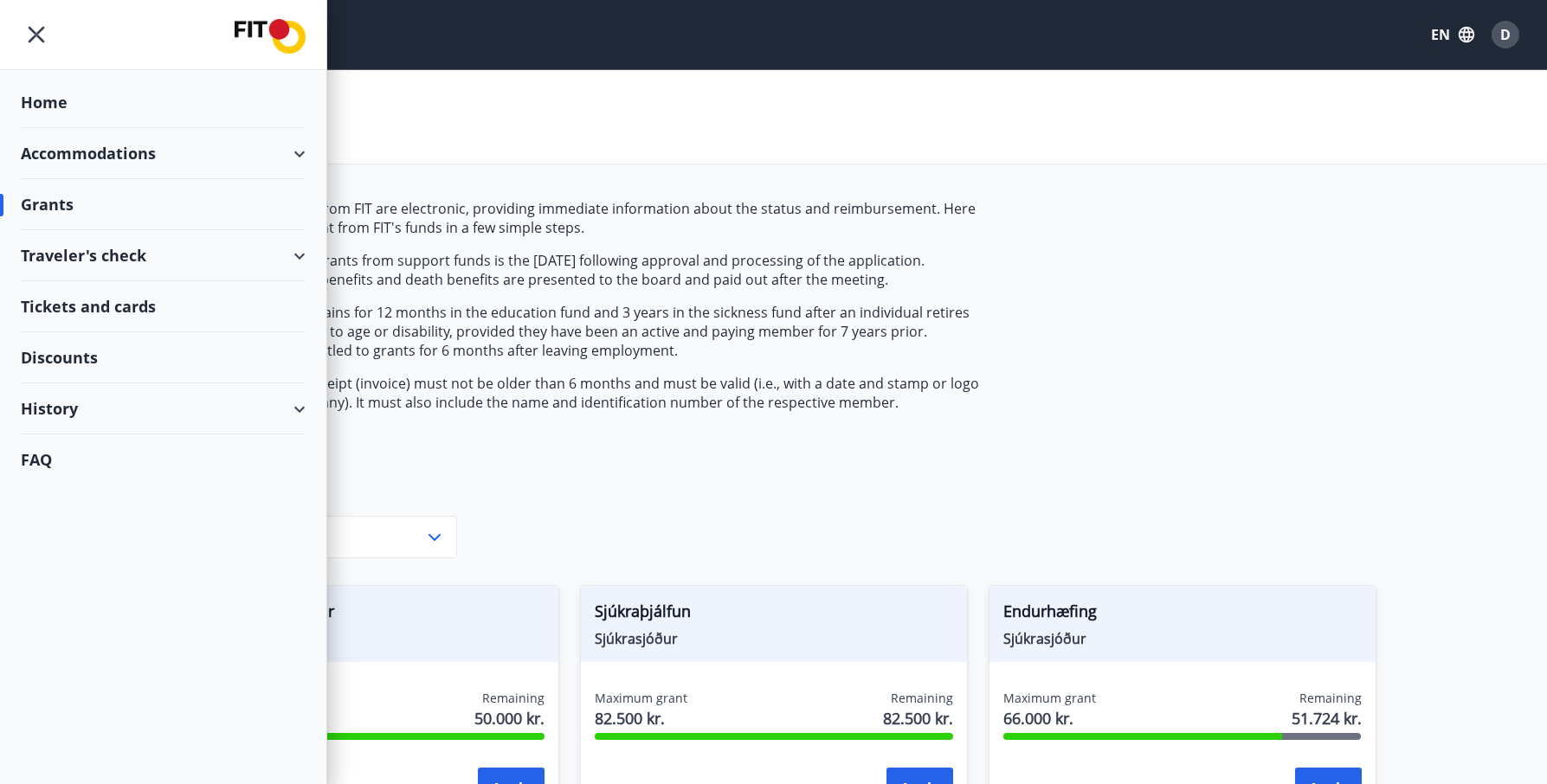
click at [73, 210] on div "Grants" at bounding box center [163, 204] width 285 height 51
click at [48, 208] on div "Grants" at bounding box center [163, 204] width 285 height 51
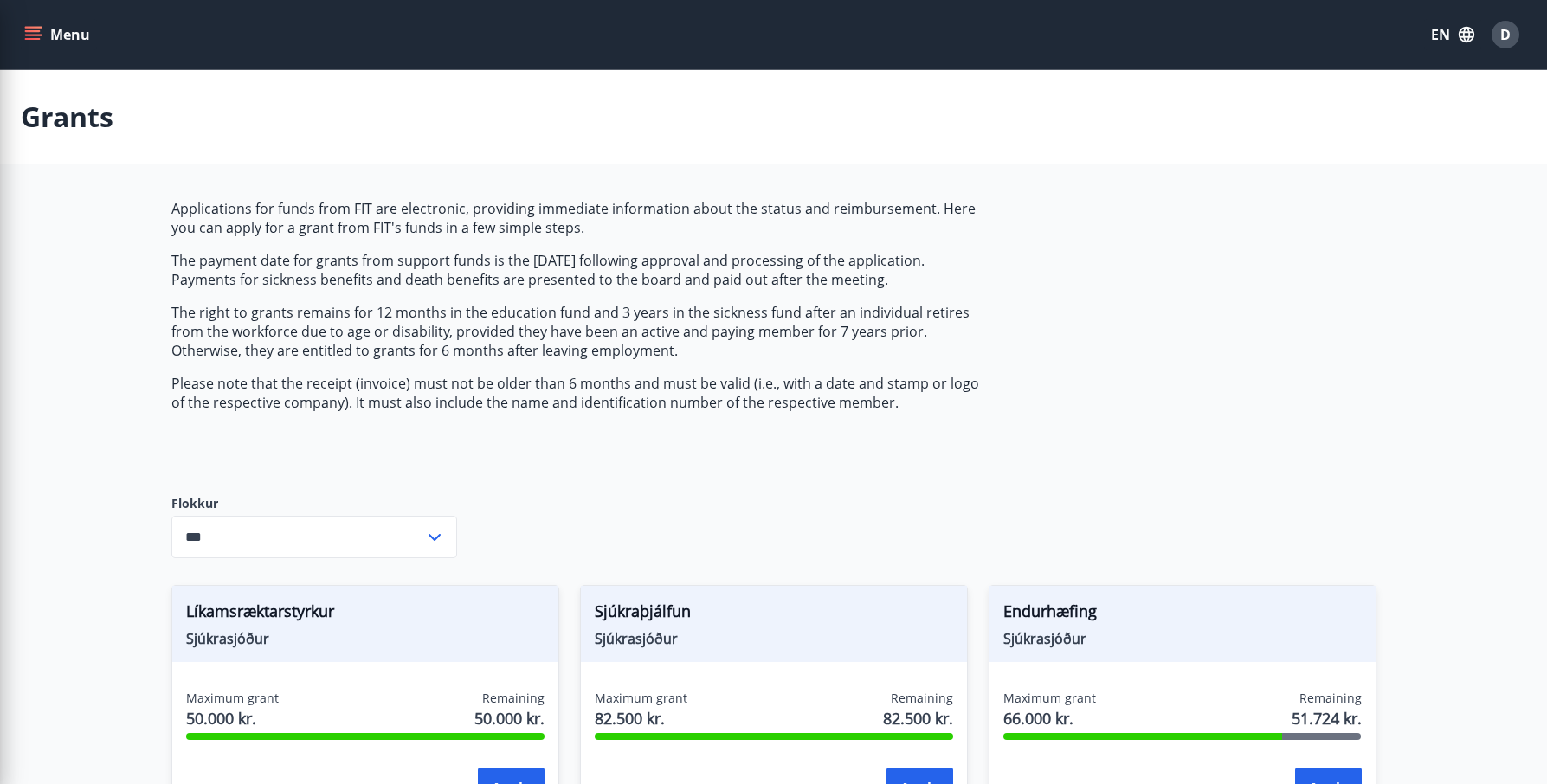
click at [347, 540] on input "***" at bounding box center [298, 536] width 253 height 42
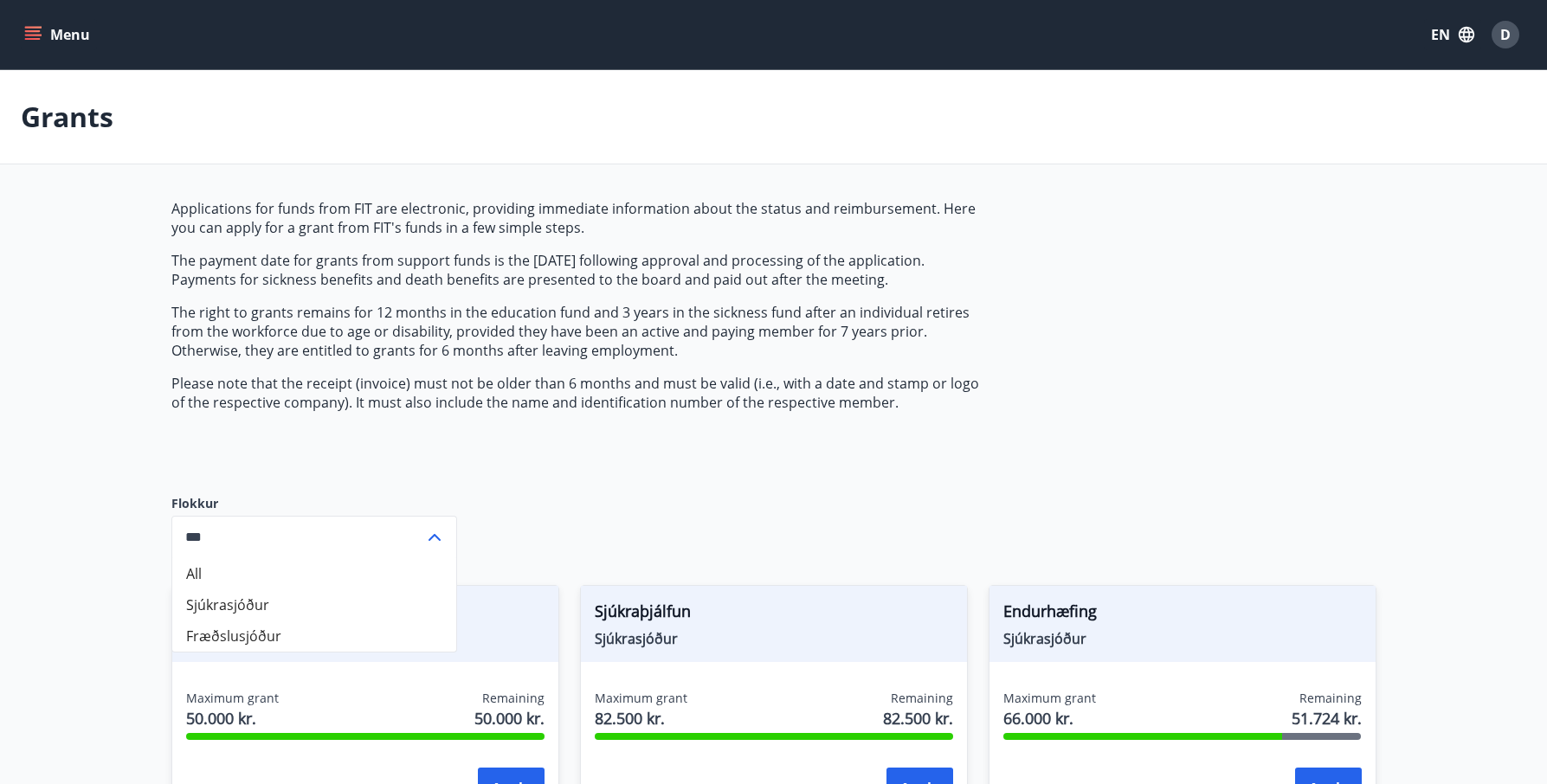
click at [34, 31] on icon "menu" at bounding box center [33, 31] width 16 height 2
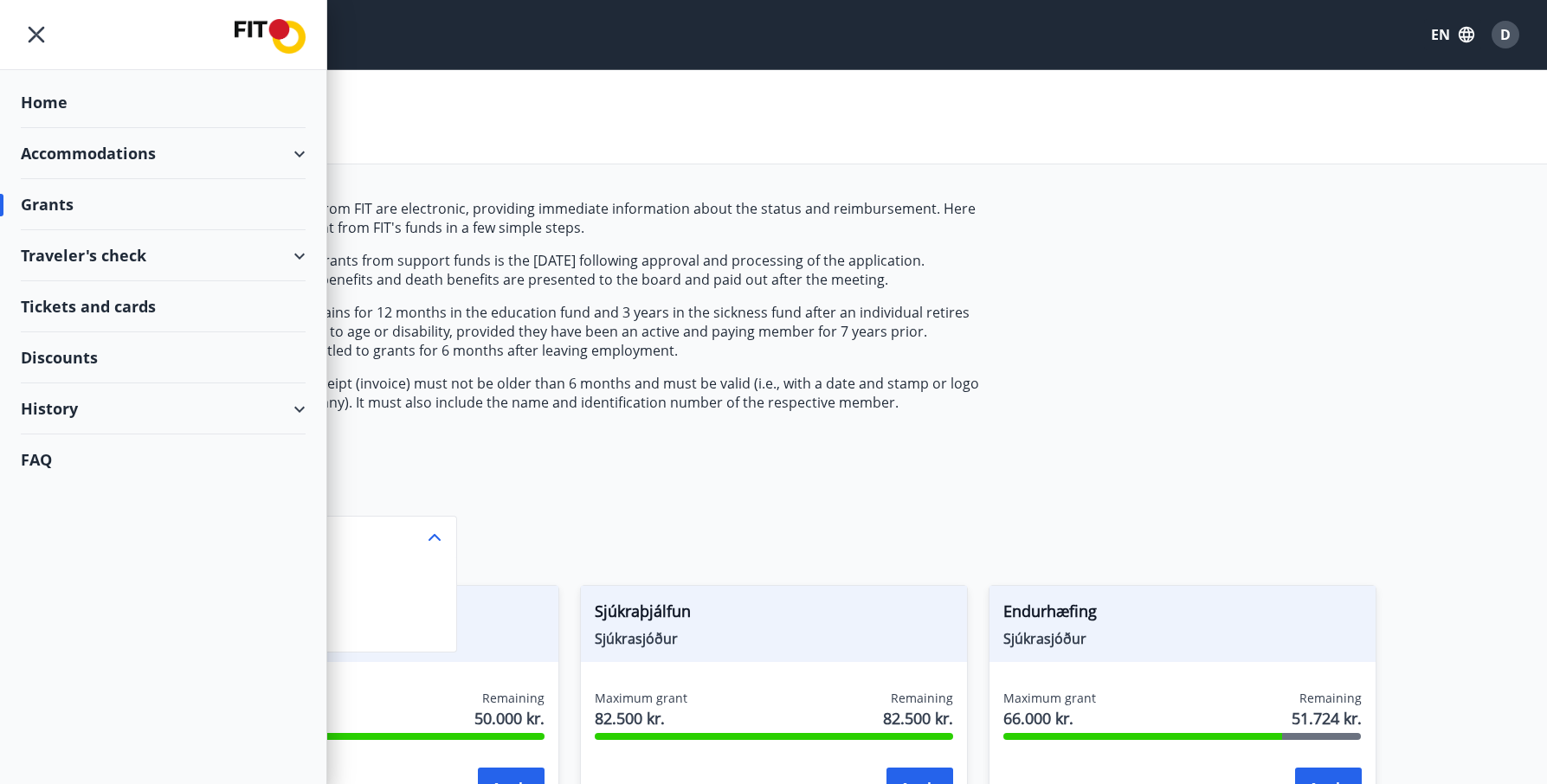
click at [45, 100] on div "Home" at bounding box center [163, 102] width 285 height 51
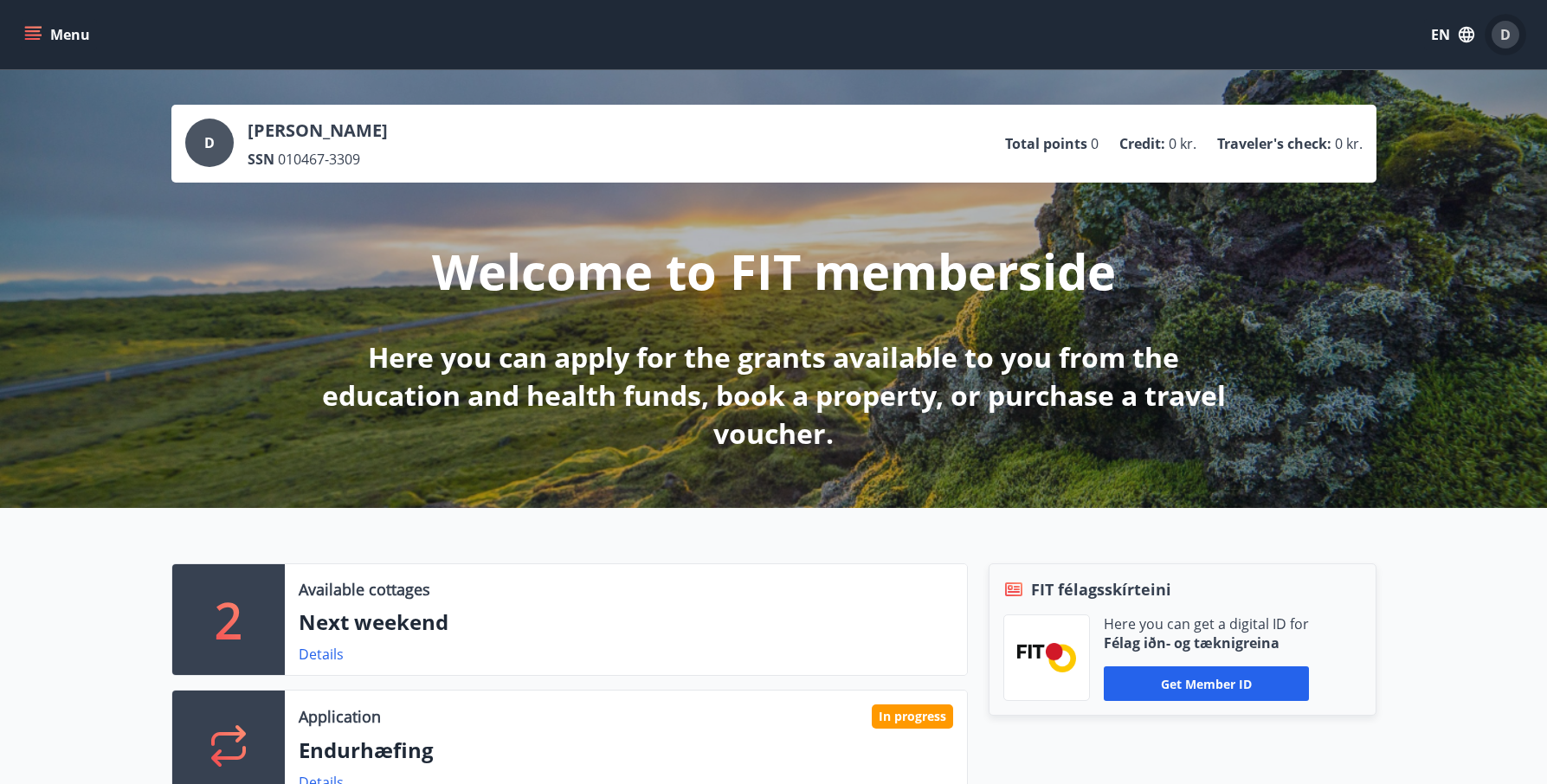
click at [1490, 35] on button "D" at bounding box center [1506, 35] width 42 height 42
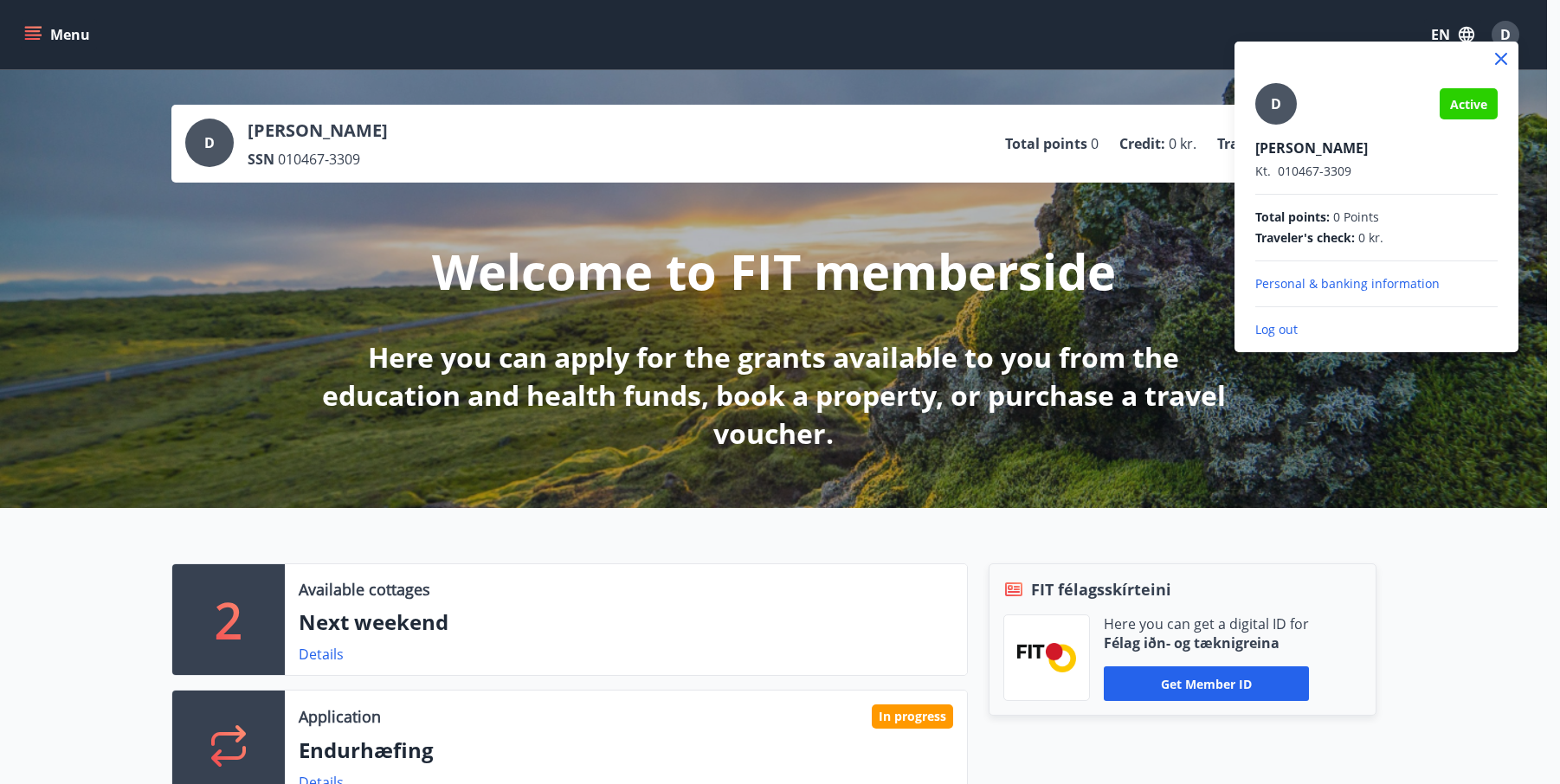
click at [1273, 332] on p "Log out" at bounding box center [1376, 329] width 243 height 17
